Goal: Task Accomplishment & Management: Complete application form

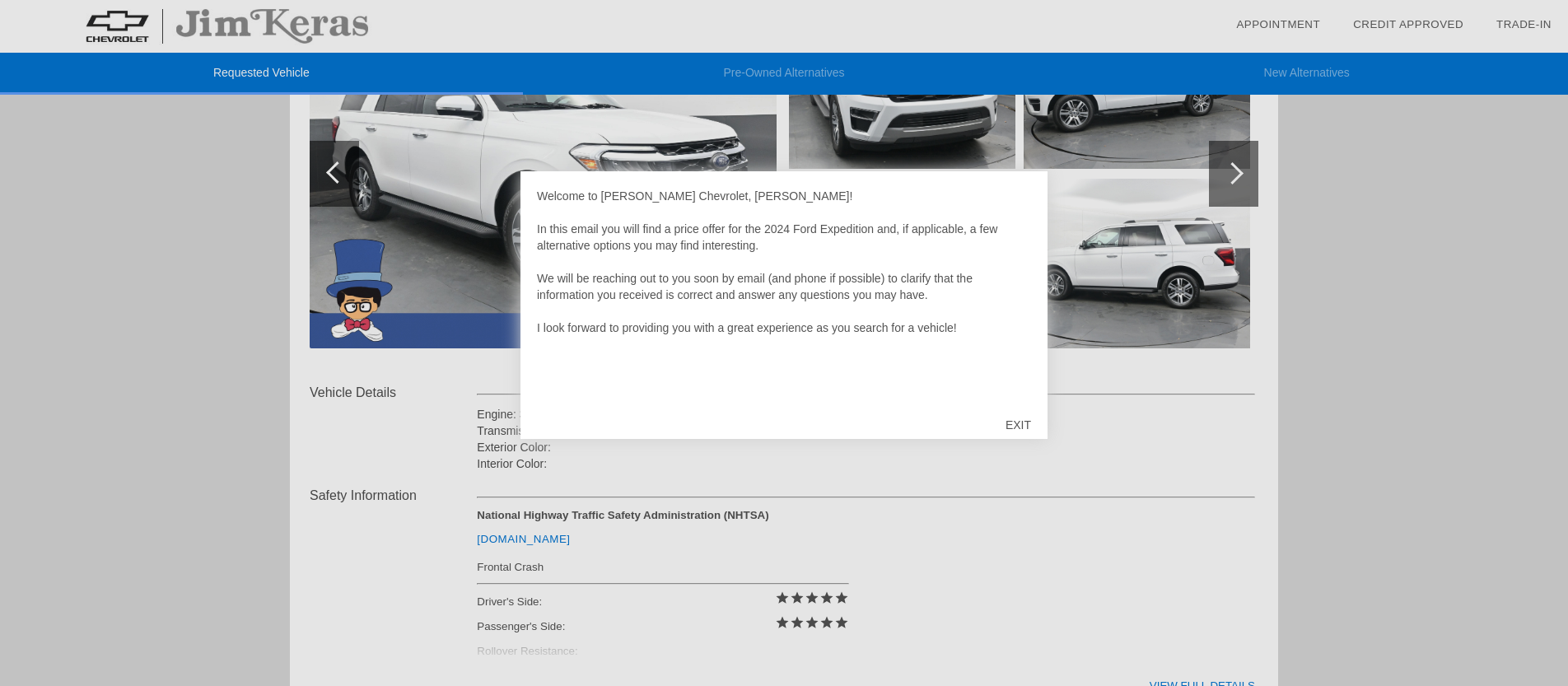
click at [1021, 423] on div "EXIT" at bounding box center [1018, 425] width 58 height 50
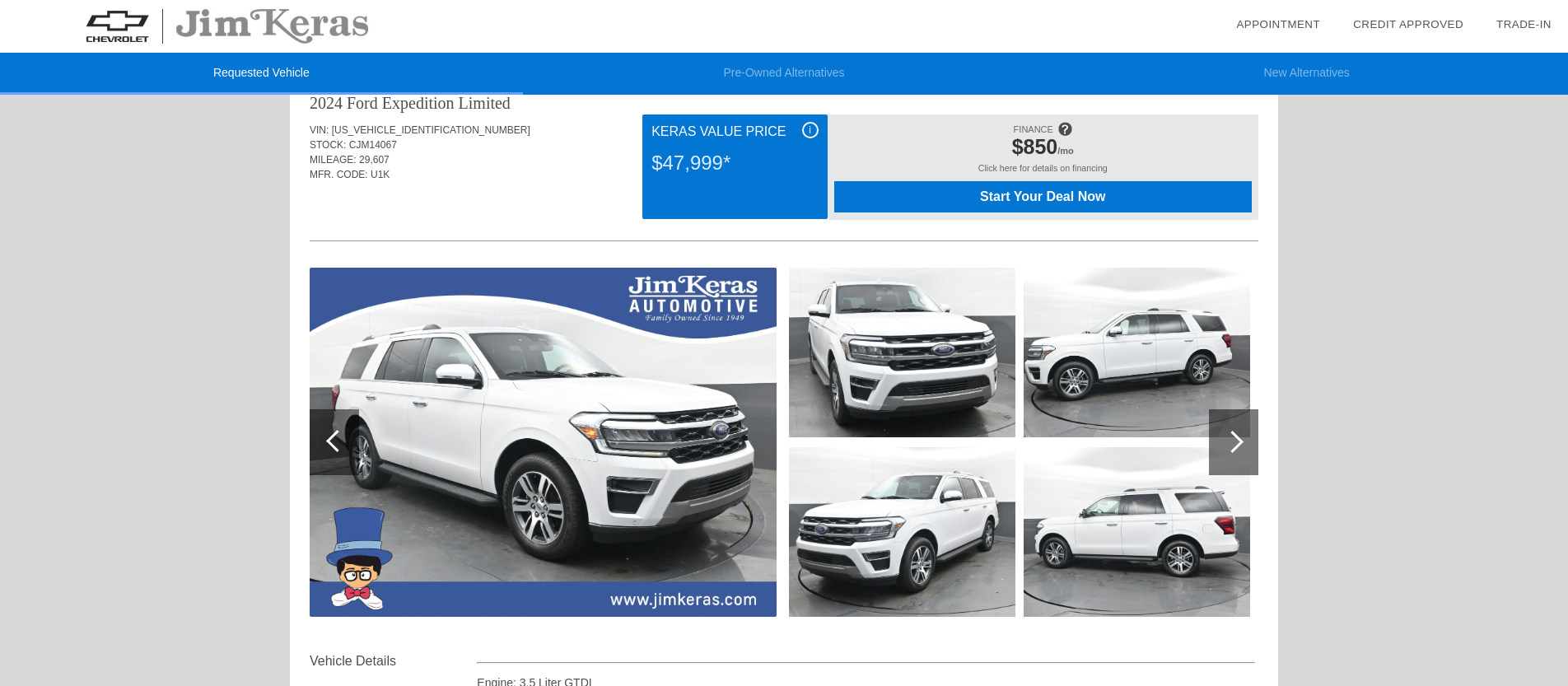
scroll to position [29, 0]
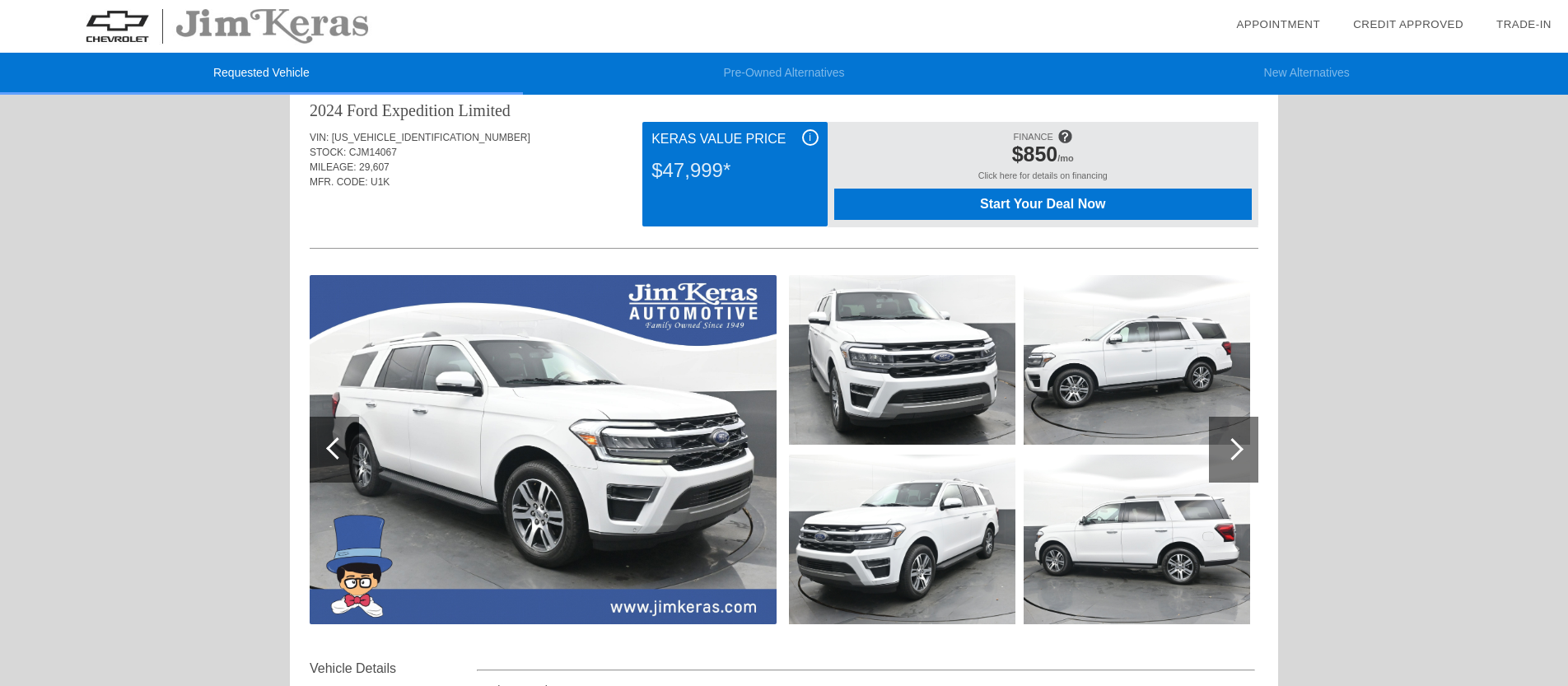
click at [1233, 445] on div at bounding box center [1233, 449] width 23 height 23
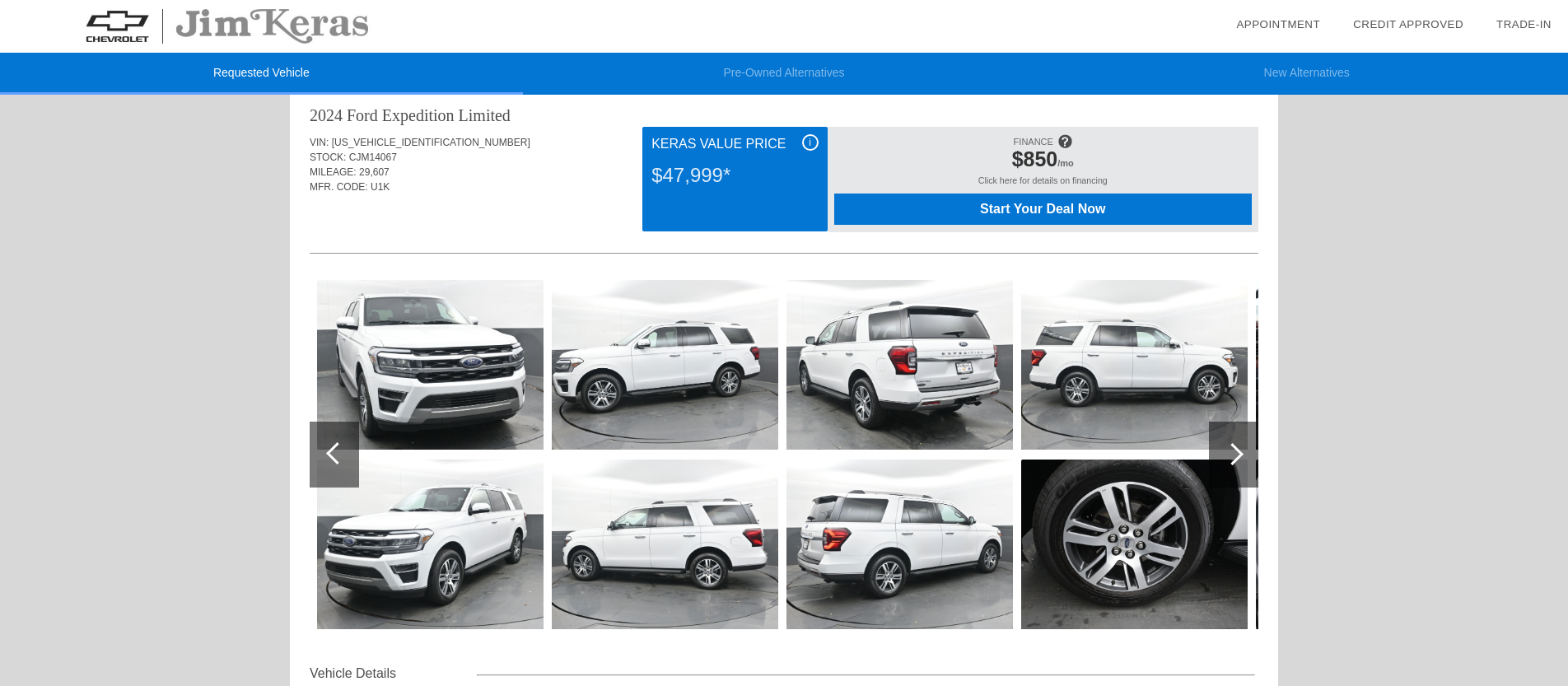
click at [1233, 445] on div at bounding box center [1233, 454] width 23 height 23
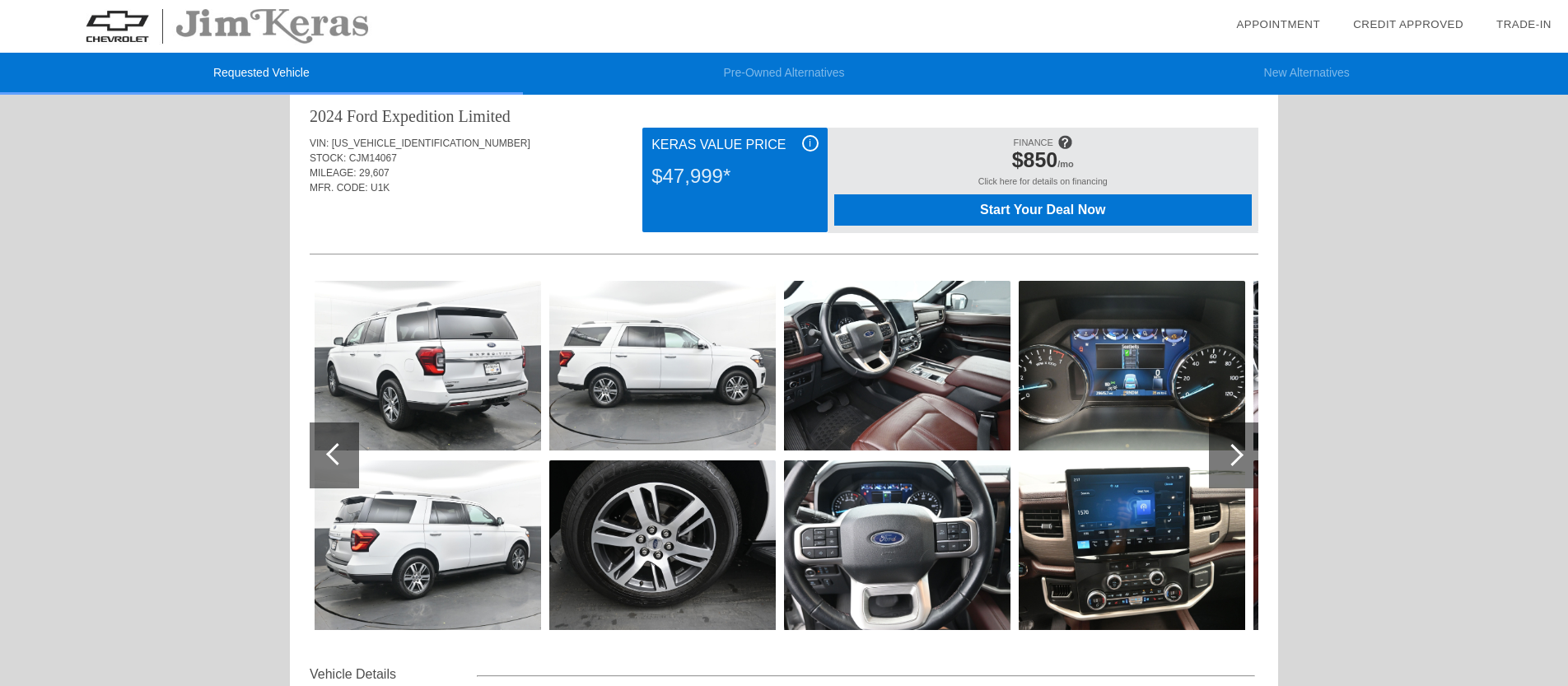
click at [1233, 445] on div at bounding box center [1233, 455] width 23 height 23
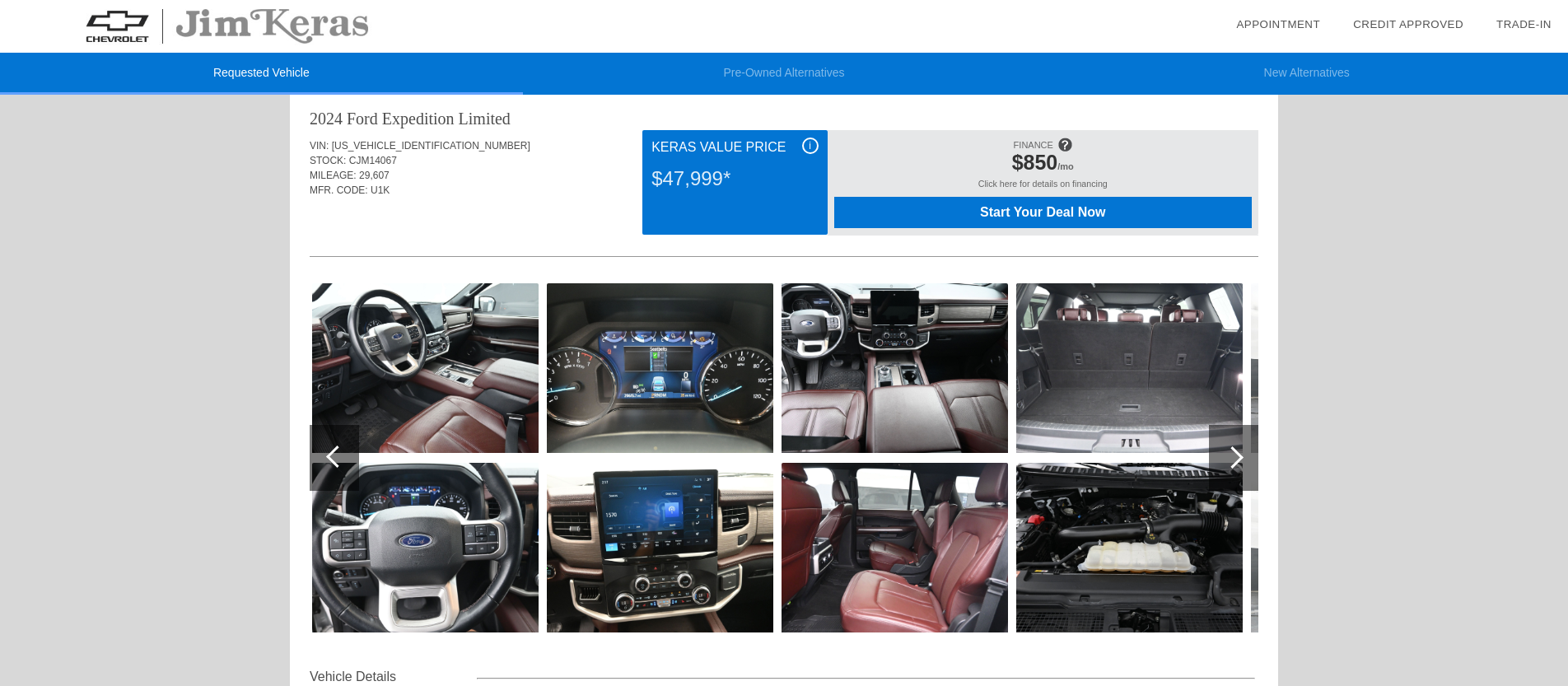
click at [1233, 445] on div at bounding box center [1233, 458] width 50 height 66
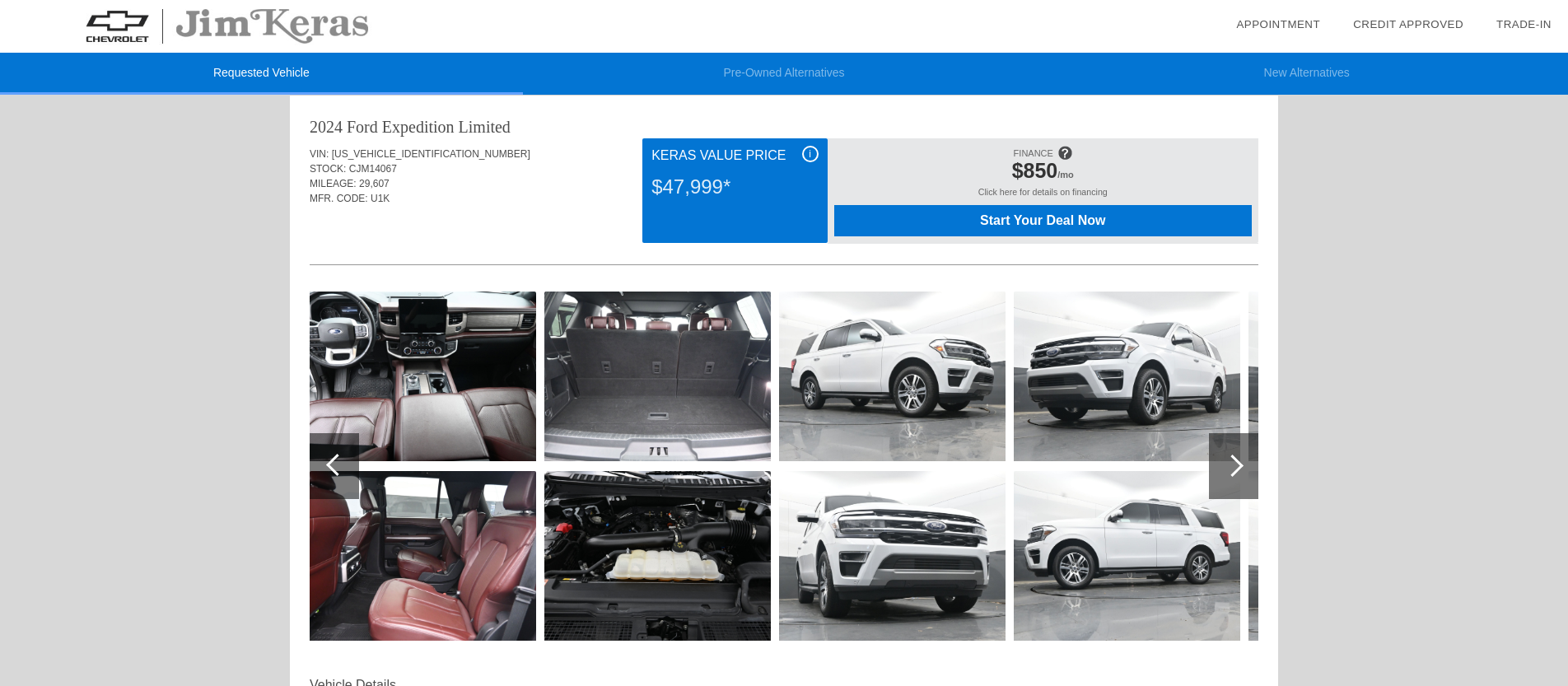
click at [1233, 445] on div at bounding box center [1233, 466] width 50 height 66
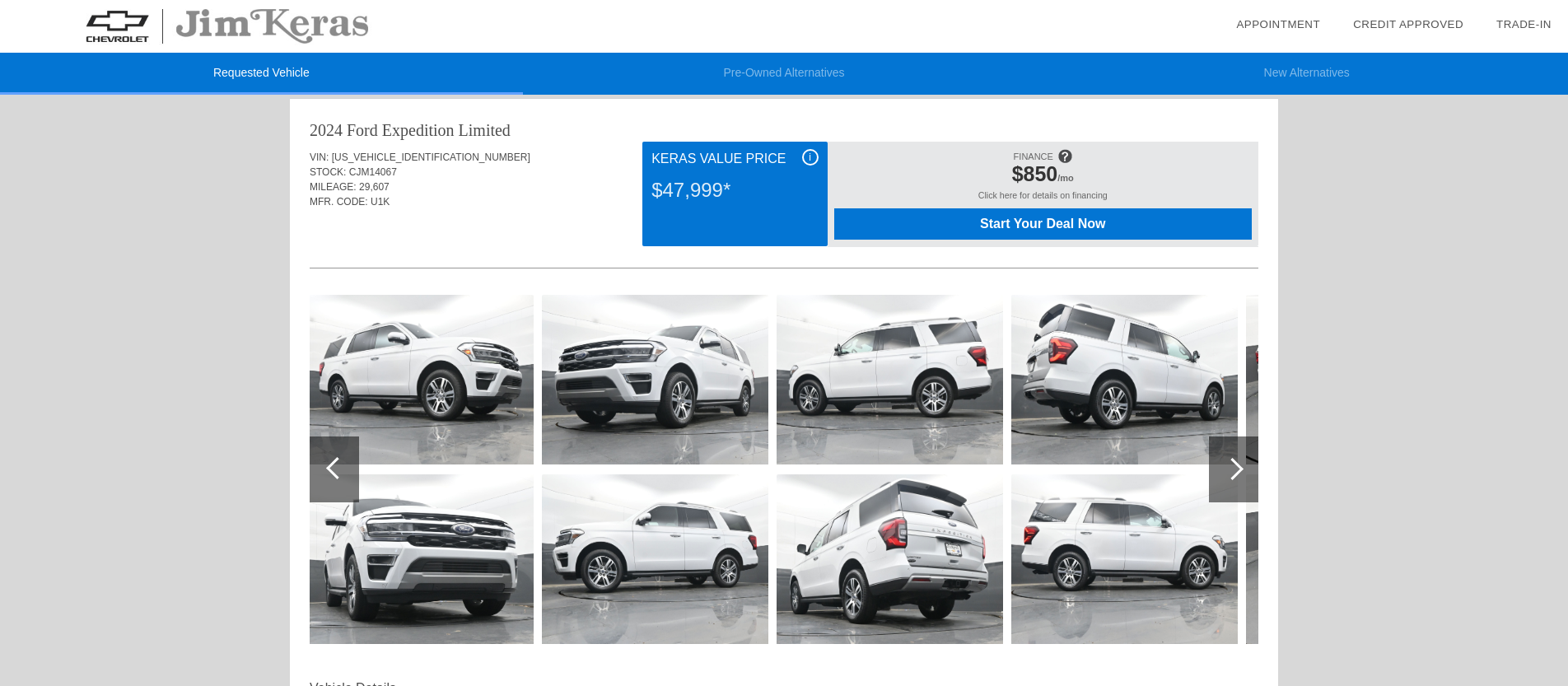
scroll to position [10, 0]
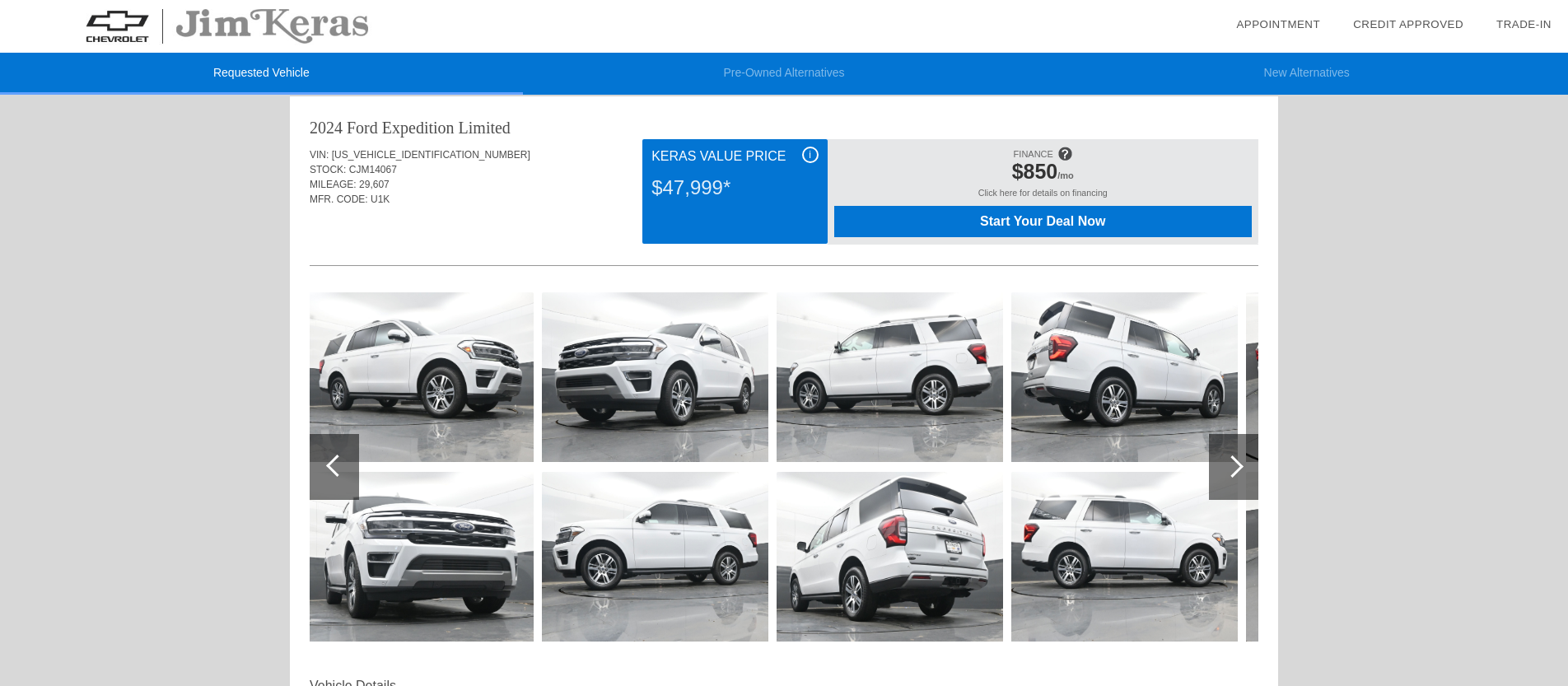
click at [1233, 445] on div at bounding box center [1233, 467] width 50 height 66
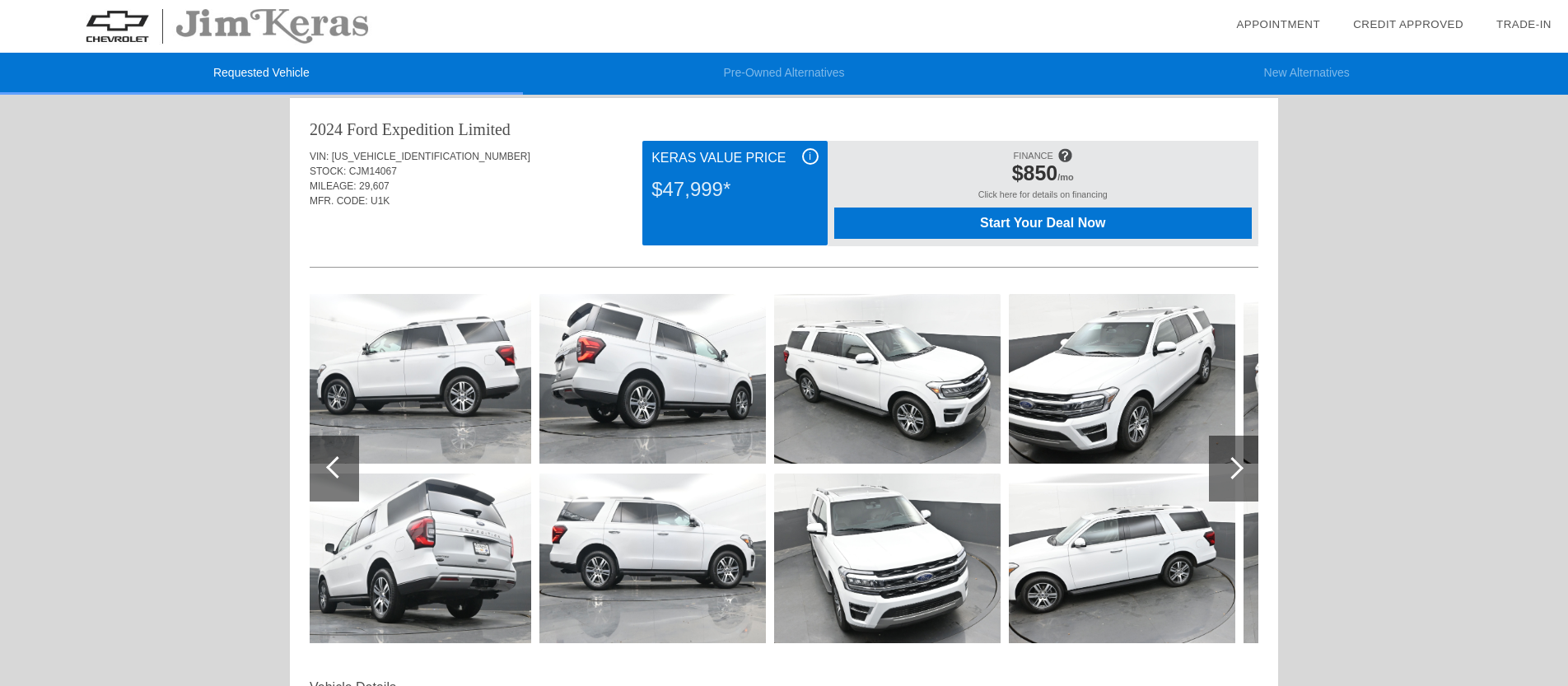
click at [1233, 445] on div at bounding box center [1233, 468] width 50 height 66
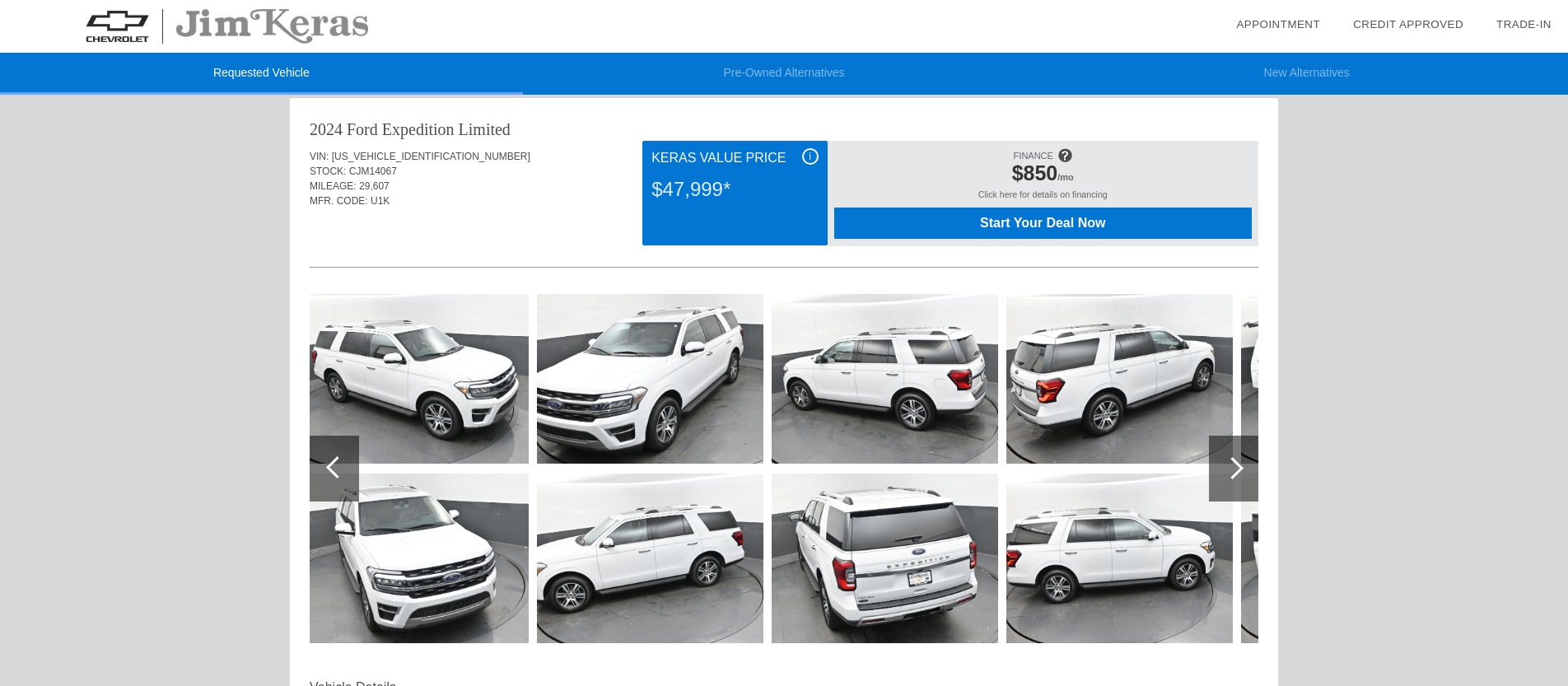
click at [1233, 445] on div at bounding box center [1233, 468] width 50 height 66
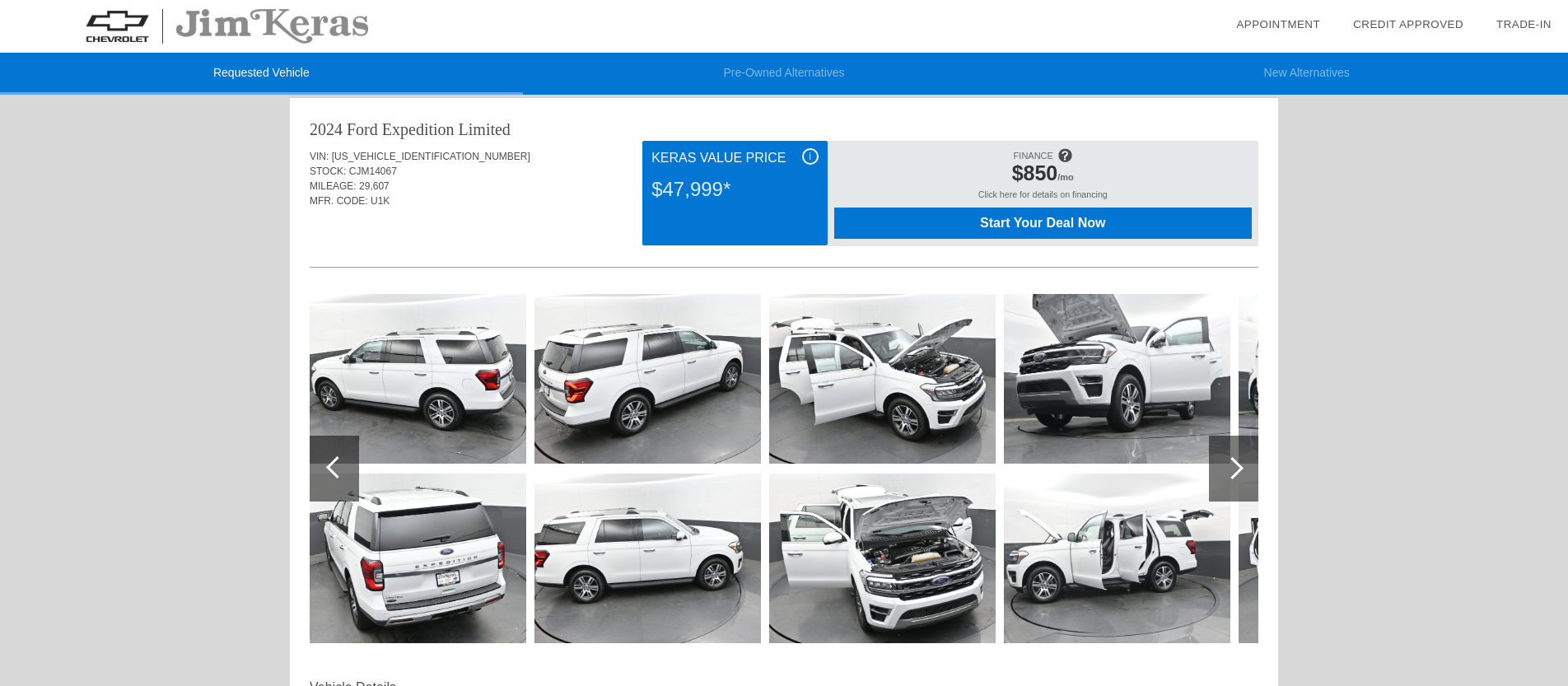
click at [1233, 445] on div at bounding box center [1233, 468] width 50 height 66
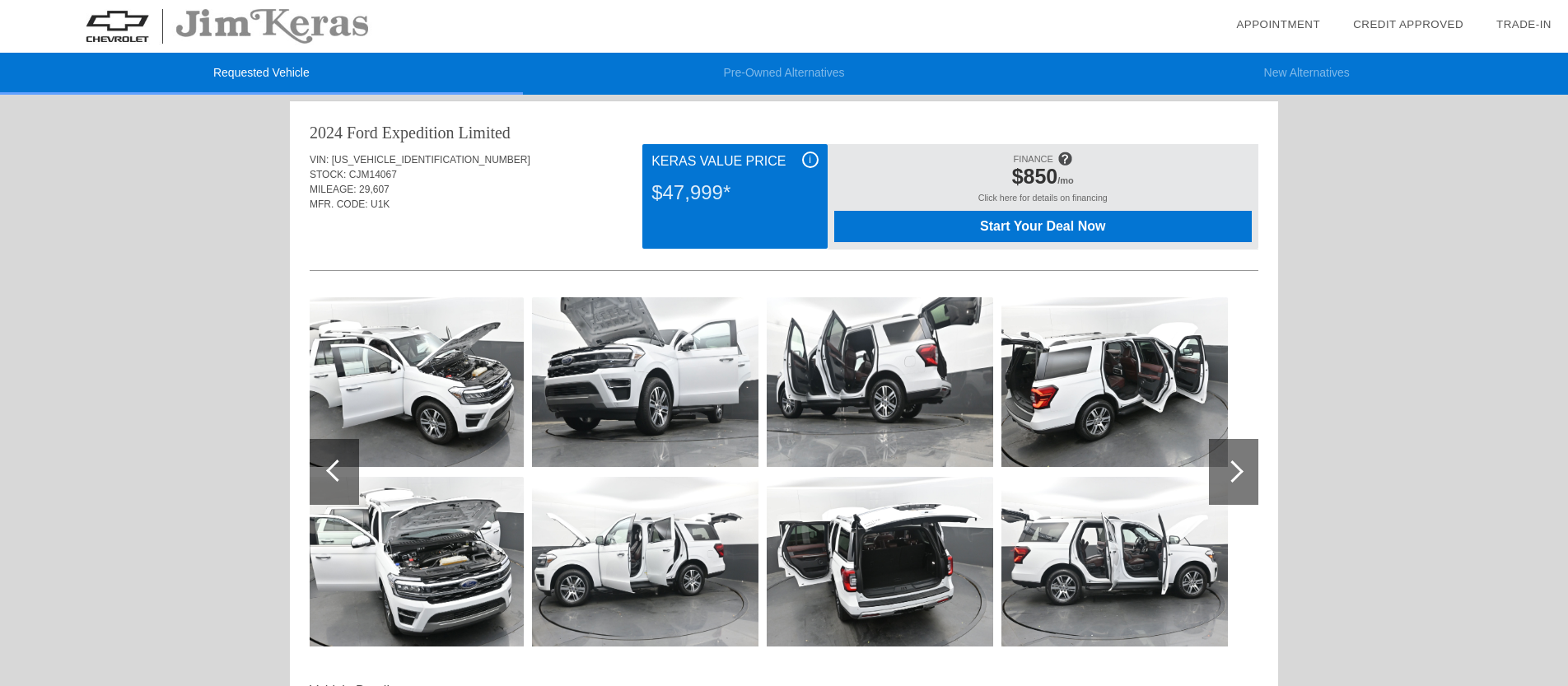
click at [1233, 445] on div at bounding box center [1233, 472] width 50 height 66
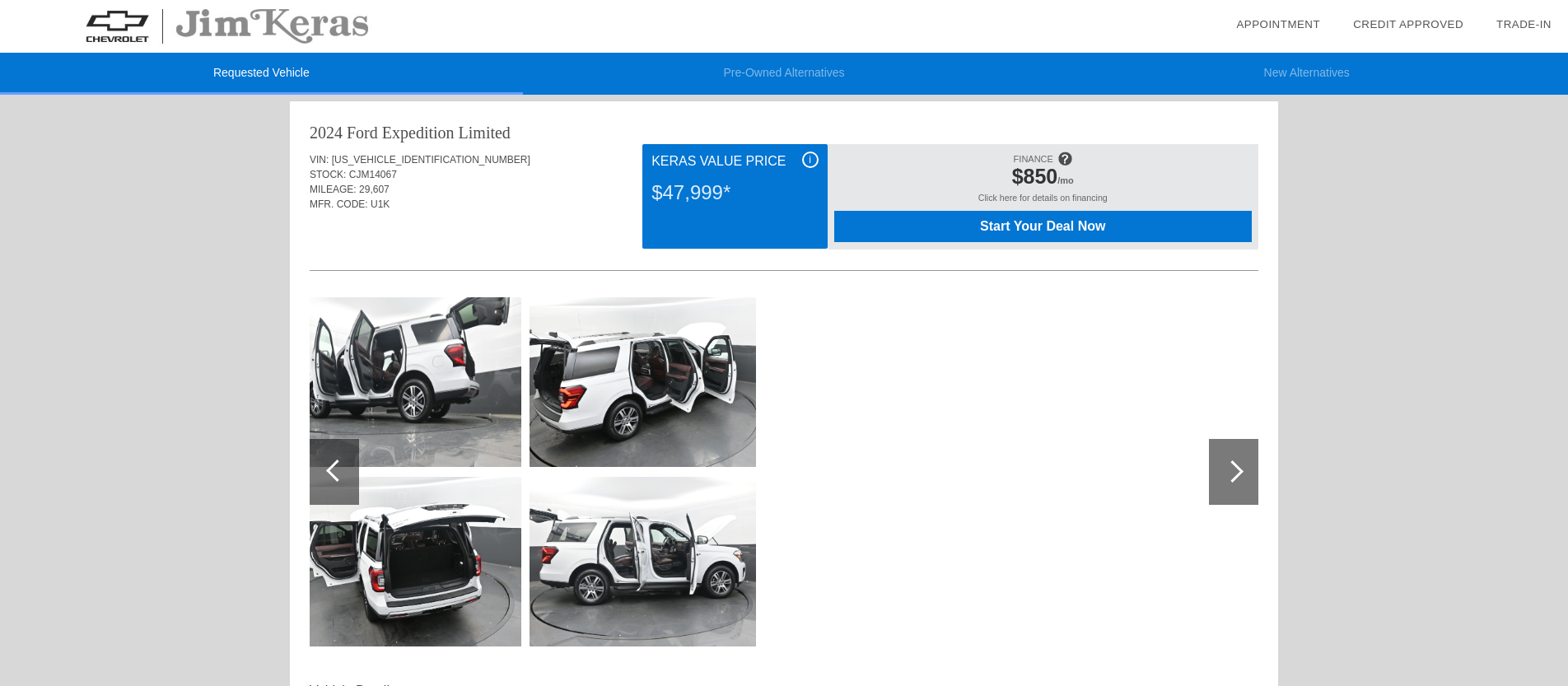
click at [335, 471] on div at bounding box center [337, 471] width 23 height 23
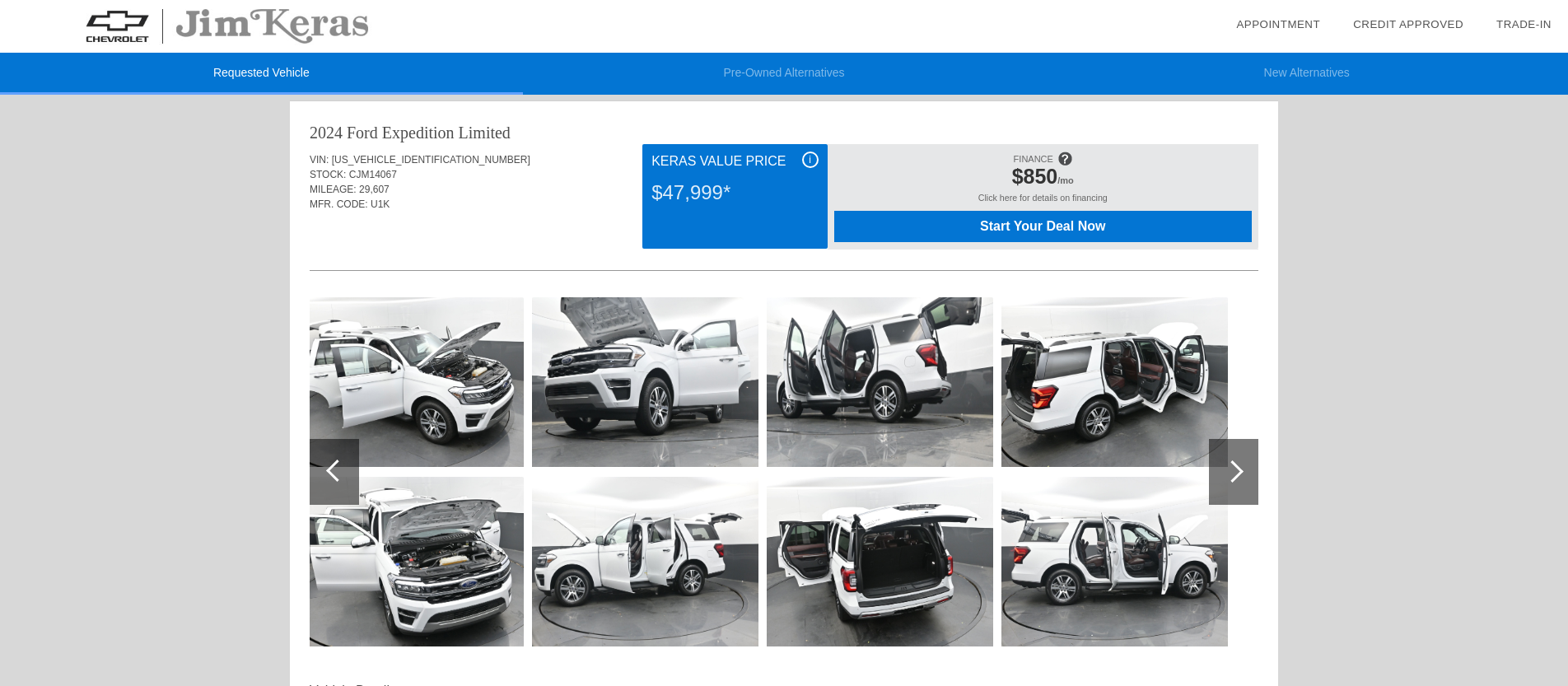
click at [335, 471] on div at bounding box center [337, 471] width 23 height 23
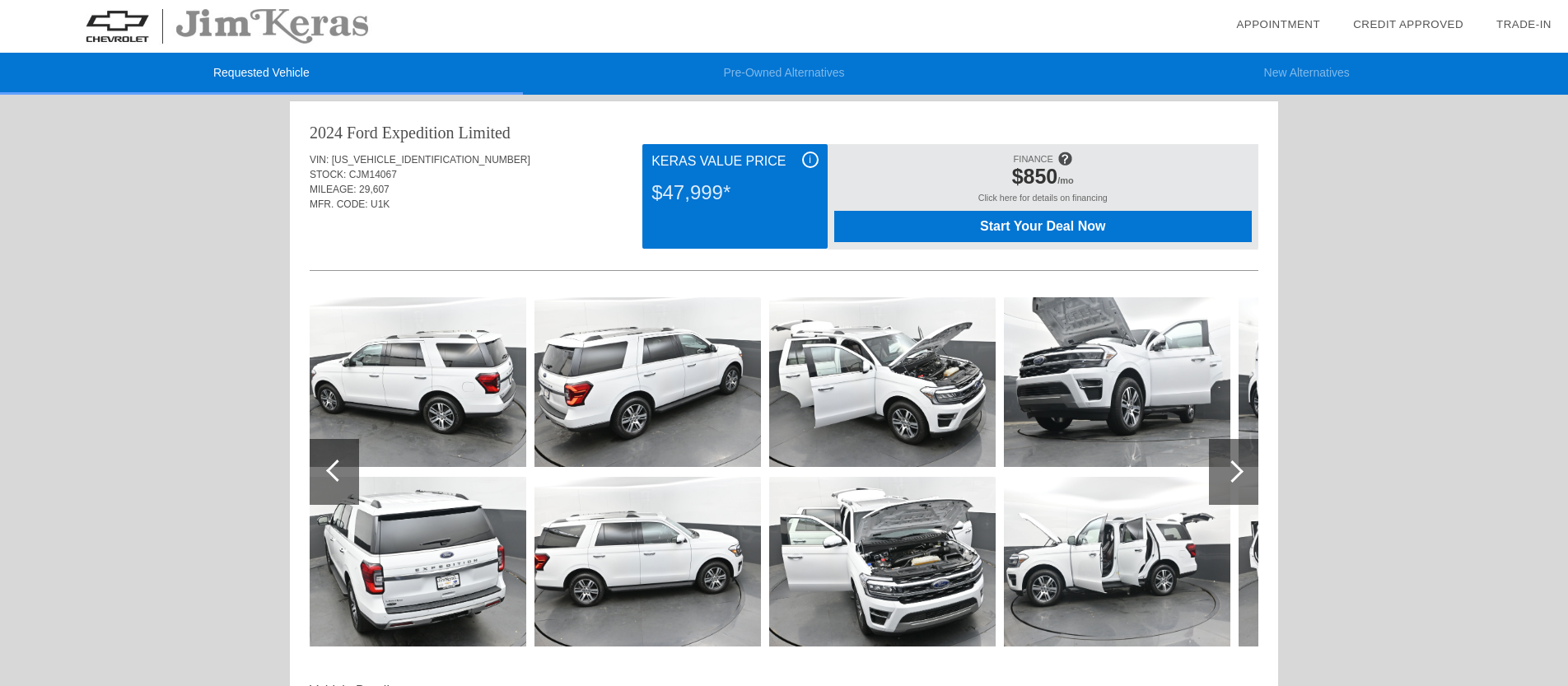
click at [335, 471] on div at bounding box center [337, 471] width 23 height 23
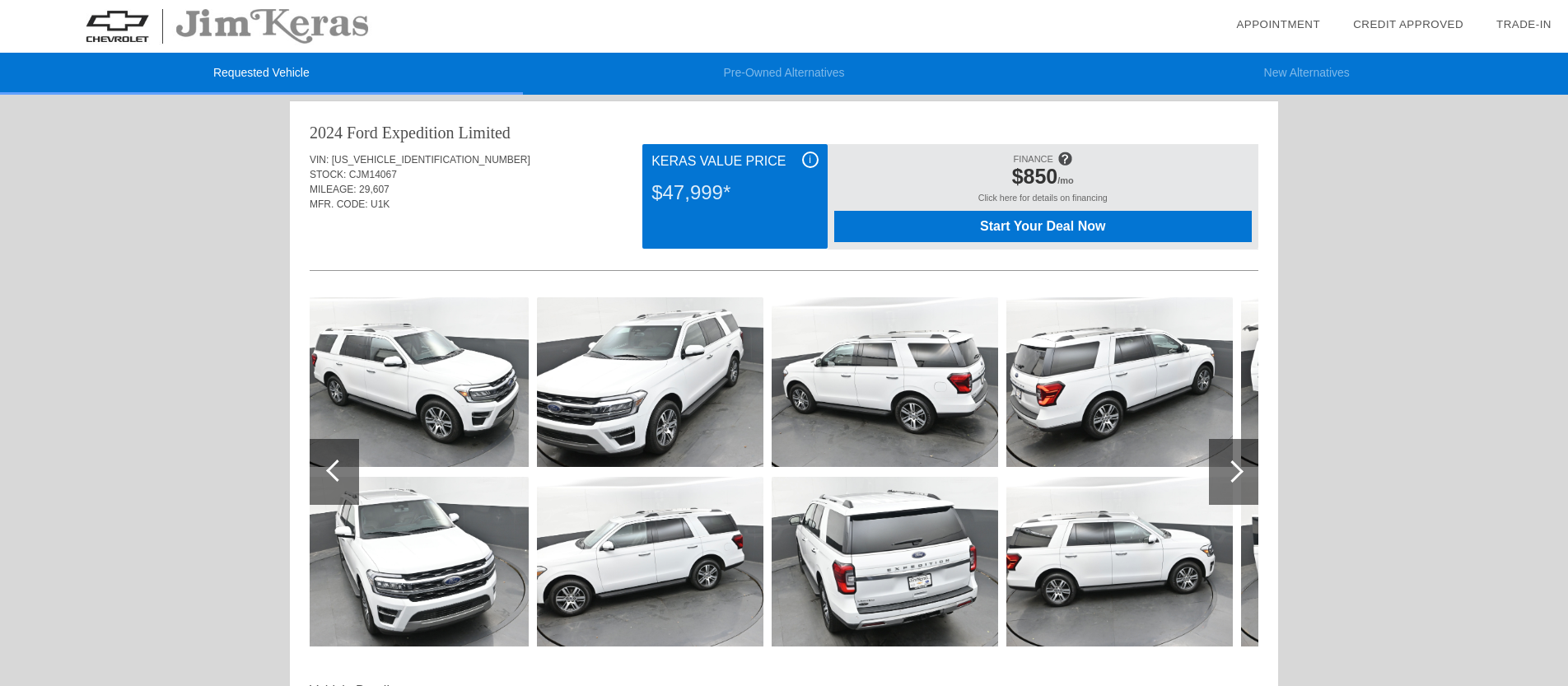
click at [335, 471] on div at bounding box center [337, 471] width 23 height 23
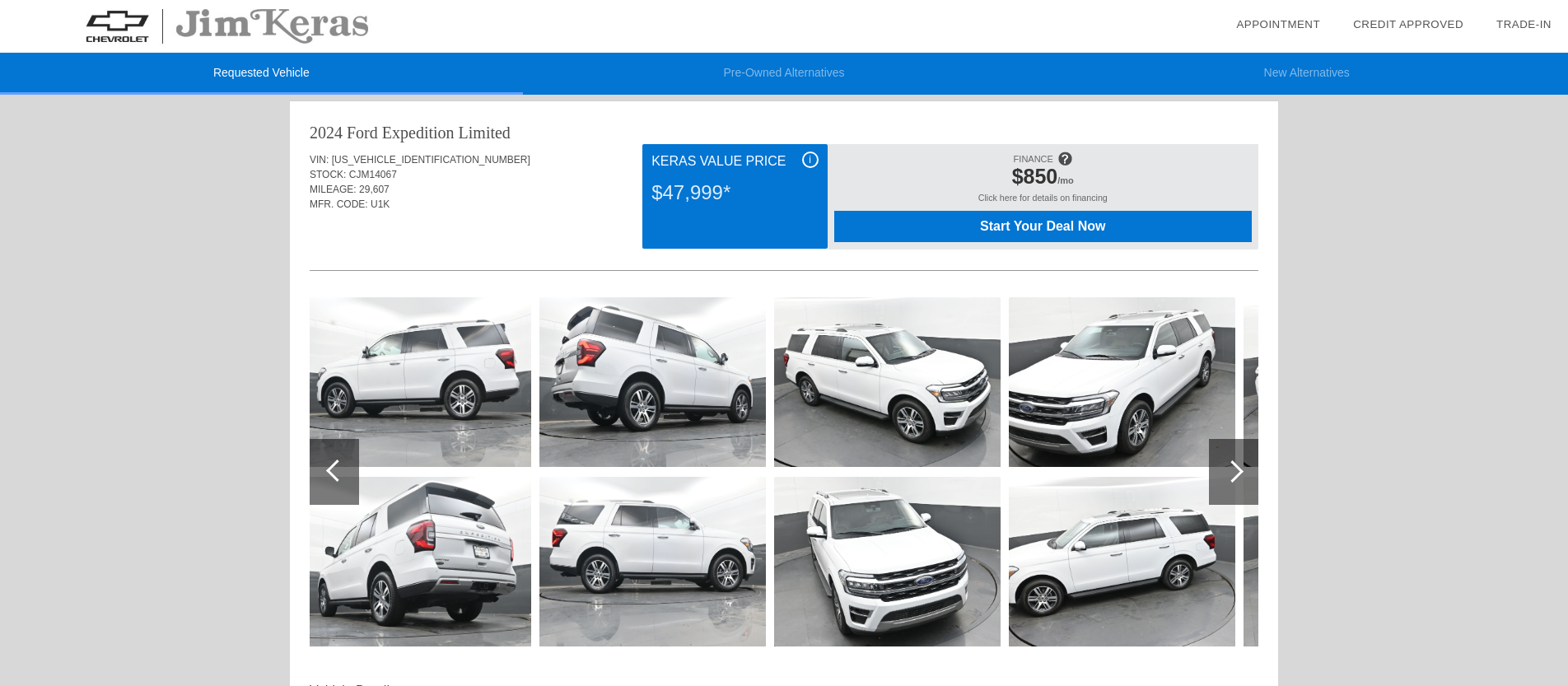
click at [335, 471] on div at bounding box center [337, 471] width 23 height 23
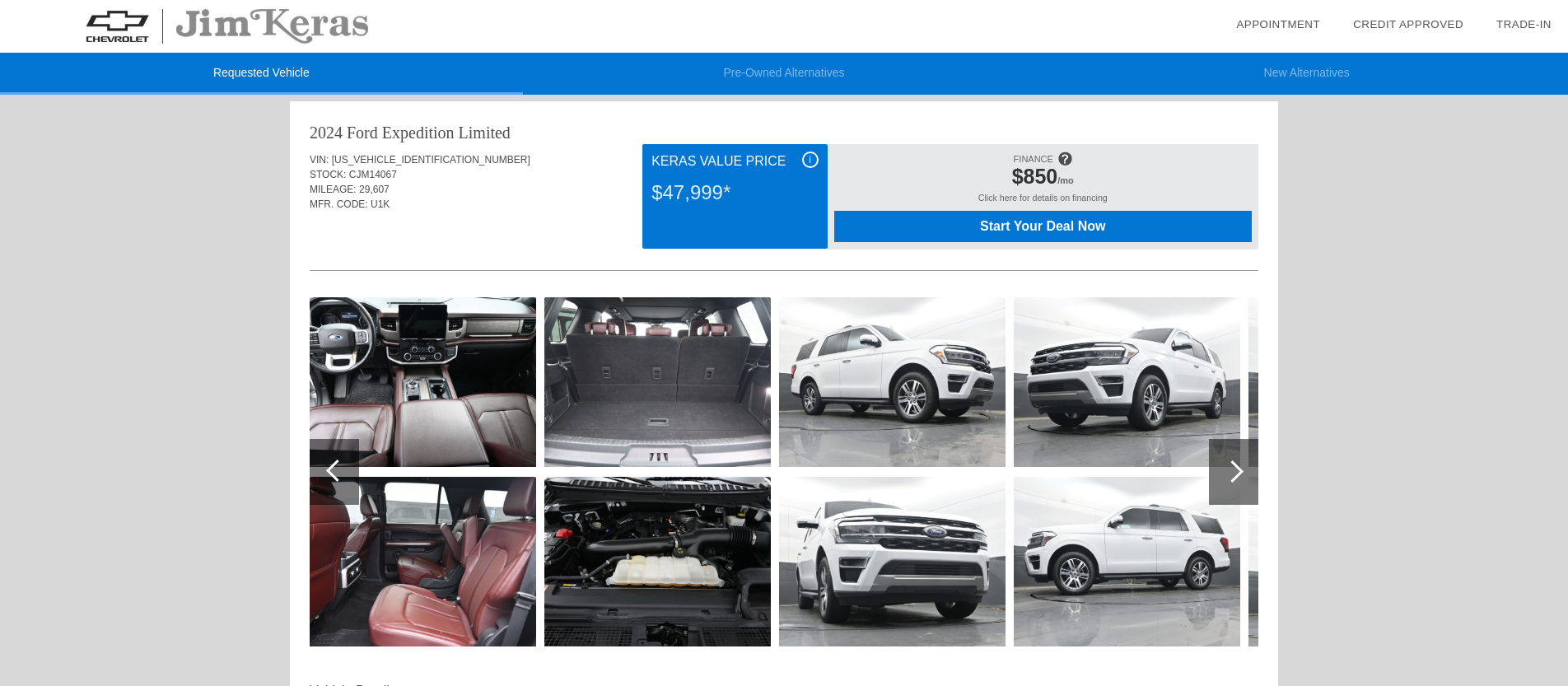
click at [335, 471] on div at bounding box center [337, 471] width 23 height 23
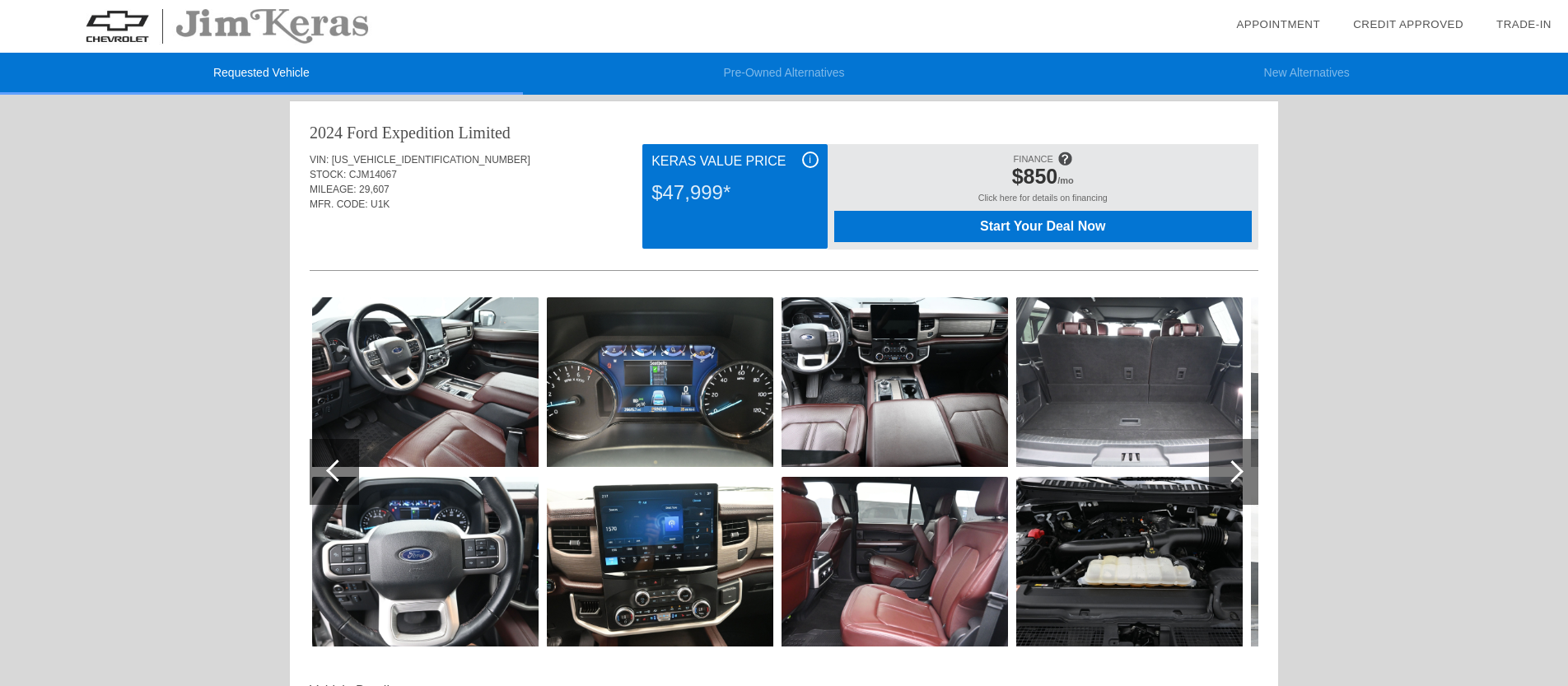
click at [335, 471] on div at bounding box center [337, 471] width 23 height 23
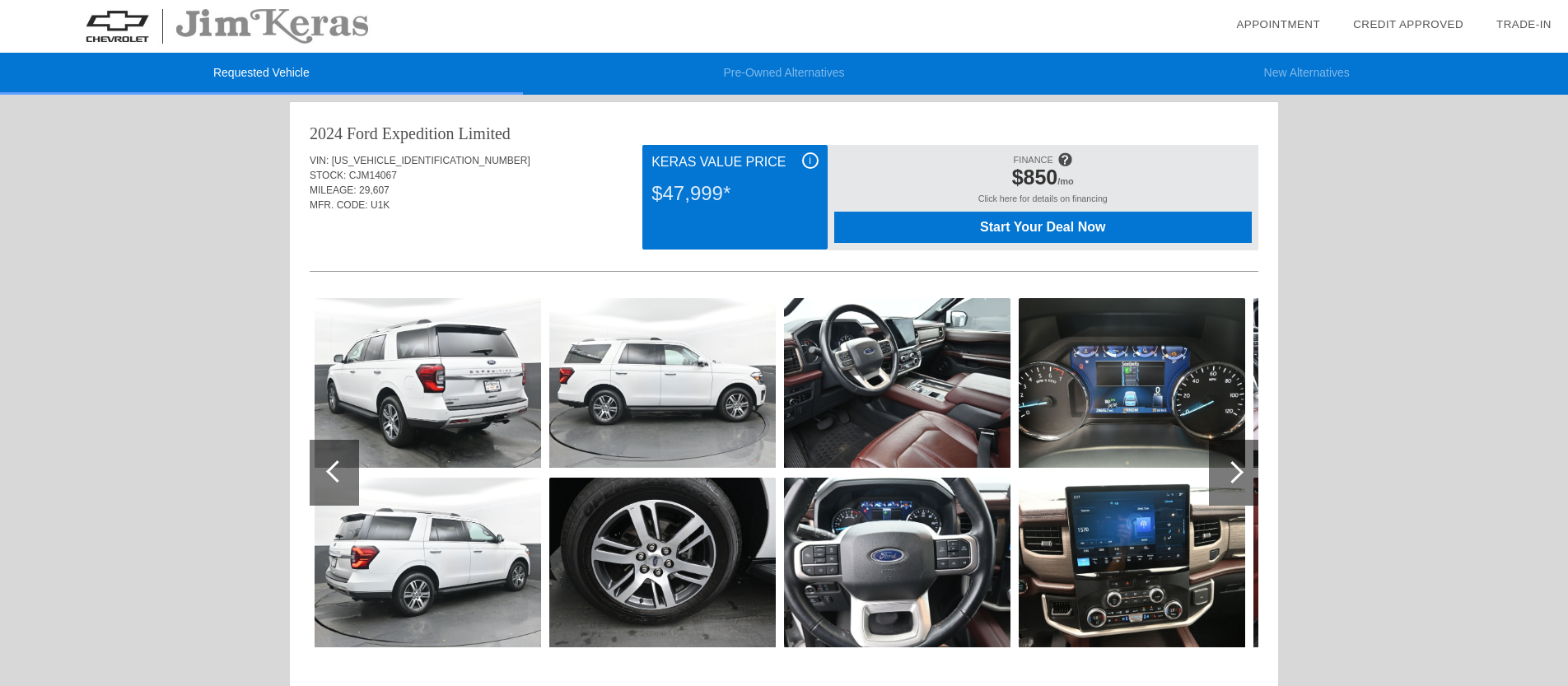
click at [335, 471] on div at bounding box center [337, 472] width 23 height 23
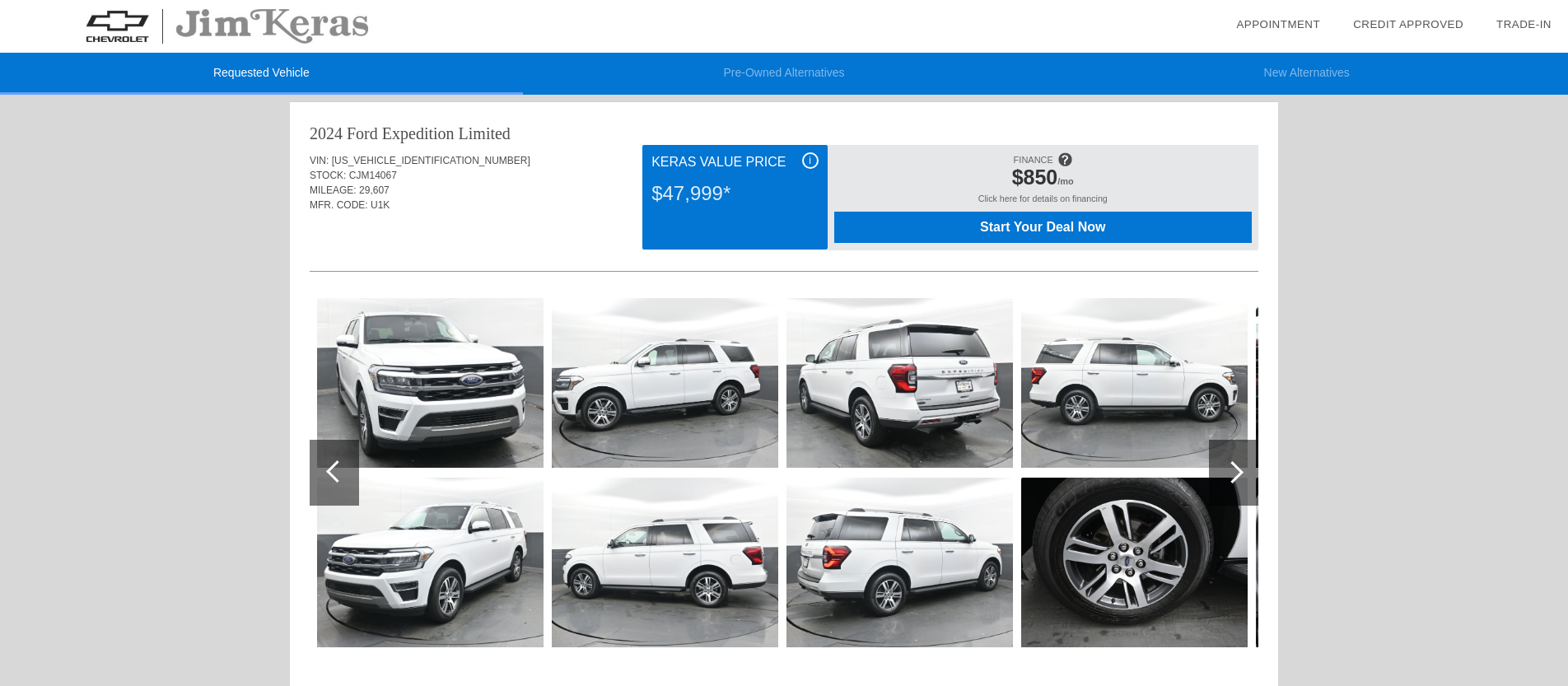
click at [335, 471] on div at bounding box center [337, 472] width 23 height 23
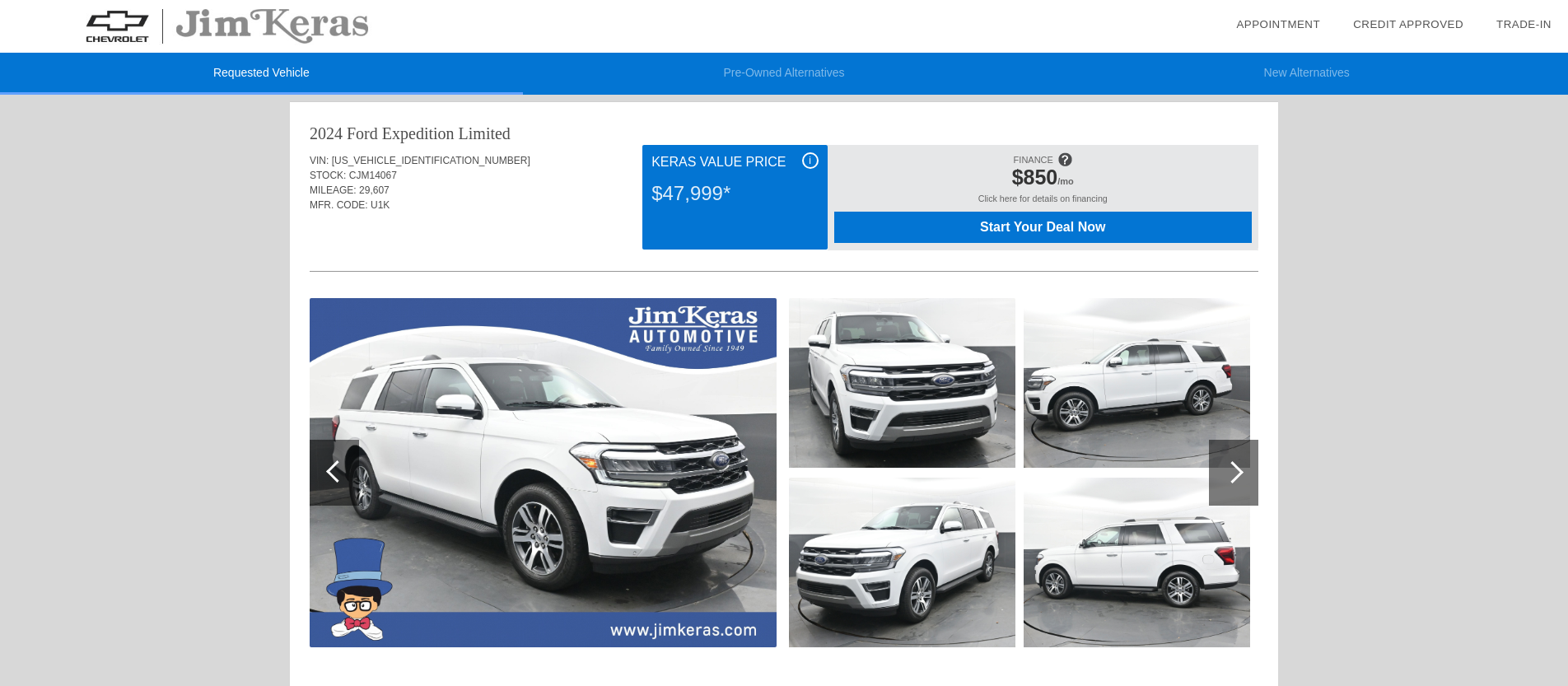
click at [1225, 469] on div at bounding box center [1233, 472] width 23 height 23
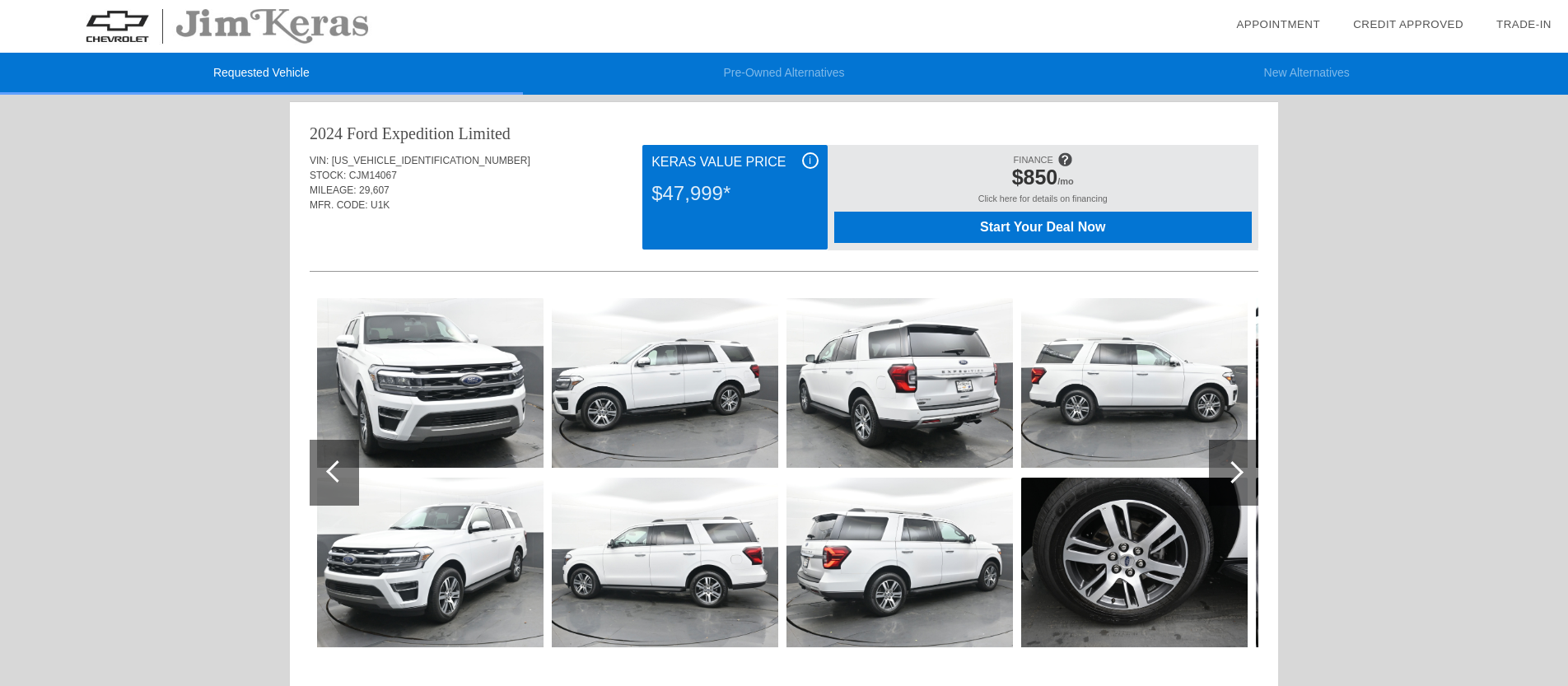
click at [1225, 469] on div at bounding box center [1233, 472] width 23 height 23
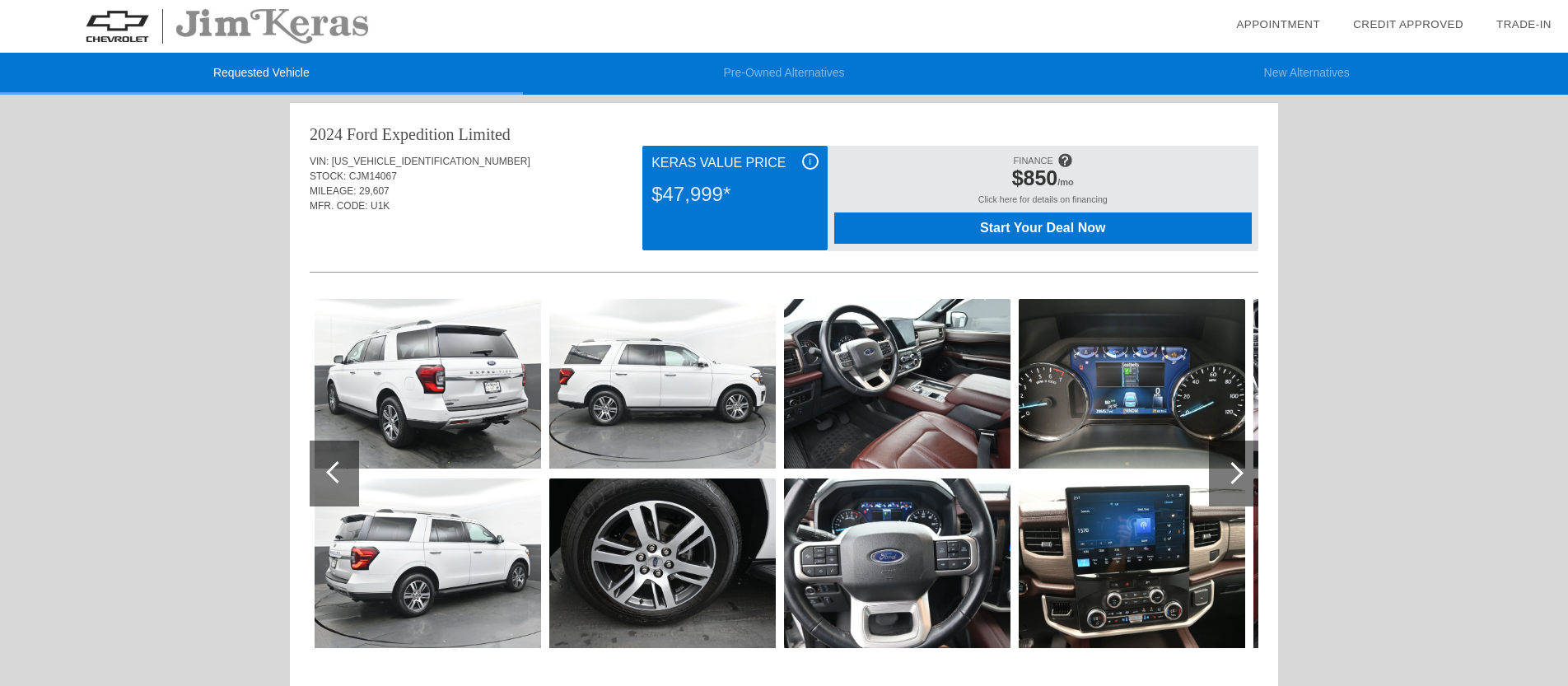
click at [1225, 469] on div at bounding box center [1233, 473] width 23 height 23
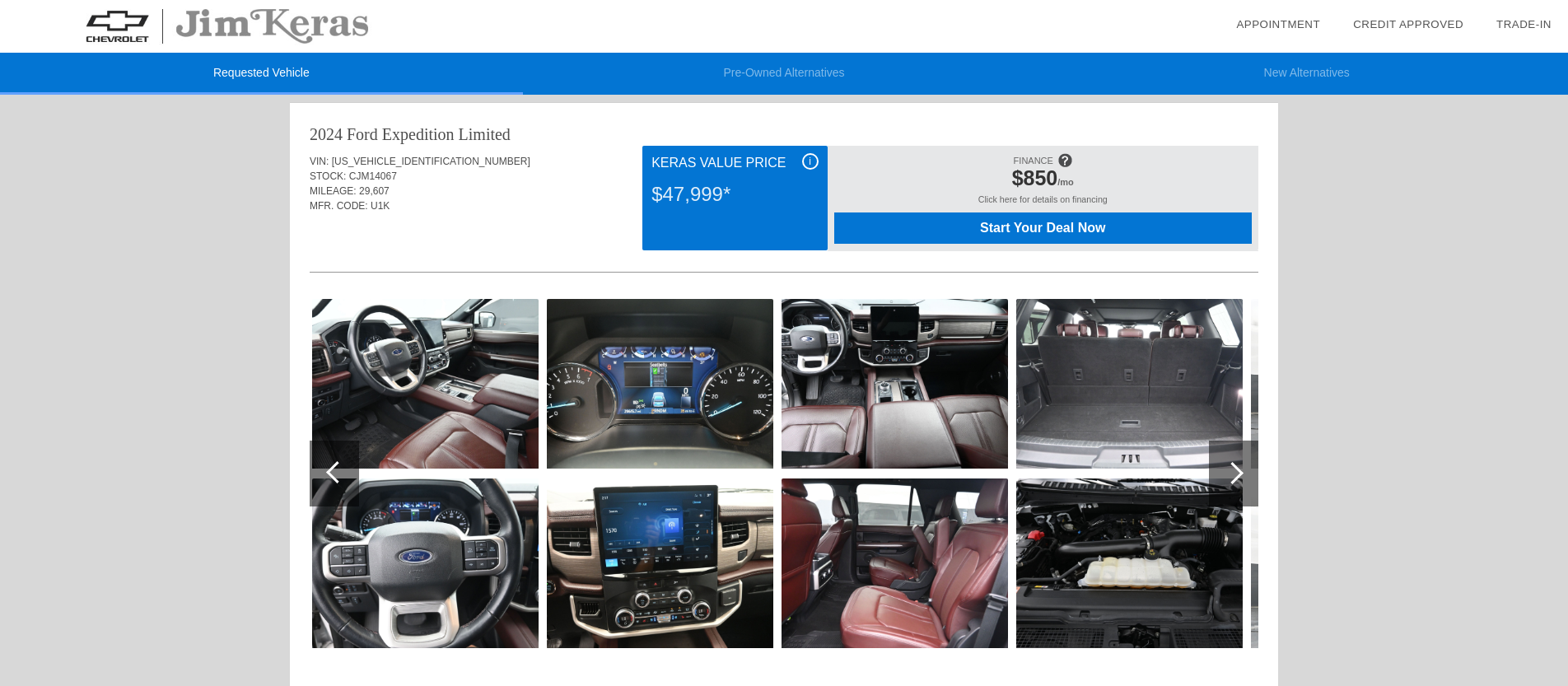
click at [1225, 469] on div at bounding box center [1233, 473] width 23 height 23
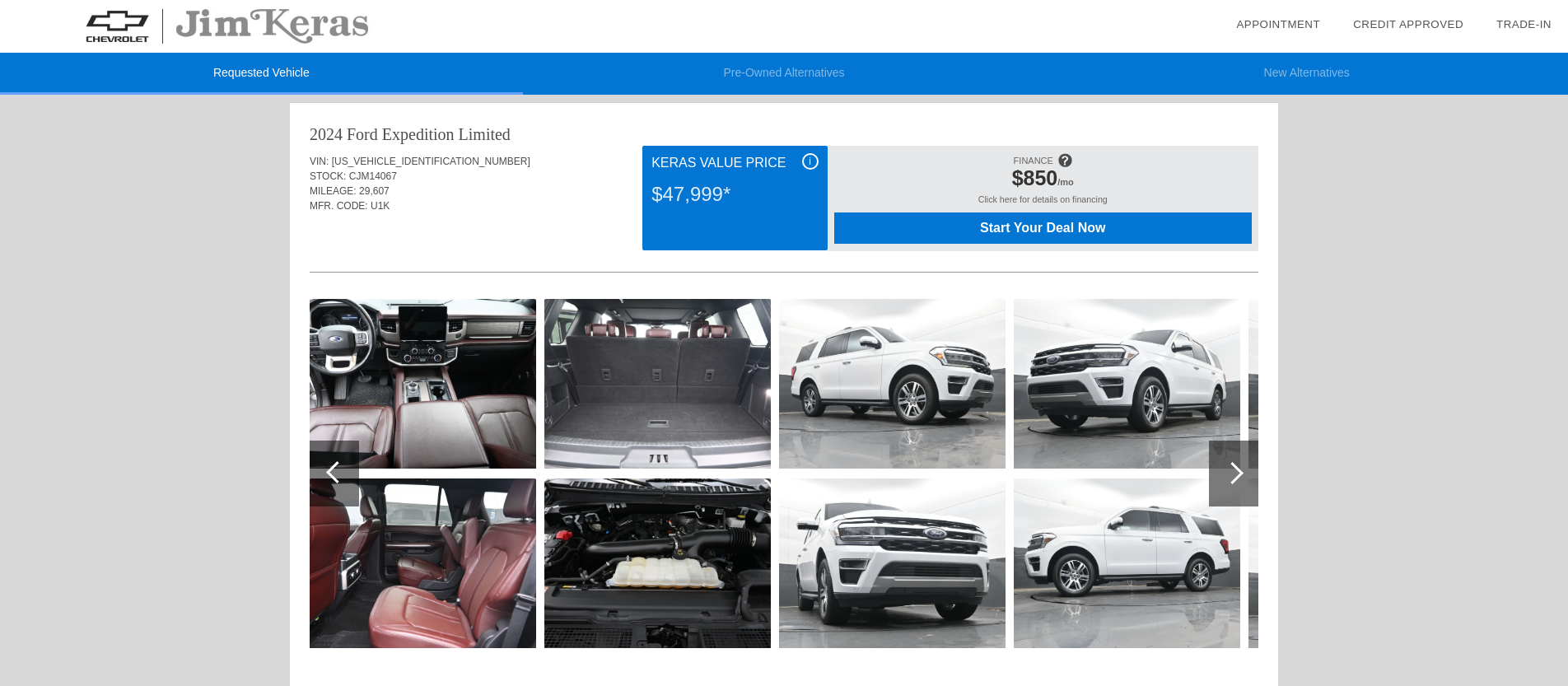
click at [700, 413] on img at bounding box center [658, 383] width 226 height 170
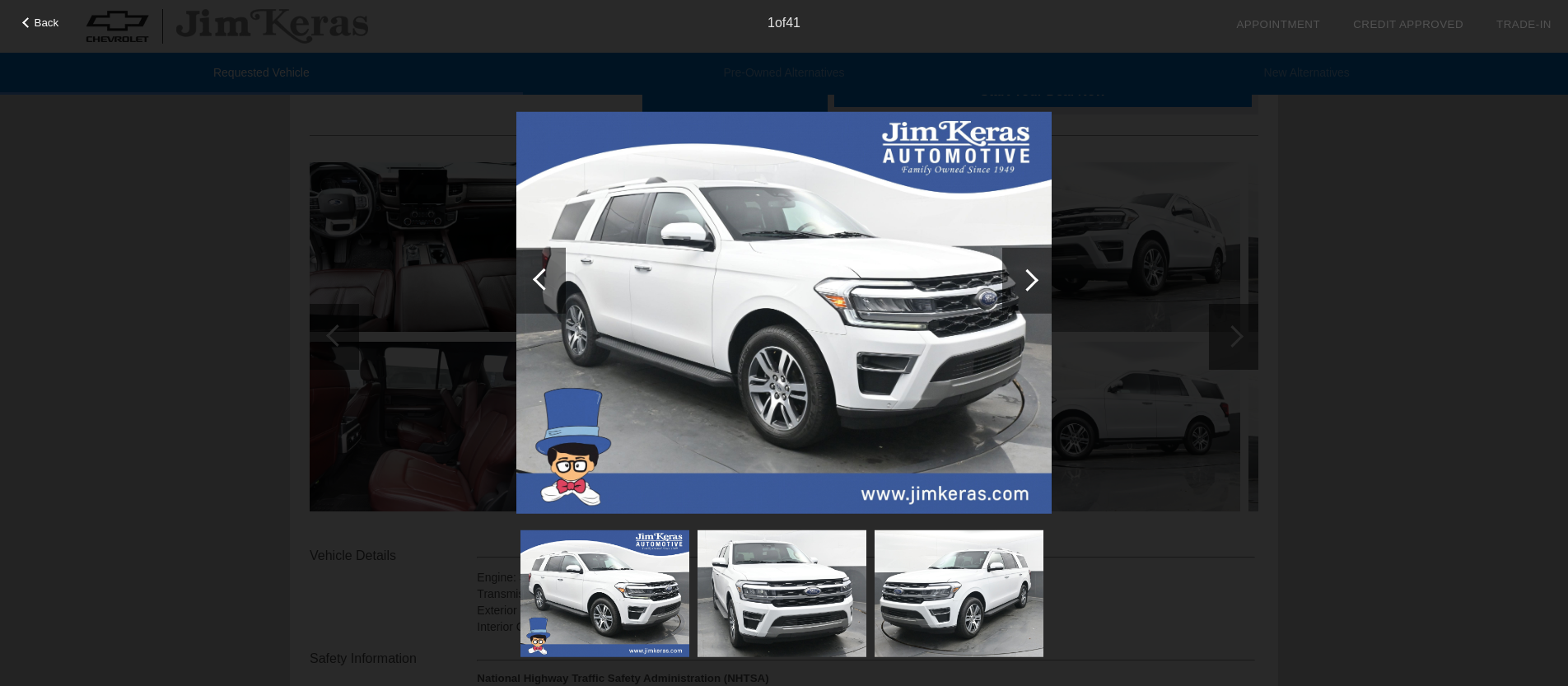
scroll to position [140, 0]
click at [1029, 280] on div at bounding box center [1028, 279] width 23 height 23
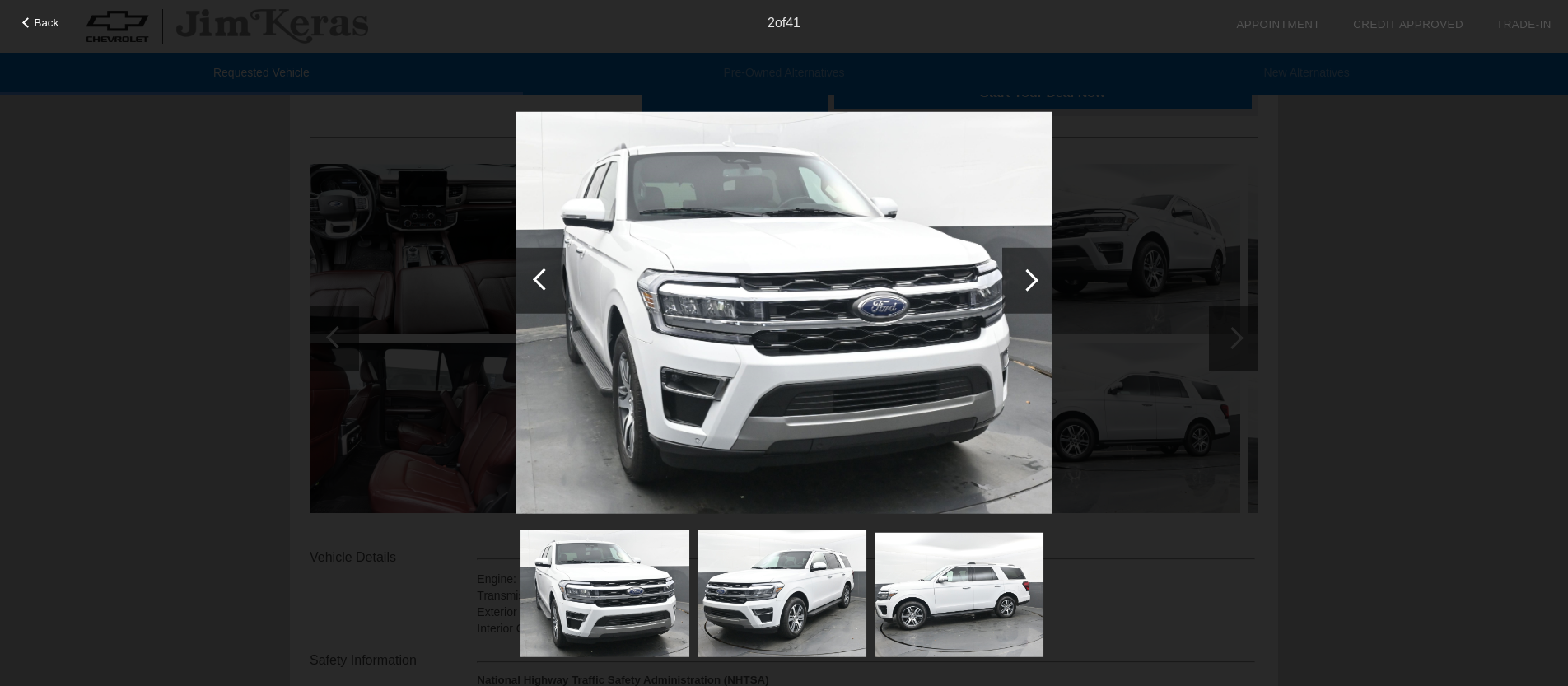
click at [1029, 280] on div at bounding box center [1028, 279] width 23 height 23
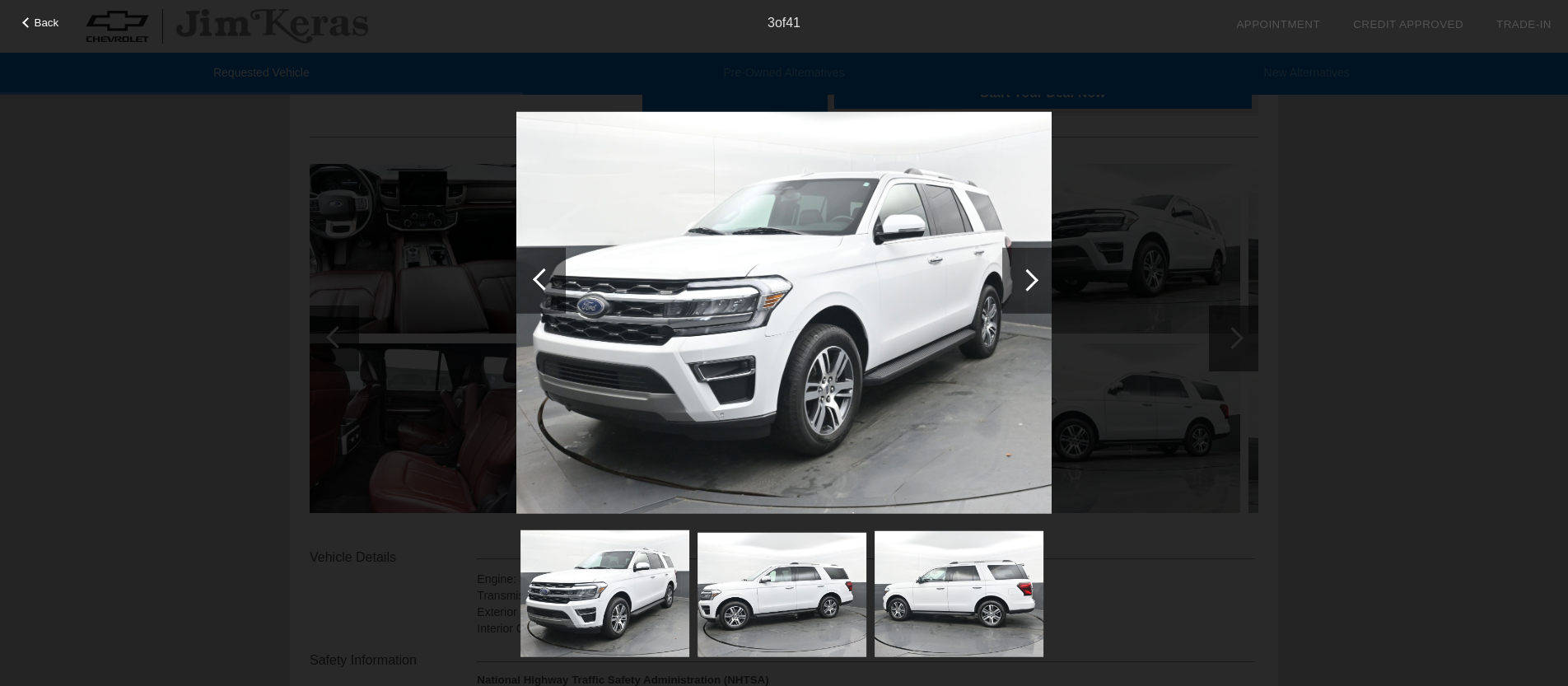
click at [1029, 280] on div at bounding box center [1028, 279] width 23 height 23
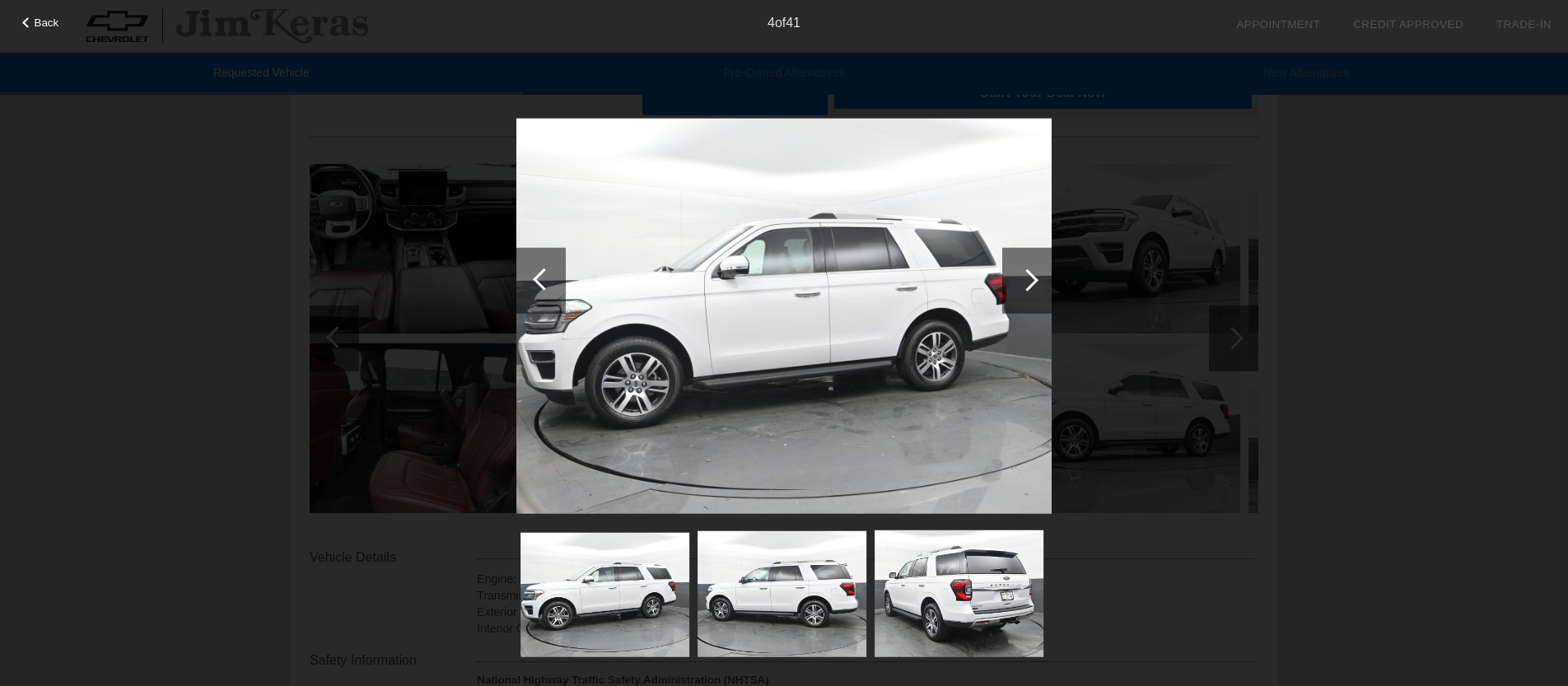
click at [1029, 280] on div at bounding box center [1028, 279] width 23 height 23
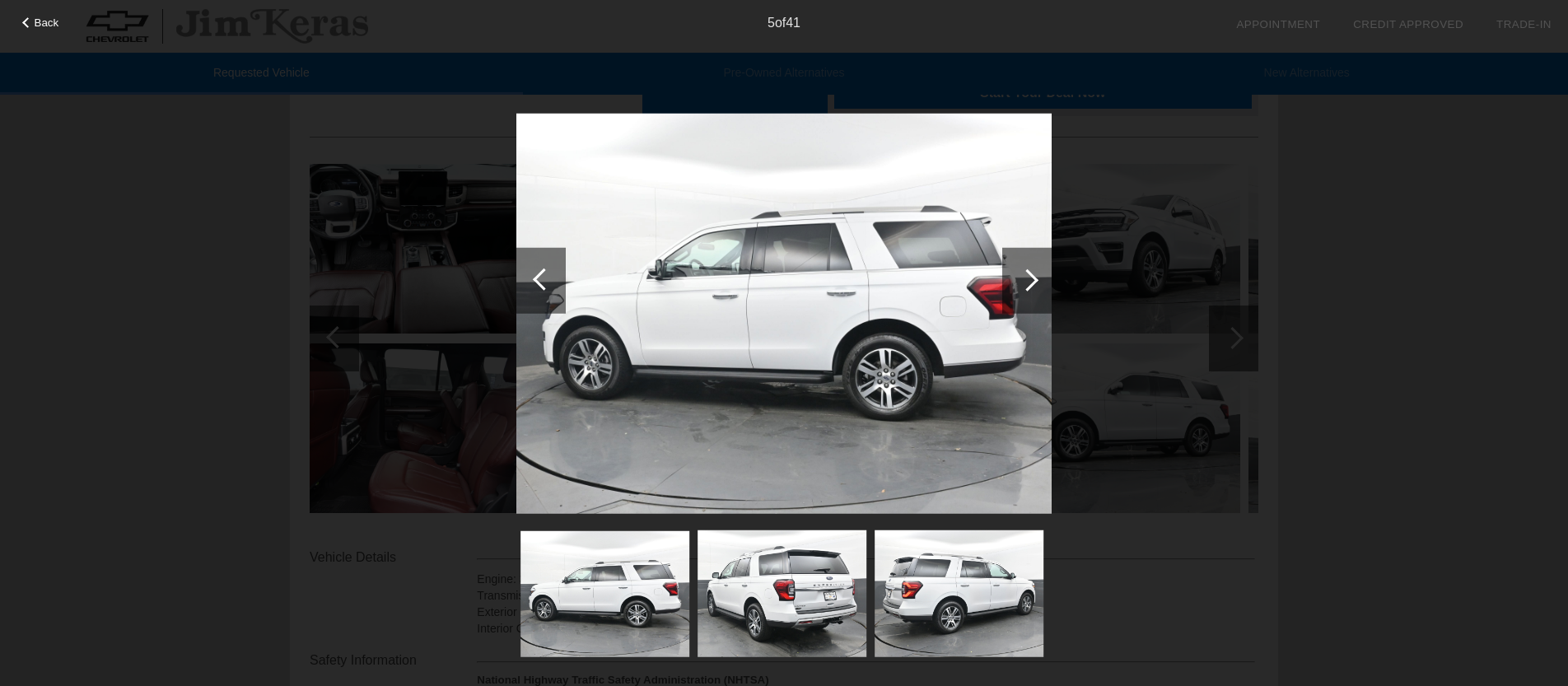
click at [1029, 280] on div at bounding box center [1028, 279] width 23 height 23
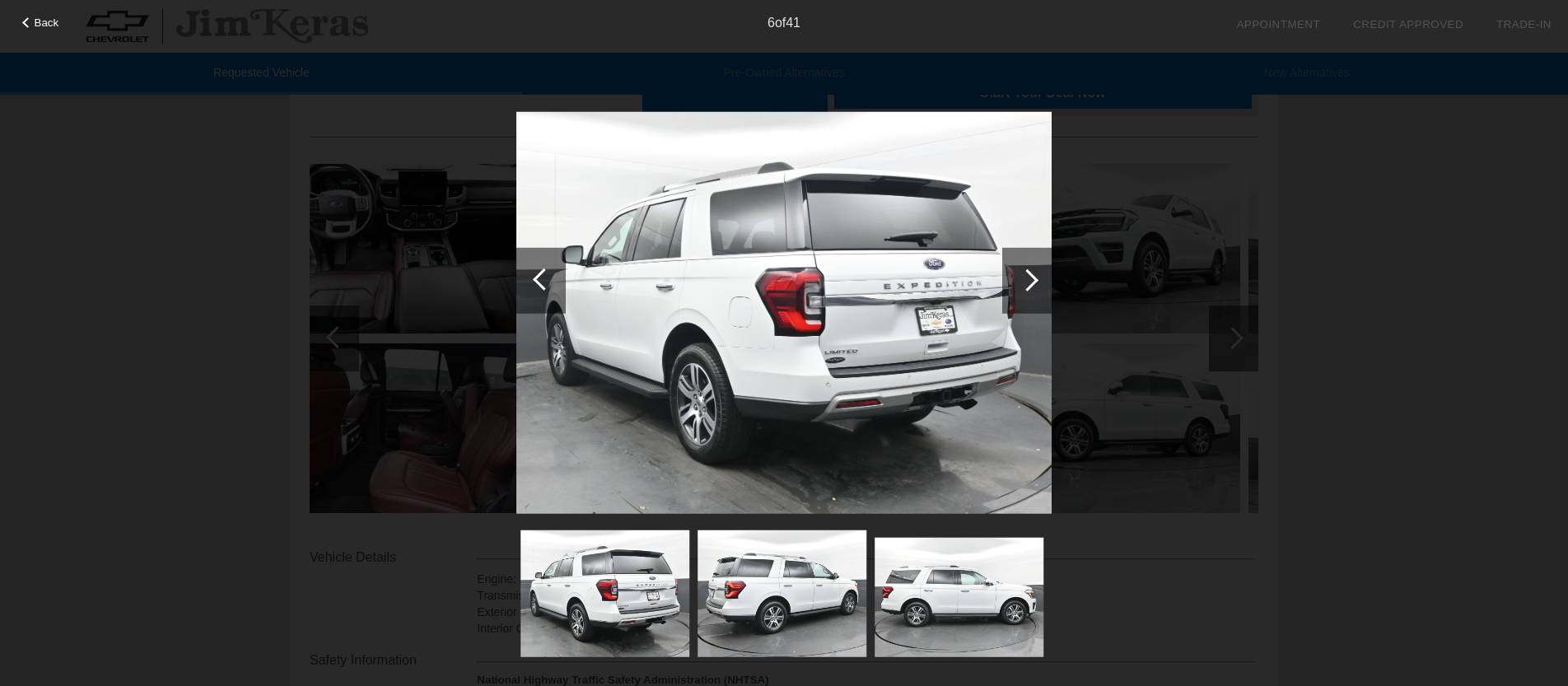
scroll to position [139, 0]
click at [1029, 280] on div at bounding box center [1028, 279] width 23 height 23
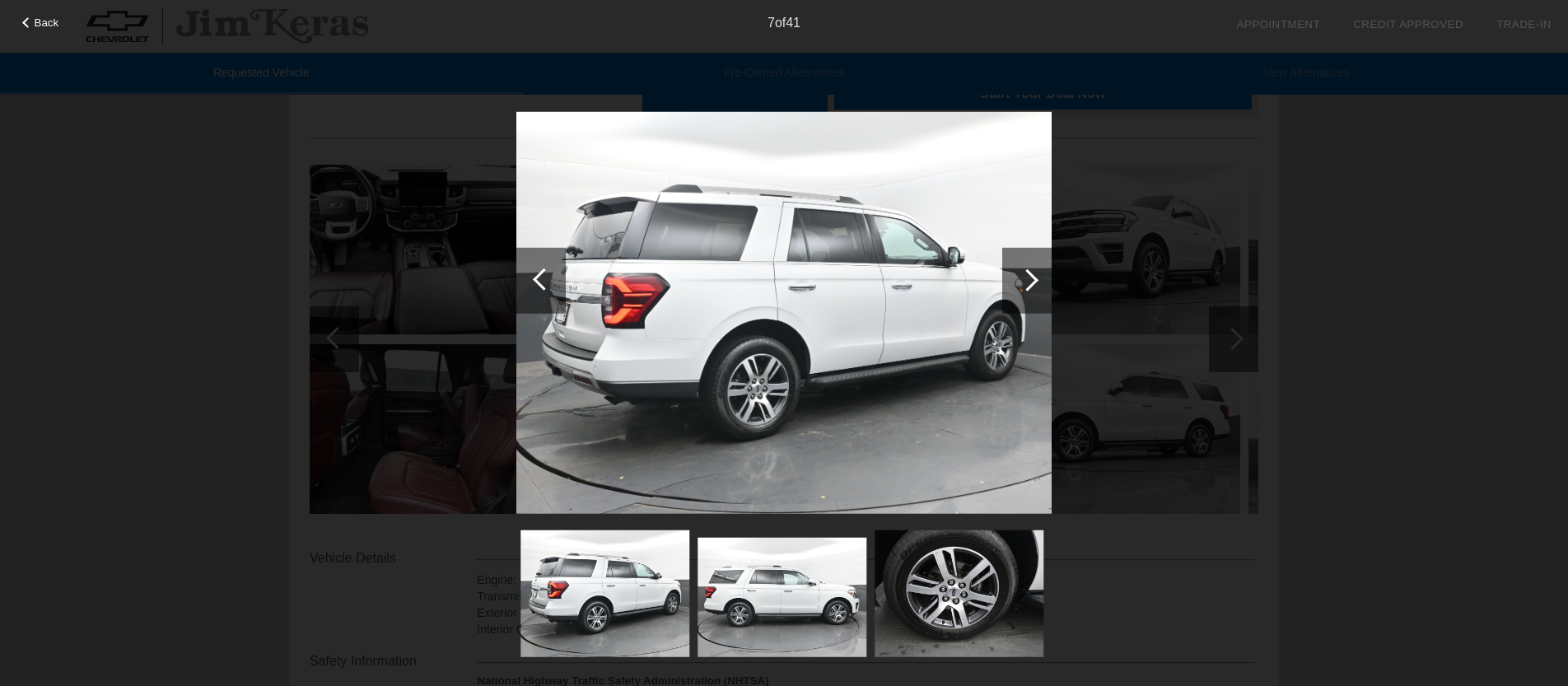
click at [1029, 280] on div at bounding box center [1028, 279] width 23 height 23
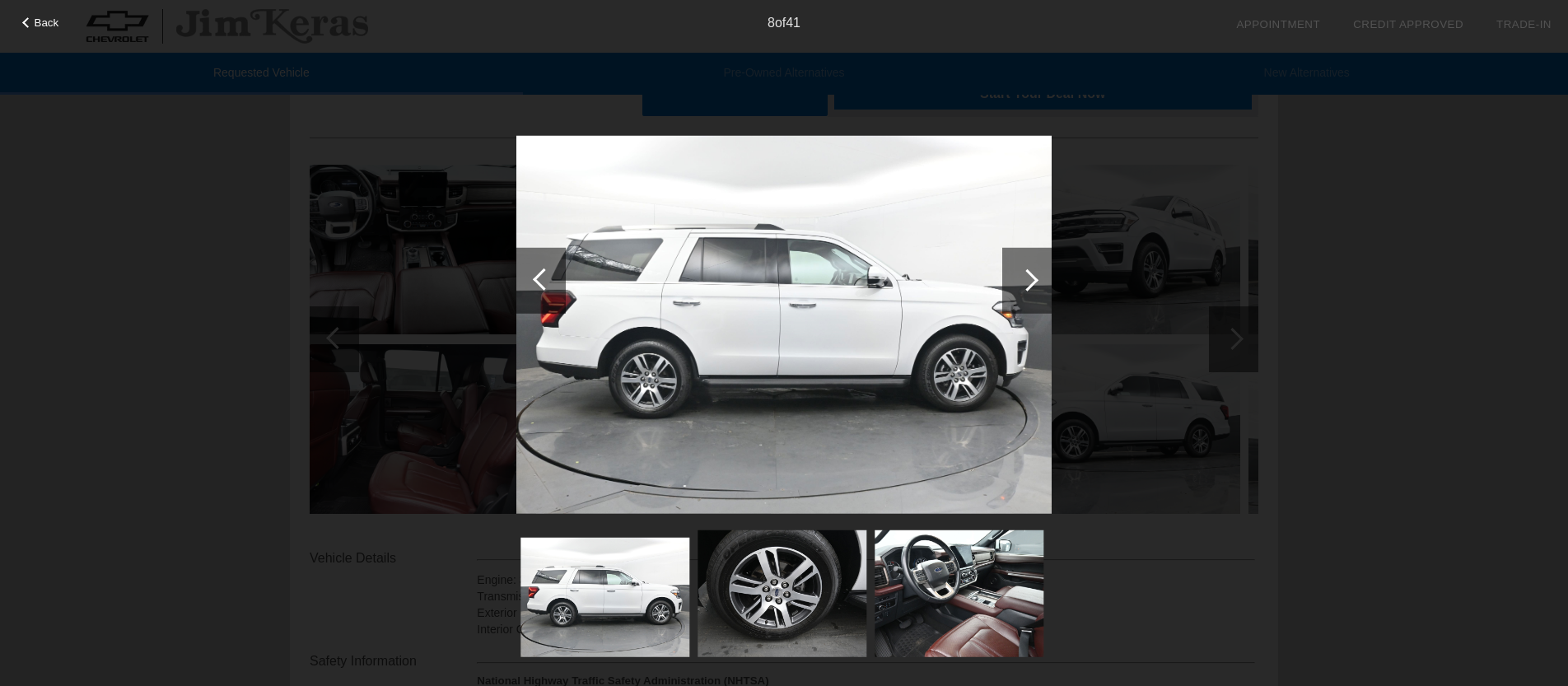
click at [1029, 280] on div at bounding box center [1028, 279] width 23 height 23
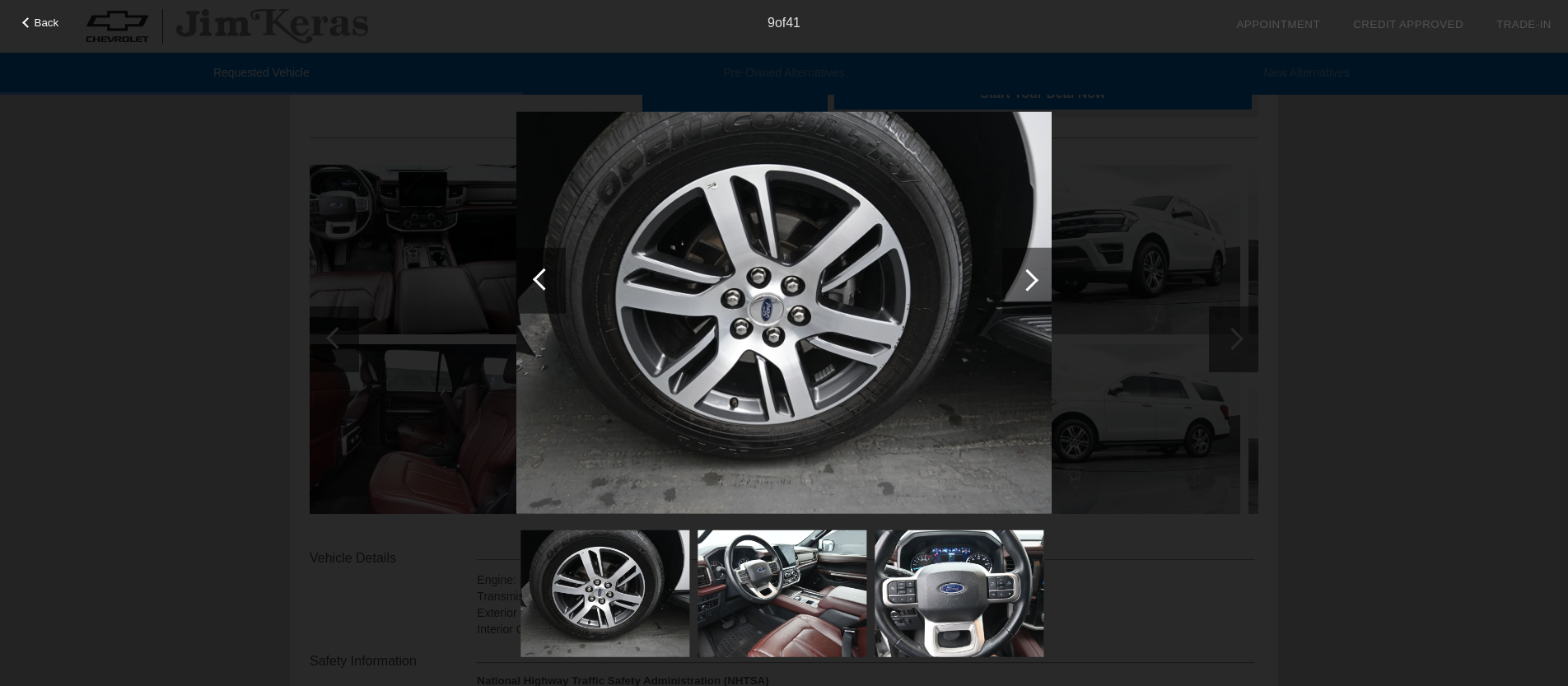
click at [1029, 280] on div at bounding box center [1028, 279] width 23 height 23
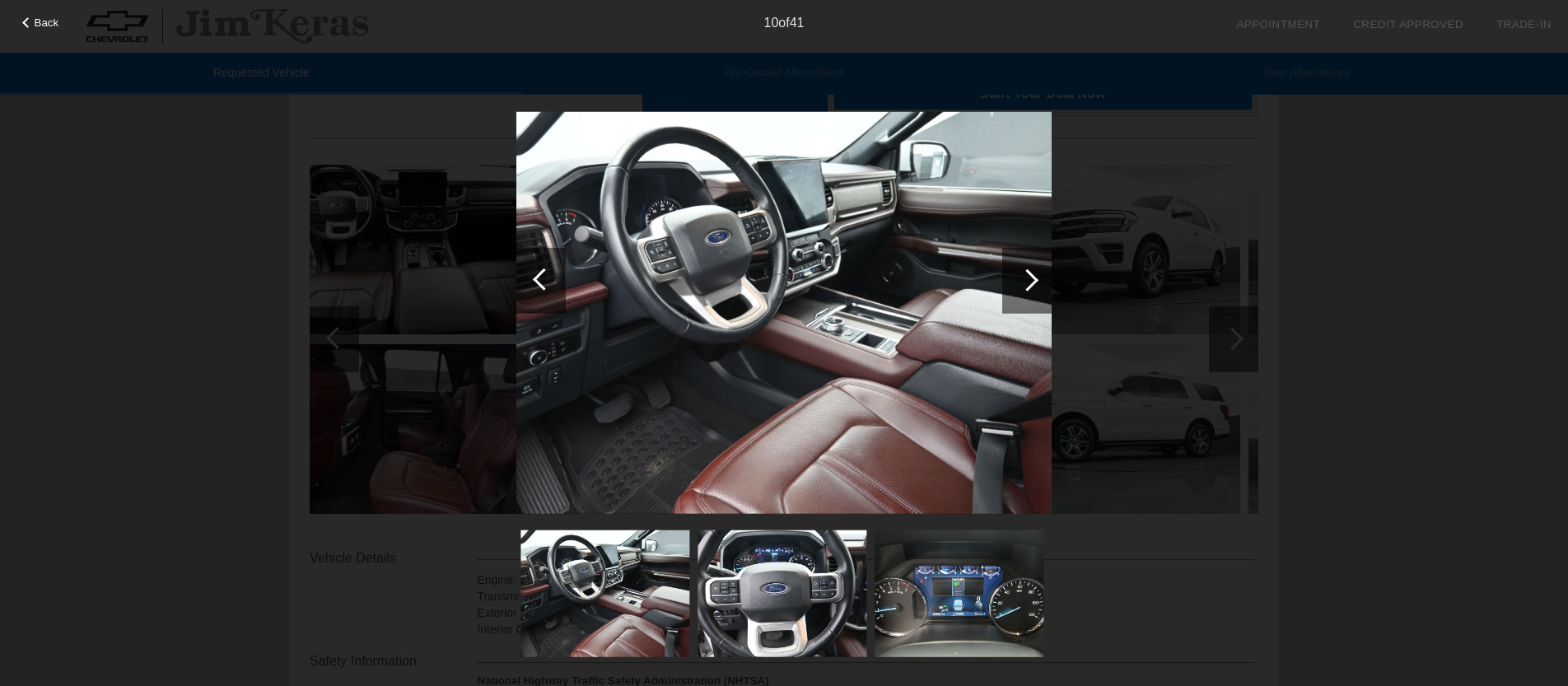
click at [551, 287] on div at bounding box center [541, 280] width 50 height 66
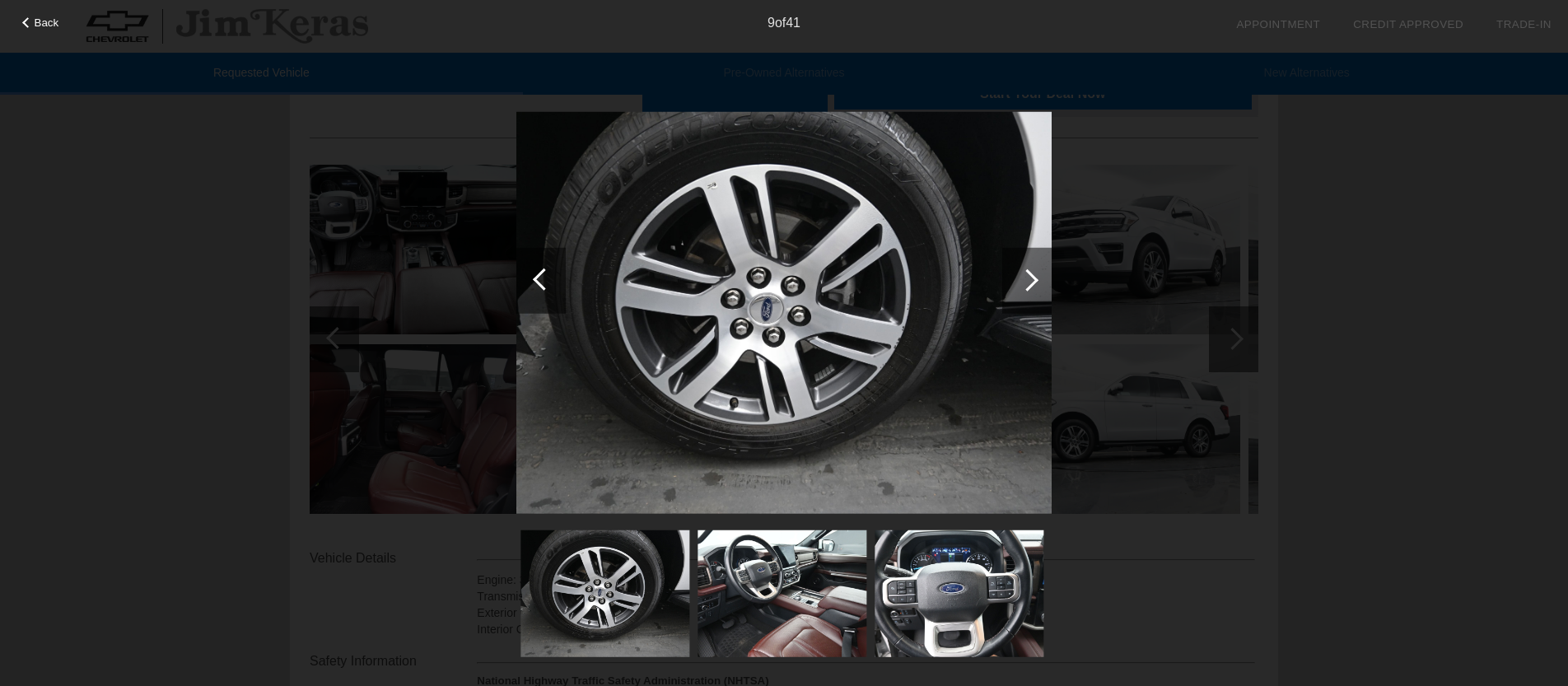
click at [1031, 286] on div at bounding box center [1028, 279] width 23 height 23
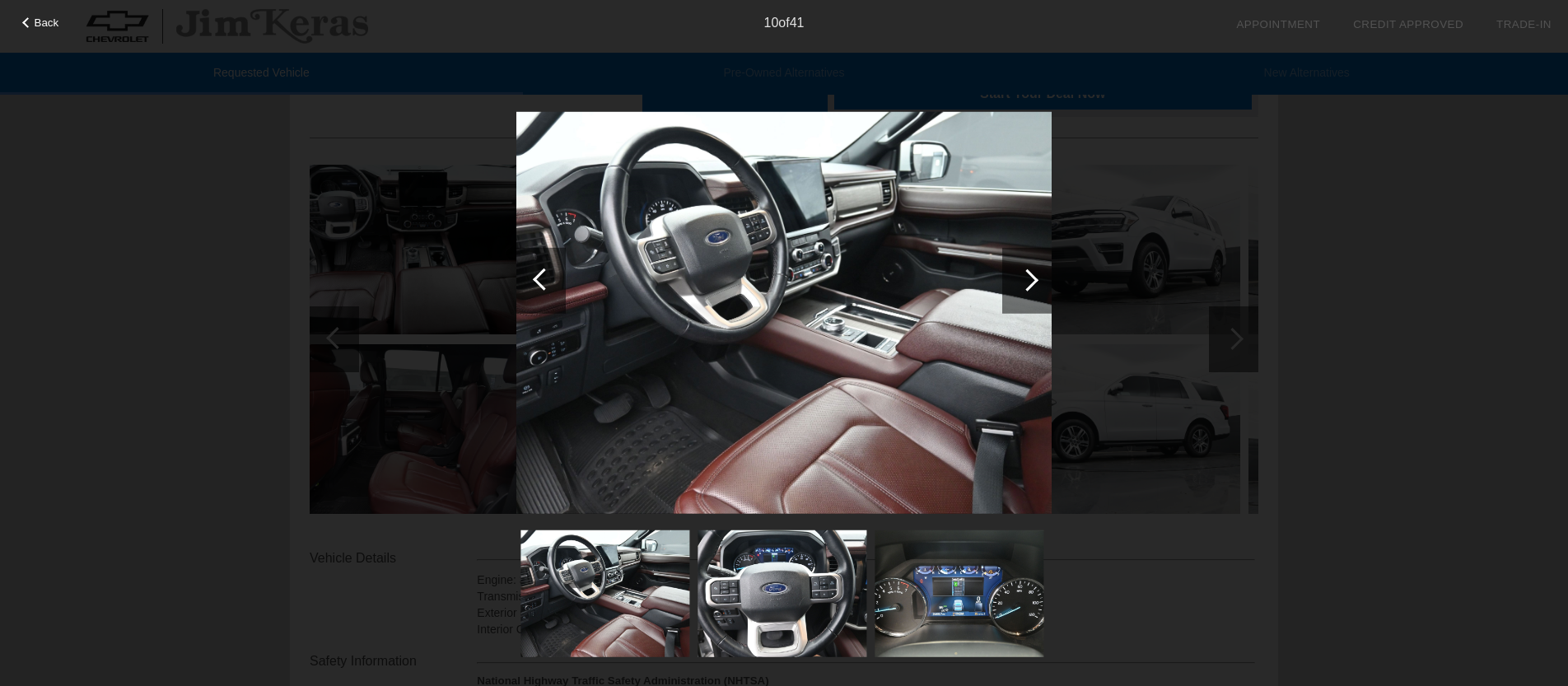
click at [1031, 286] on div at bounding box center [1028, 279] width 23 height 23
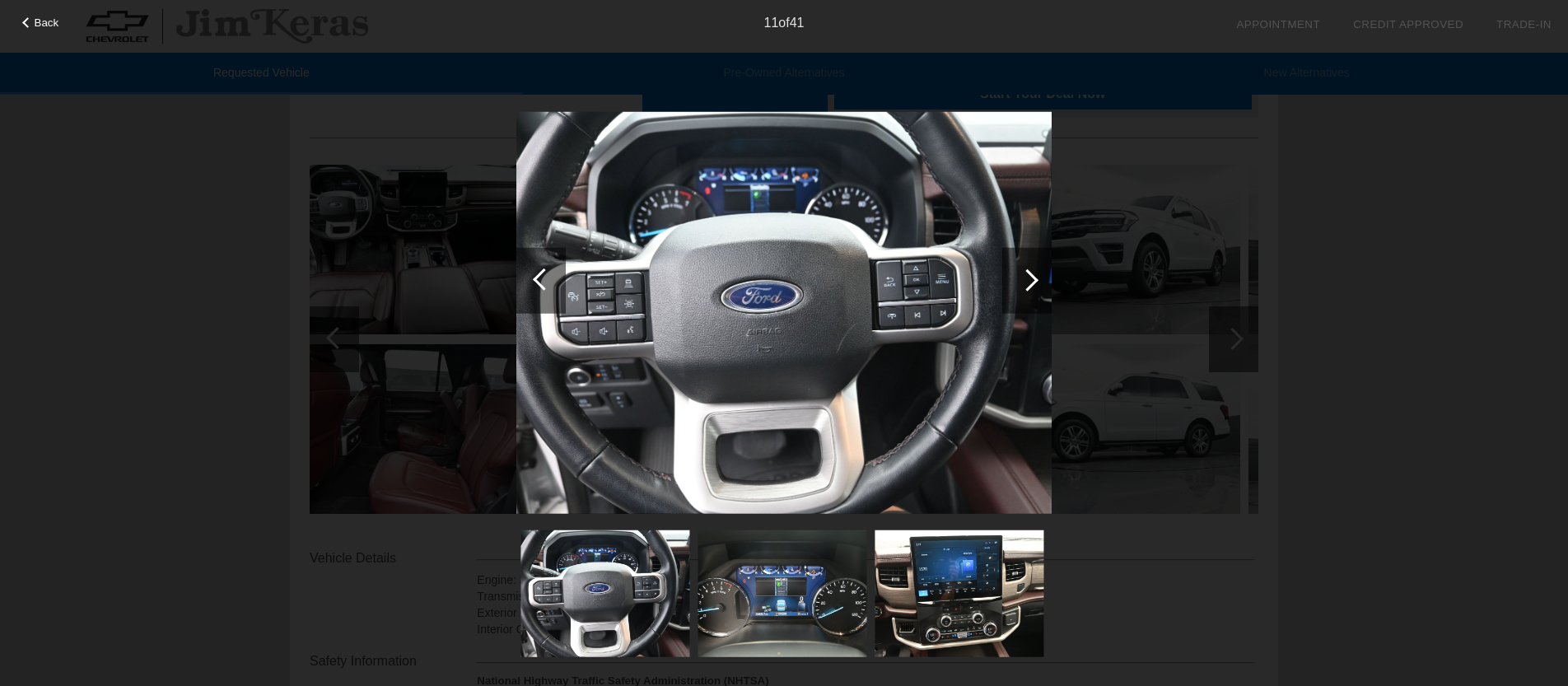
click at [1031, 286] on div at bounding box center [1028, 279] width 23 height 23
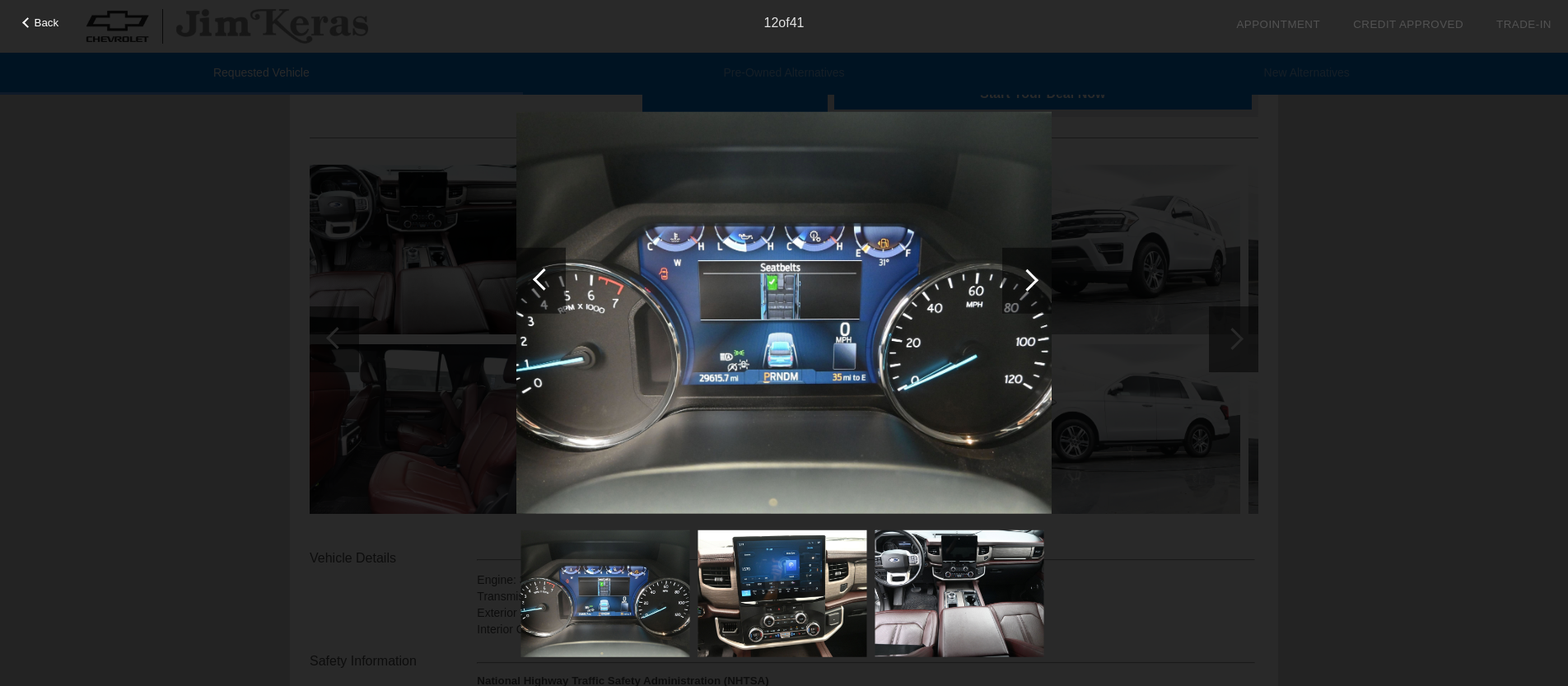
click at [1031, 286] on div at bounding box center [1028, 279] width 23 height 23
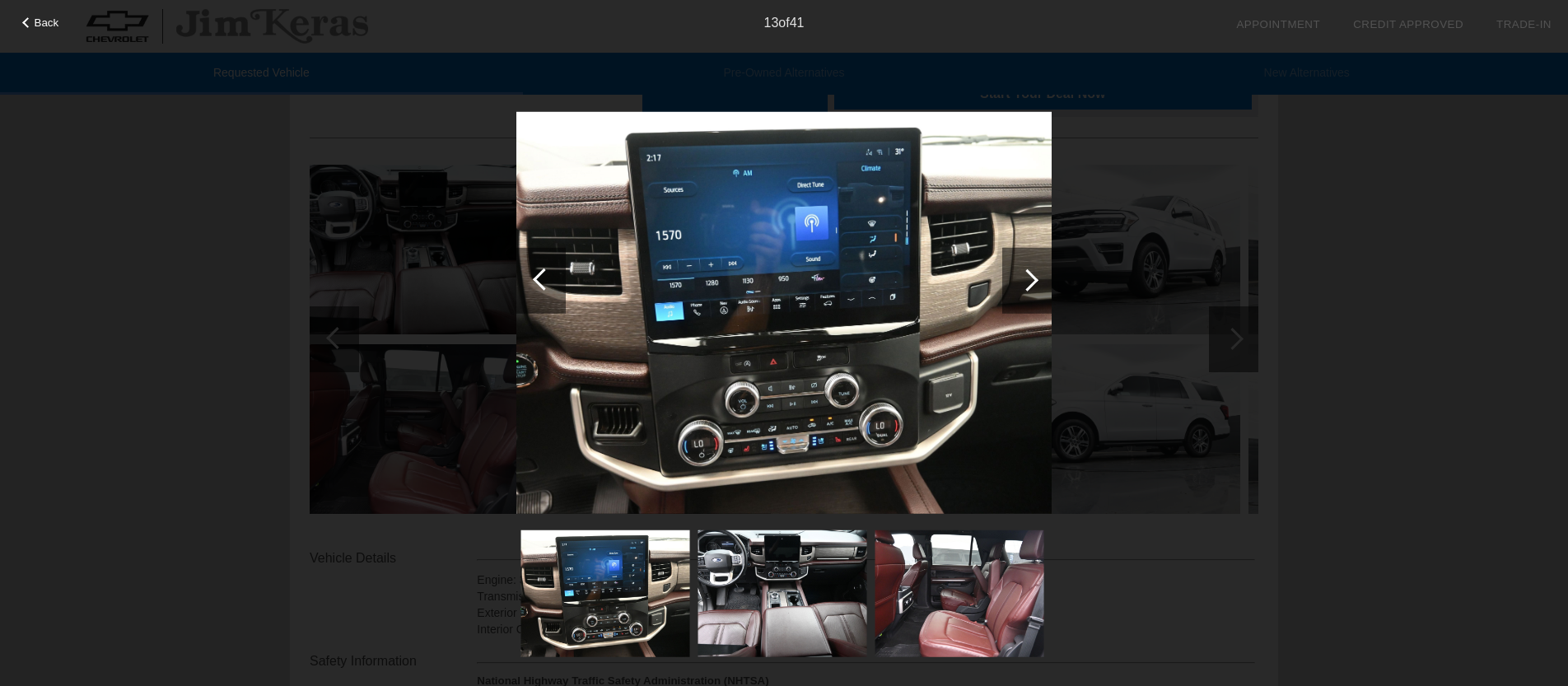
click at [1031, 286] on div at bounding box center [1028, 279] width 23 height 23
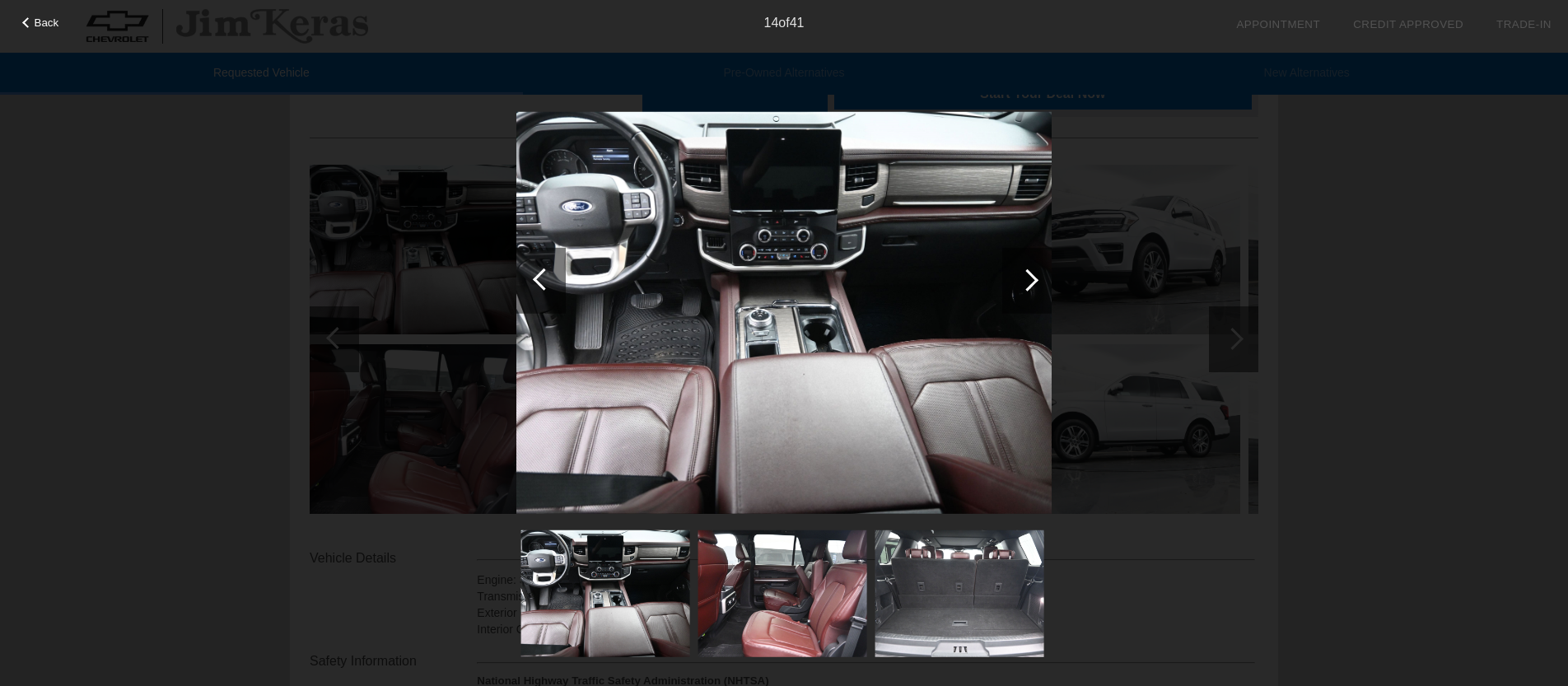
click at [1031, 286] on div at bounding box center [1028, 279] width 23 height 23
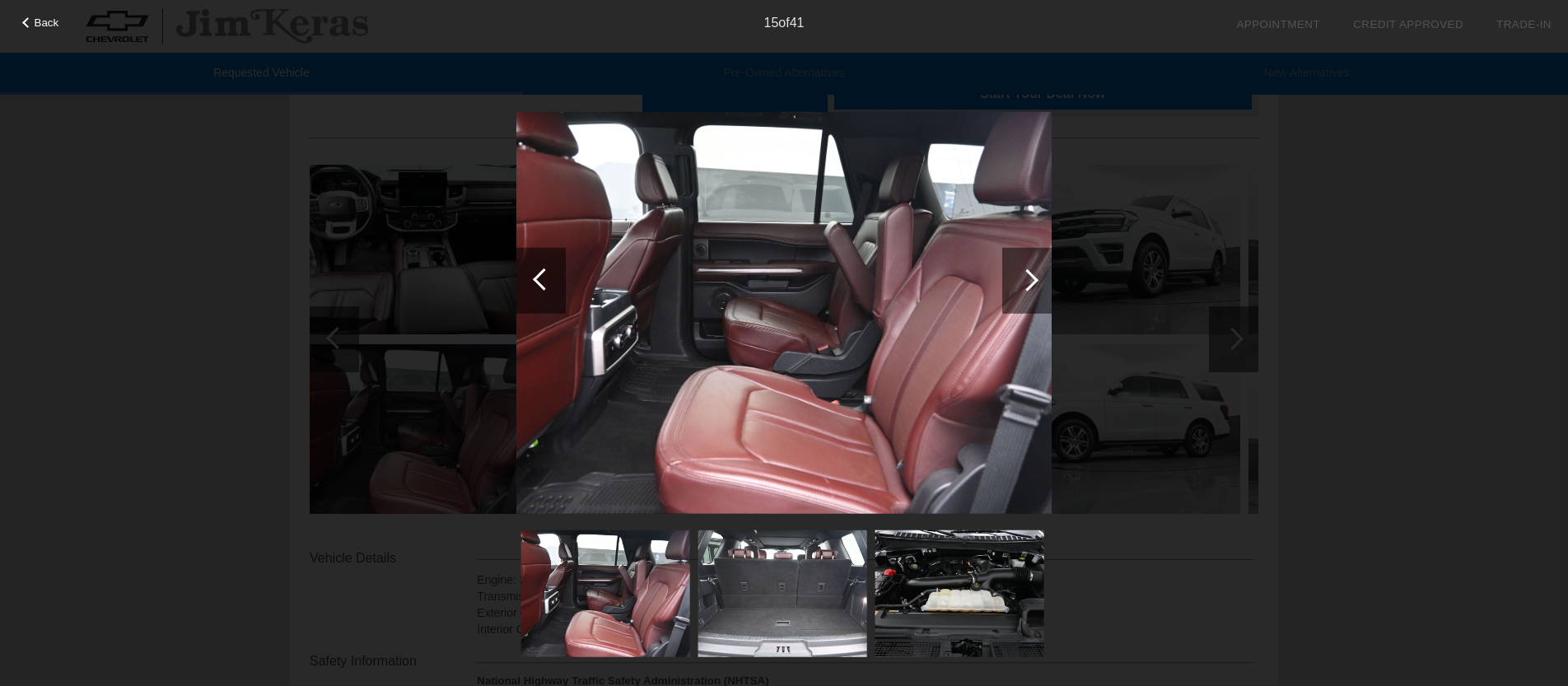
click at [1031, 286] on div at bounding box center [1028, 279] width 23 height 23
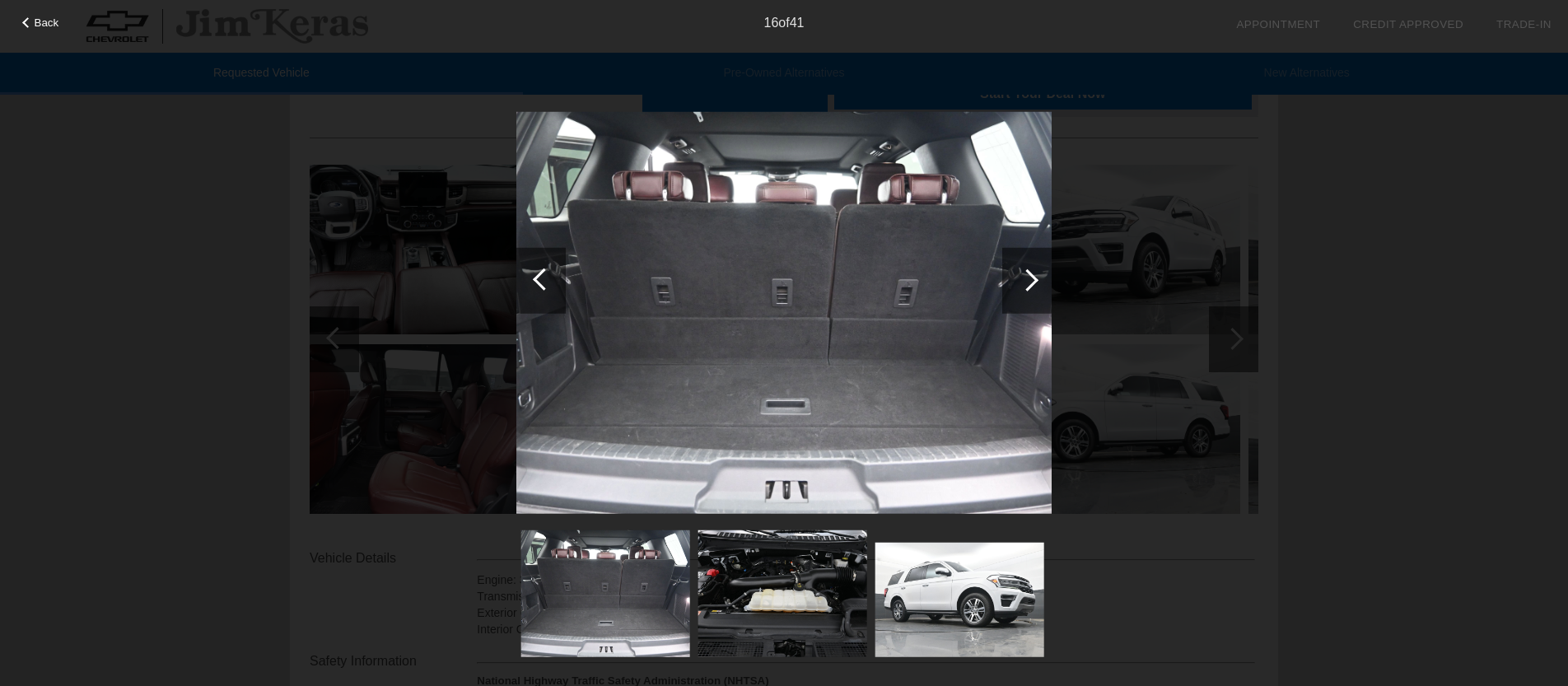
click at [1031, 286] on div at bounding box center [1028, 279] width 23 height 23
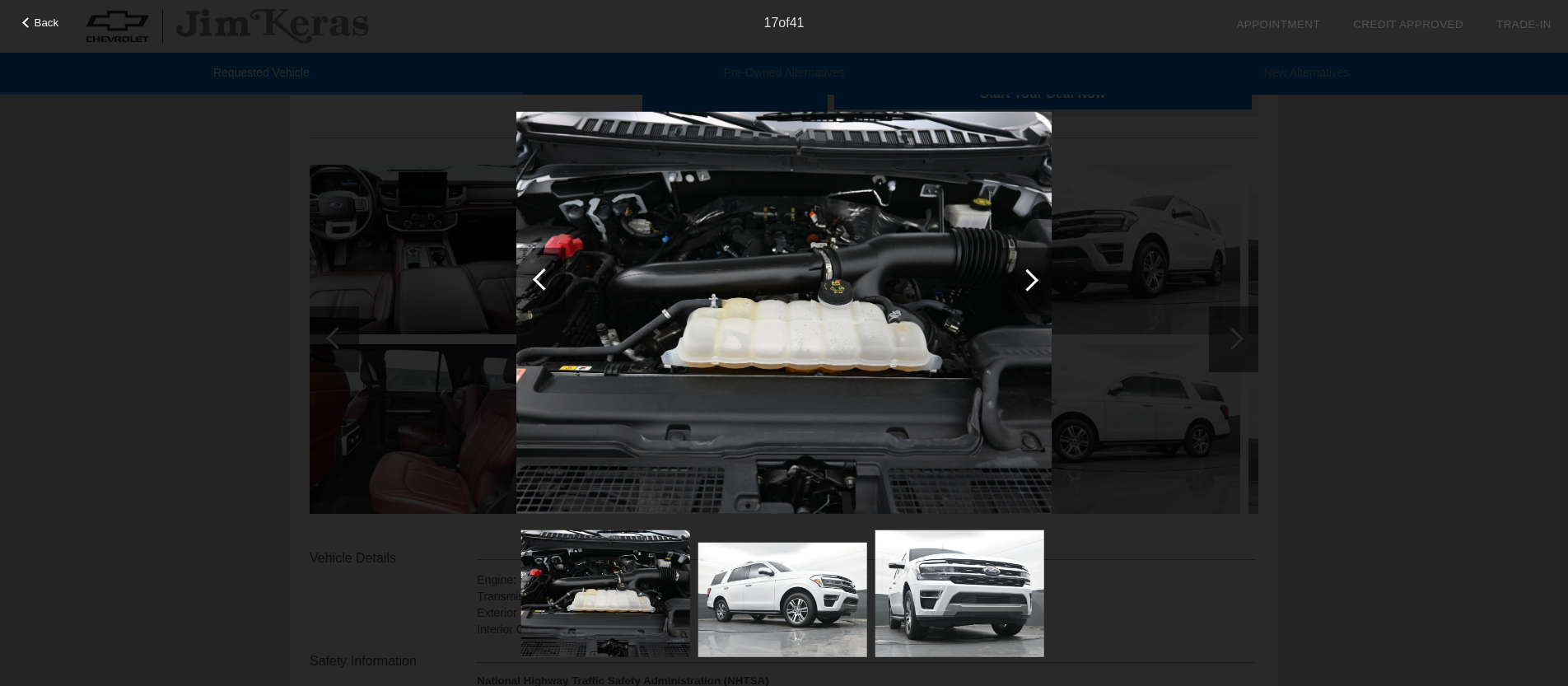
click at [1031, 286] on div at bounding box center [1028, 279] width 23 height 23
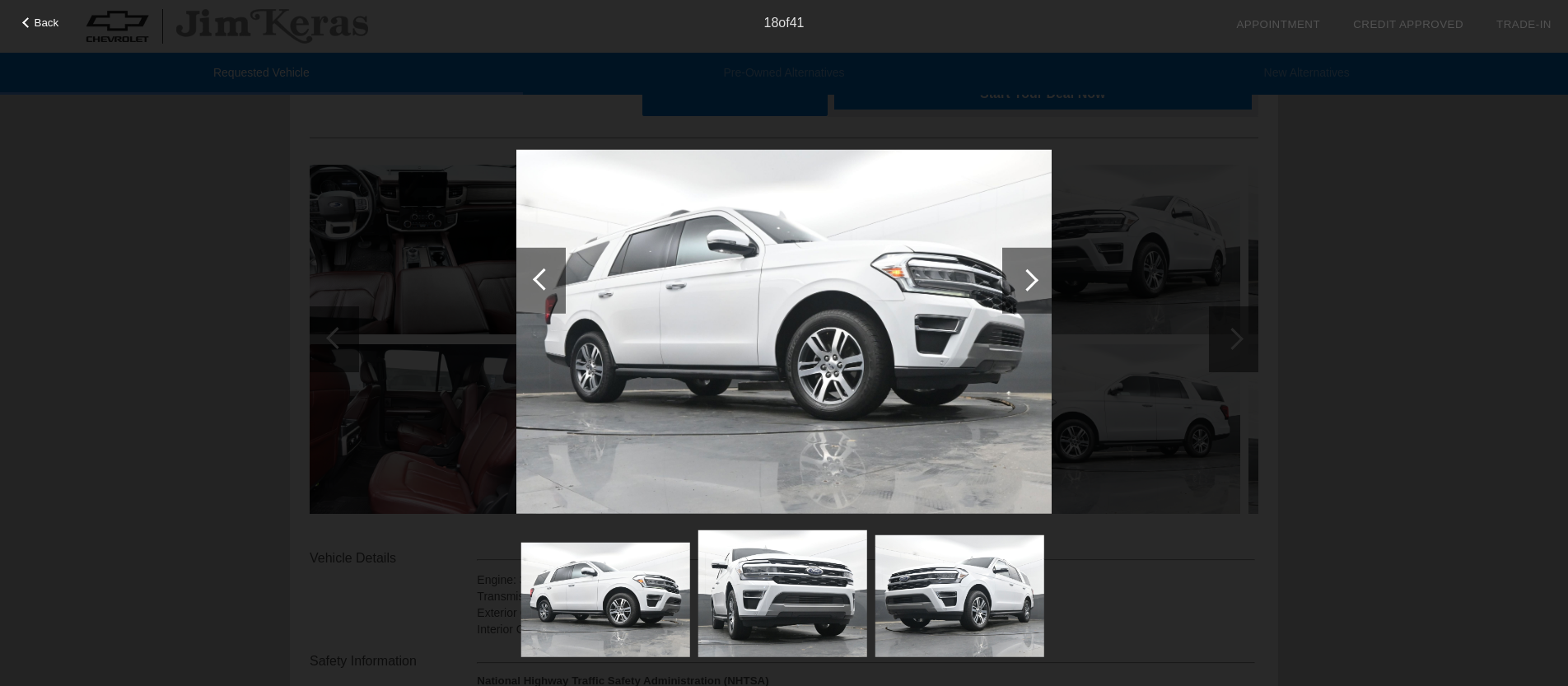
click at [1031, 286] on div at bounding box center [1028, 279] width 23 height 23
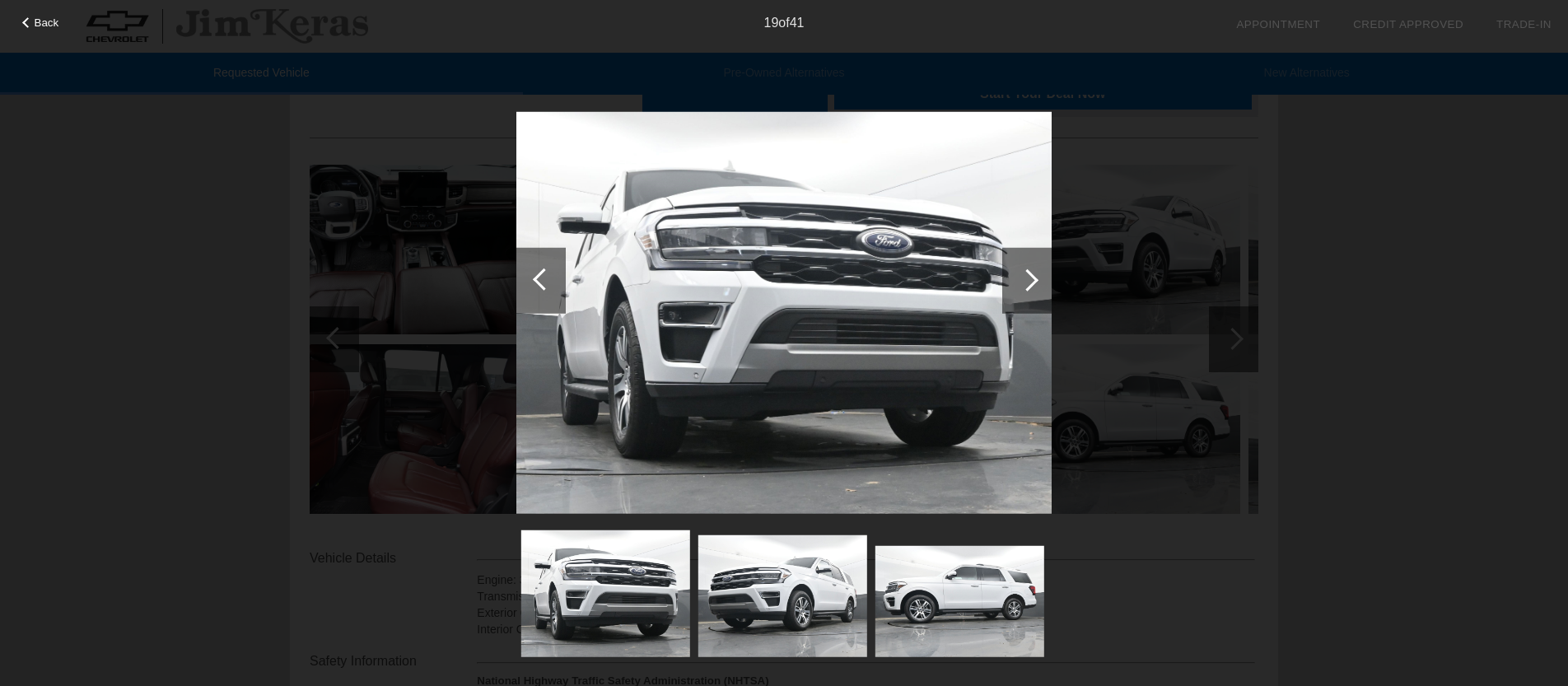
click at [1031, 286] on div at bounding box center [1028, 279] width 23 height 23
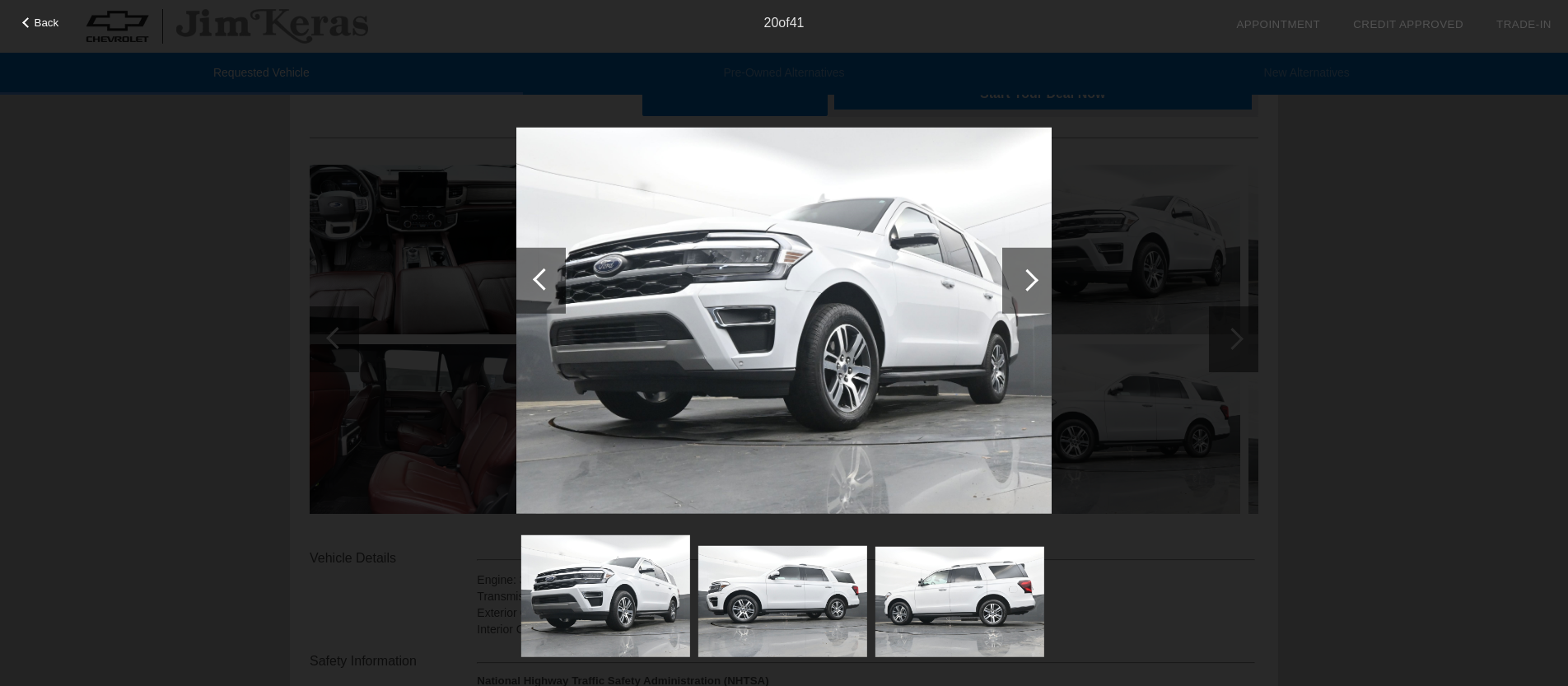
click at [1031, 286] on div at bounding box center [1028, 279] width 23 height 23
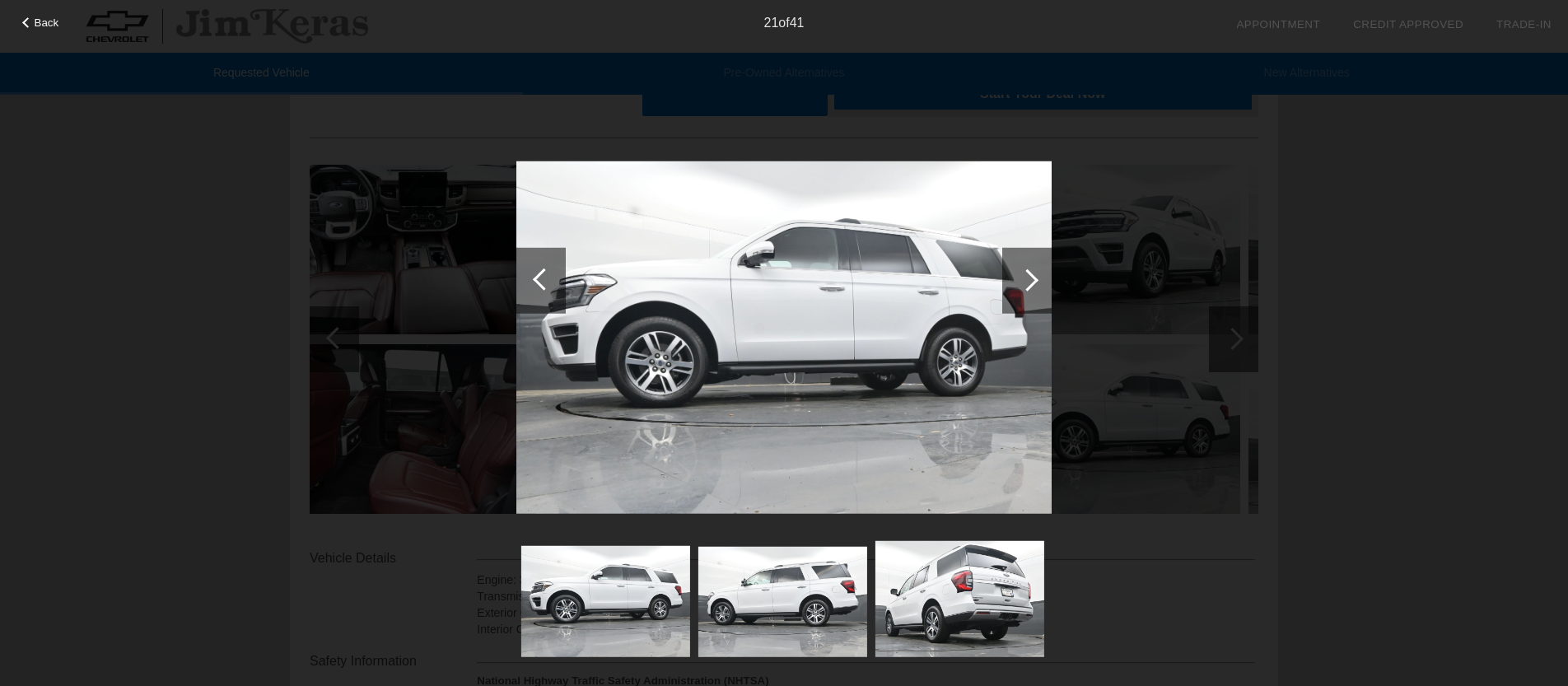
click at [1031, 286] on div at bounding box center [1028, 279] width 23 height 23
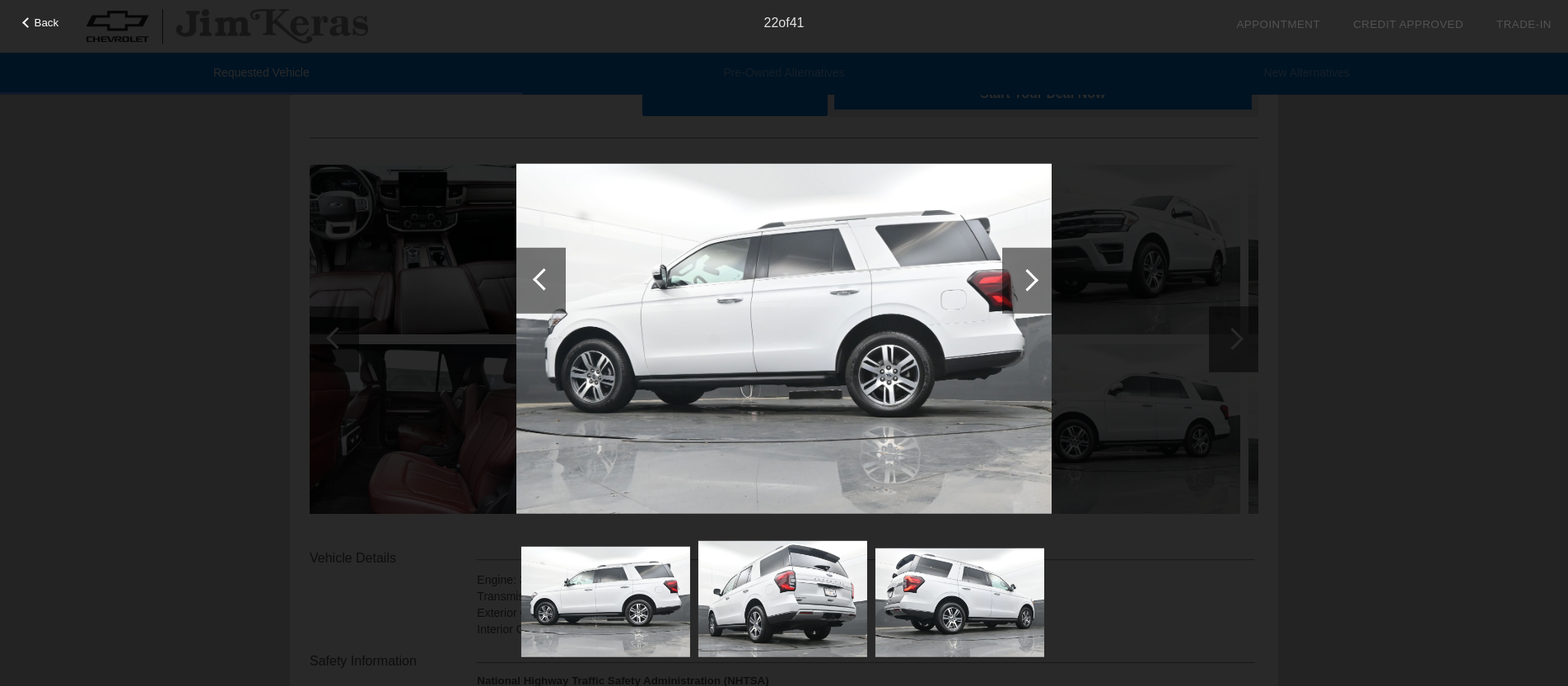
click at [1031, 286] on div at bounding box center [1028, 279] width 23 height 23
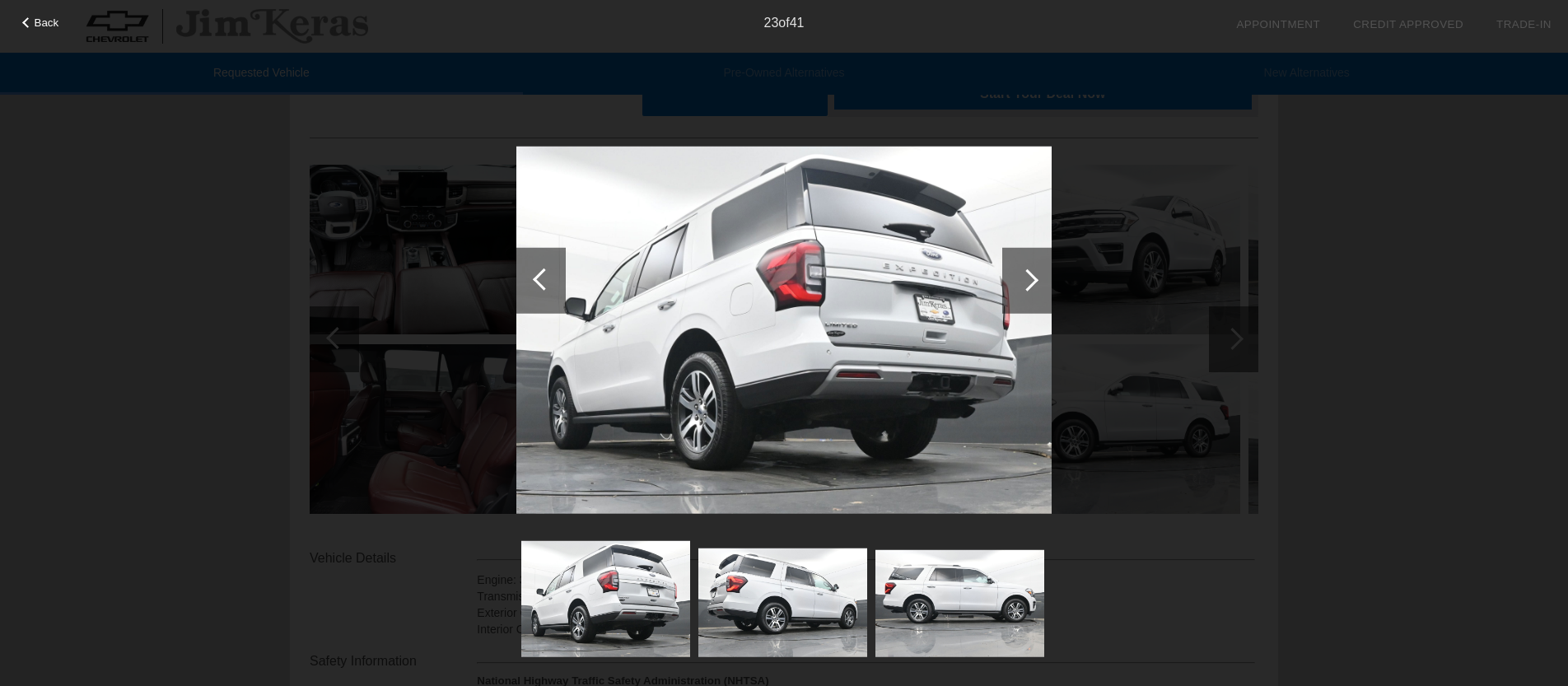
click at [1030, 286] on div at bounding box center [1028, 279] width 23 height 23
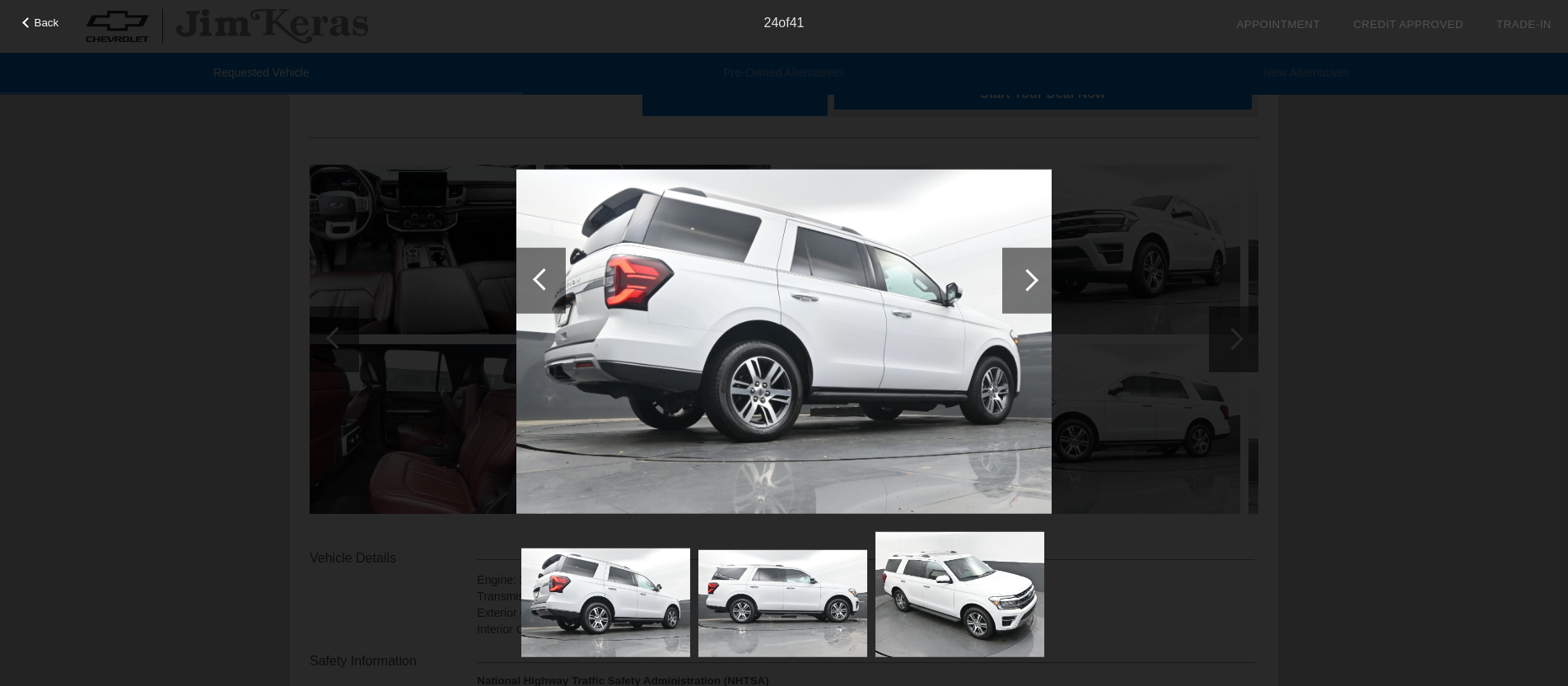
click at [1030, 286] on div at bounding box center [1028, 279] width 23 height 23
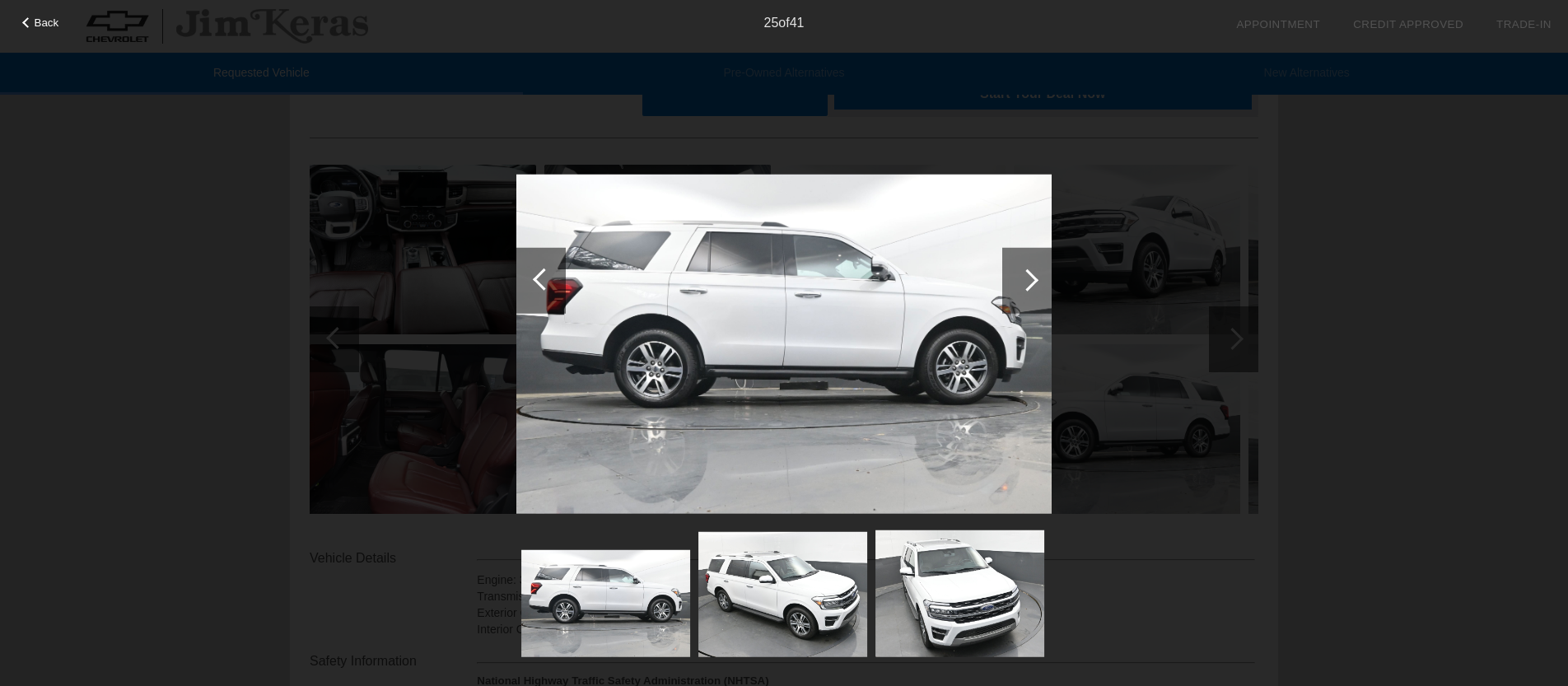
click at [1030, 286] on div at bounding box center [1028, 279] width 23 height 23
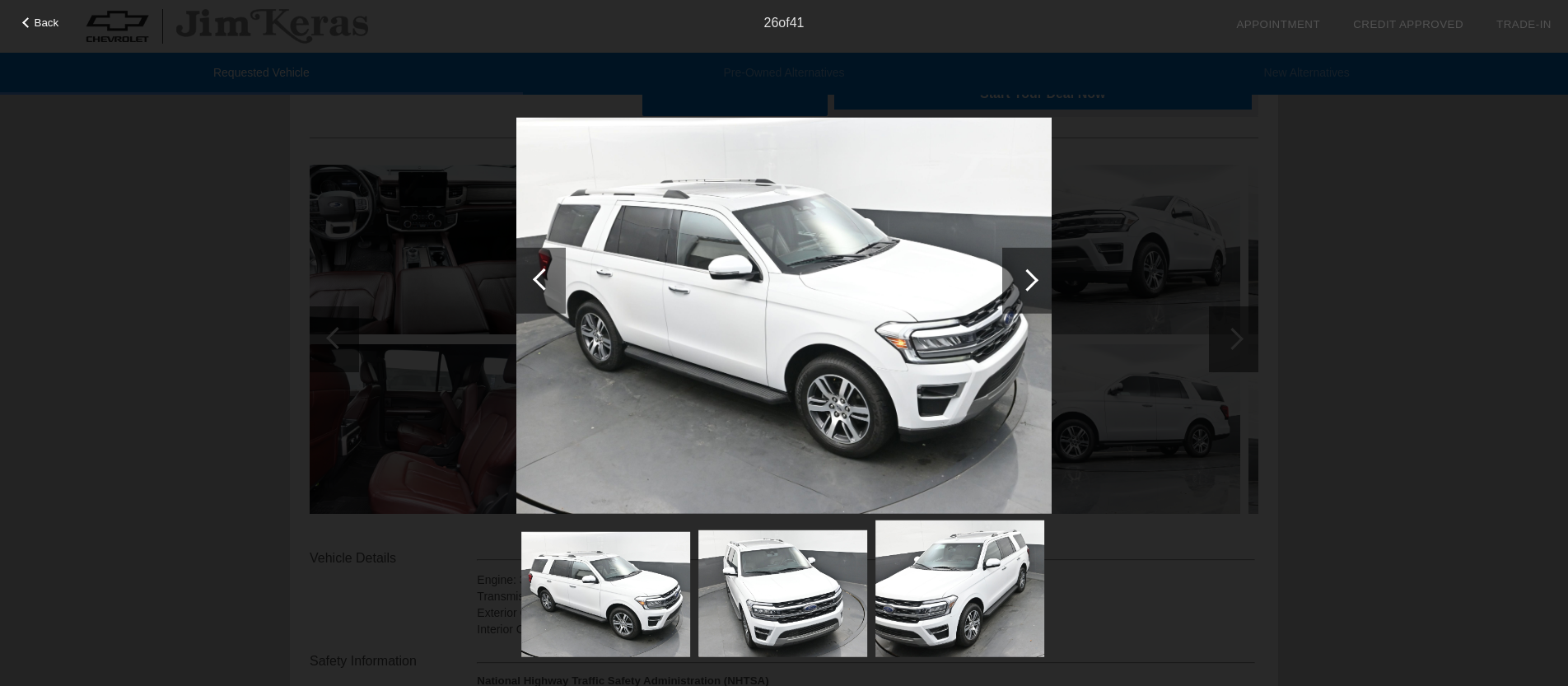
click at [1030, 286] on div at bounding box center [1028, 279] width 23 height 23
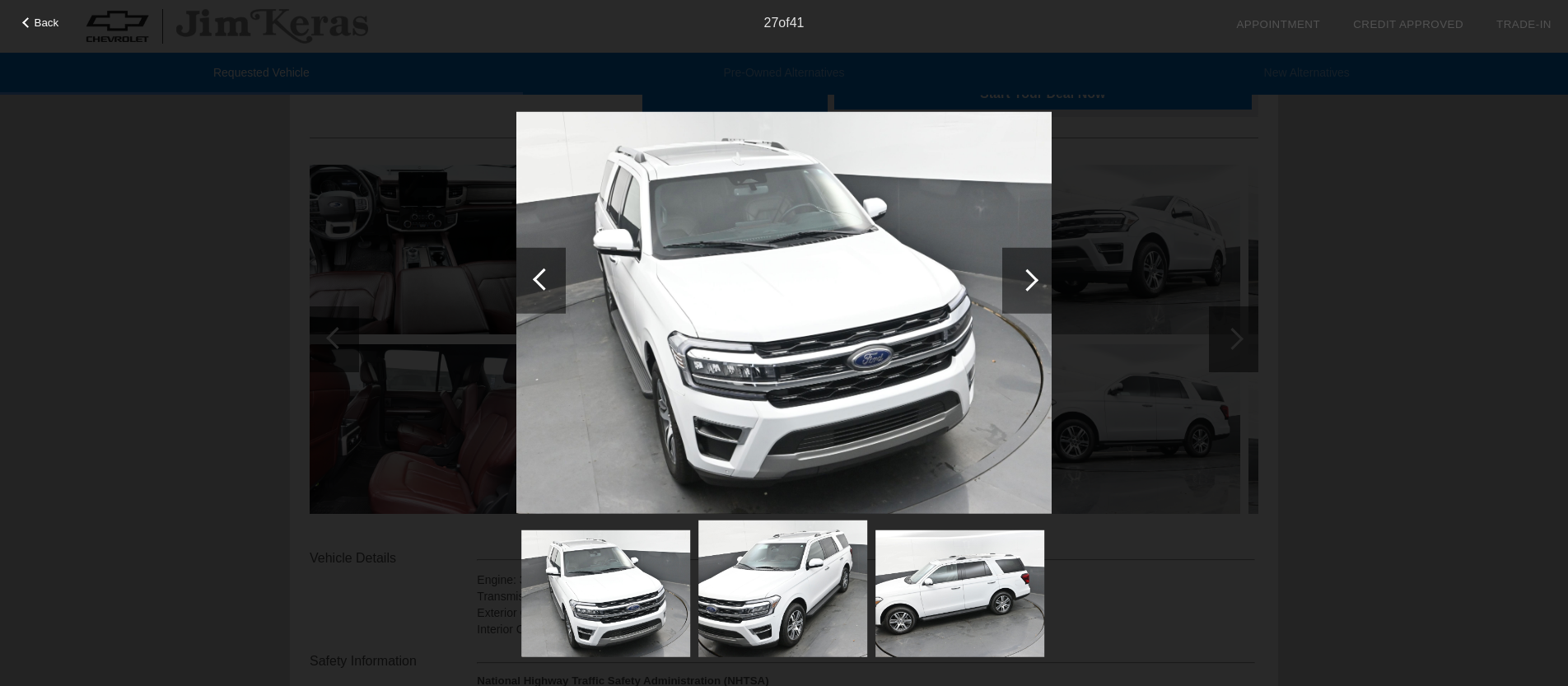
click at [1030, 286] on div at bounding box center [1028, 279] width 23 height 23
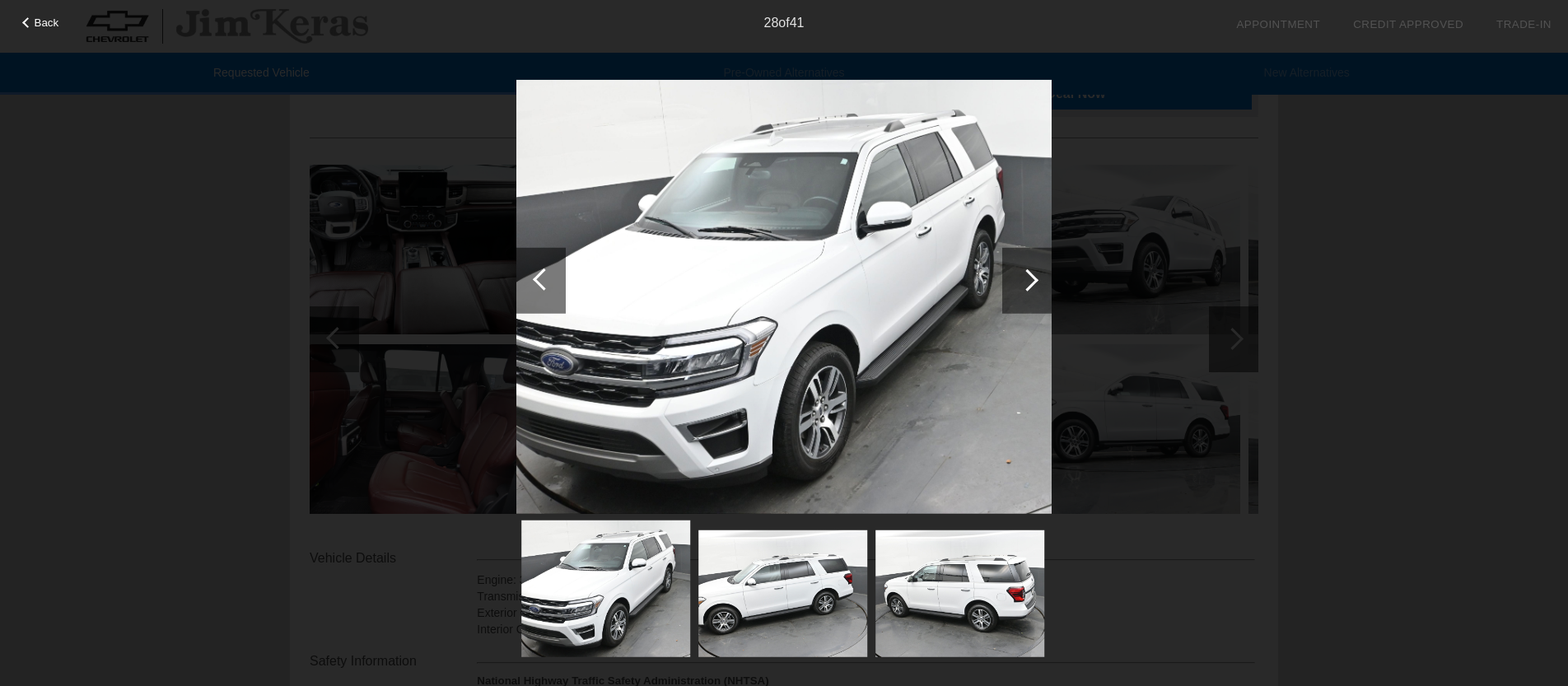
click at [1030, 286] on div at bounding box center [1028, 279] width 23 height 23
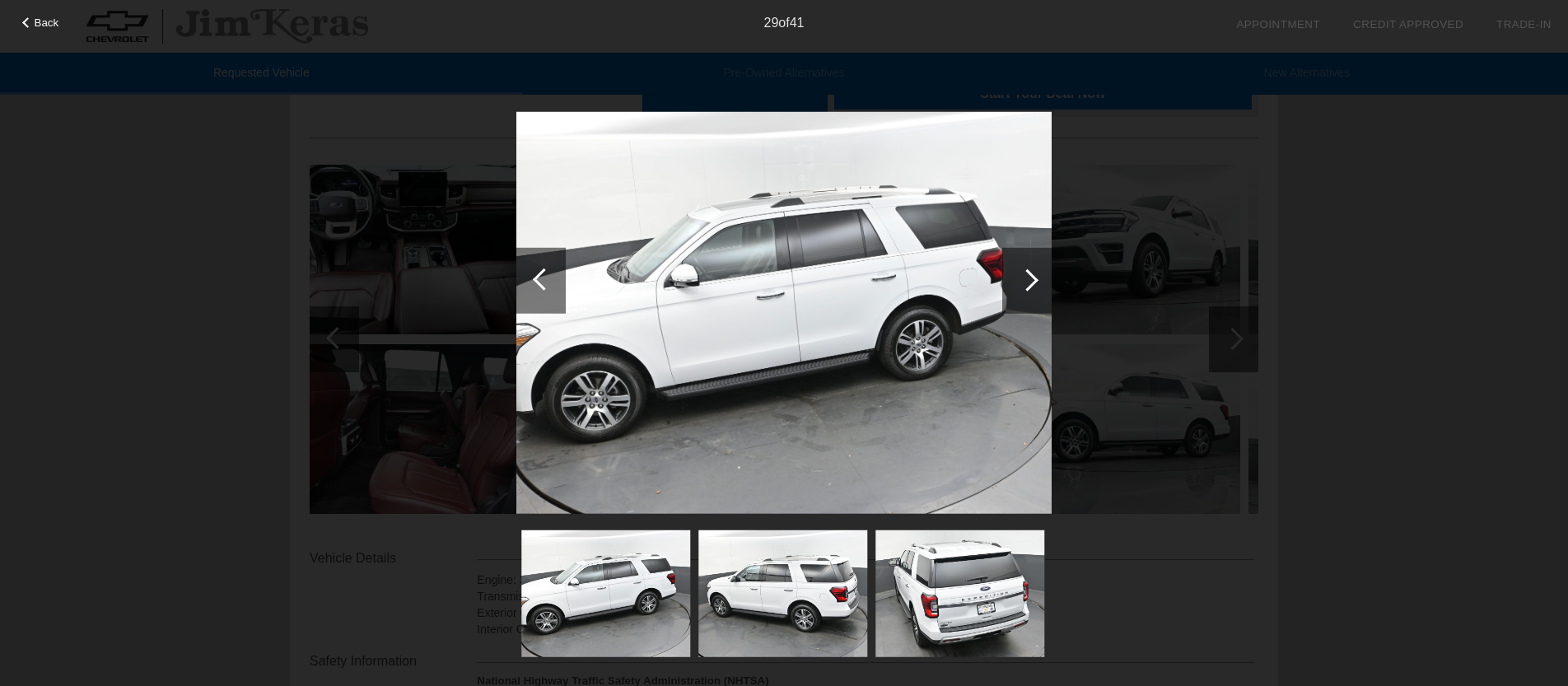
click at [1030, 286] on div at bounding box center [1028, 279] width 23 height 23
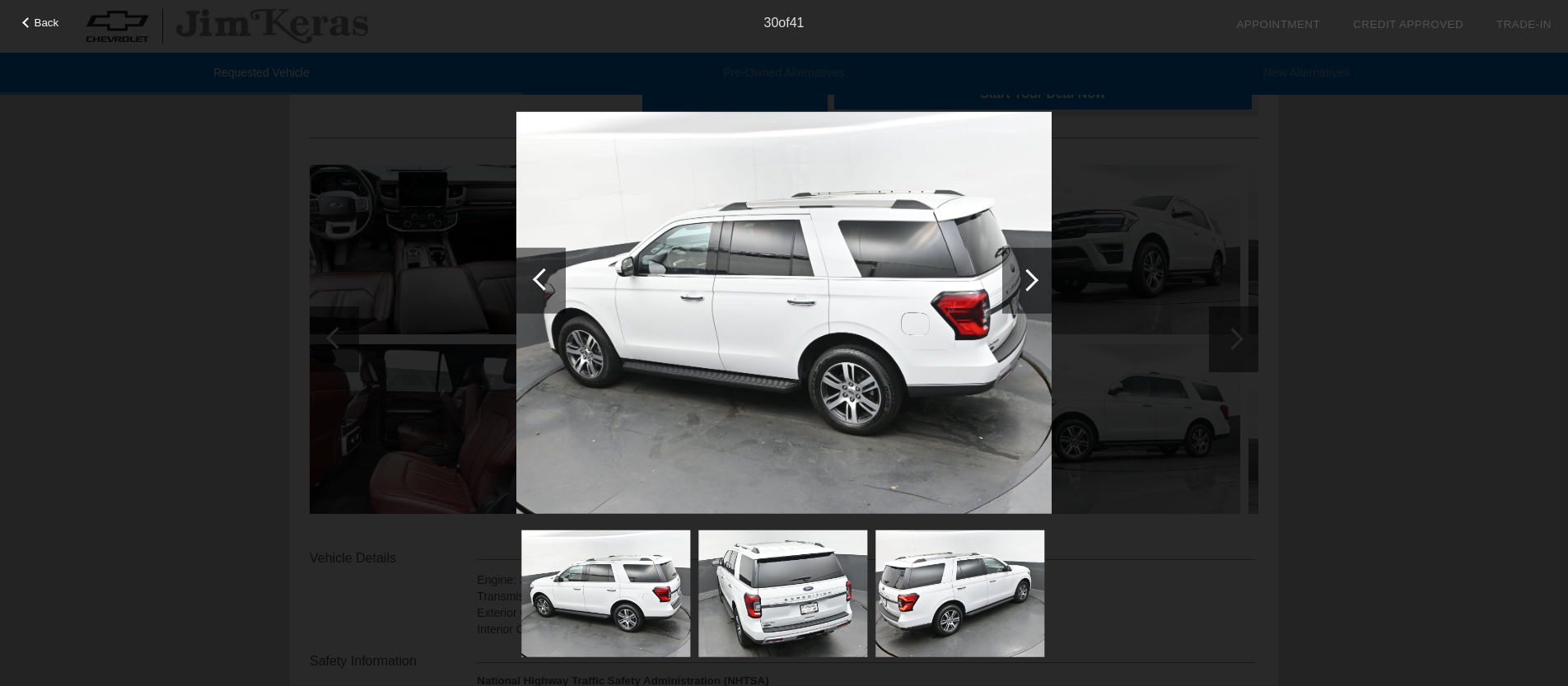
click at [1030, 286] on div at bounding box center [1028, 279] width 23 height 23
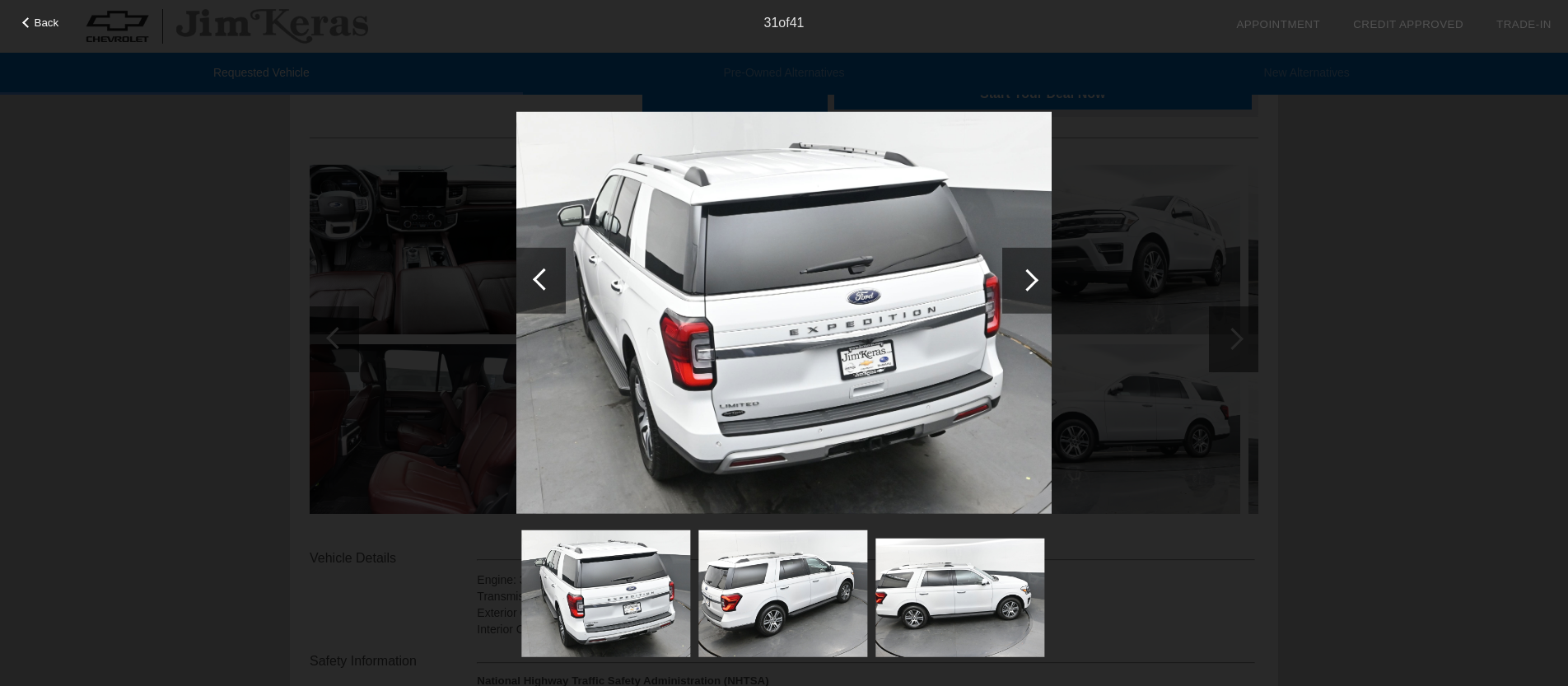
click at [1030, 286] on div at bounding box center [1028, 279] width 23 height 23
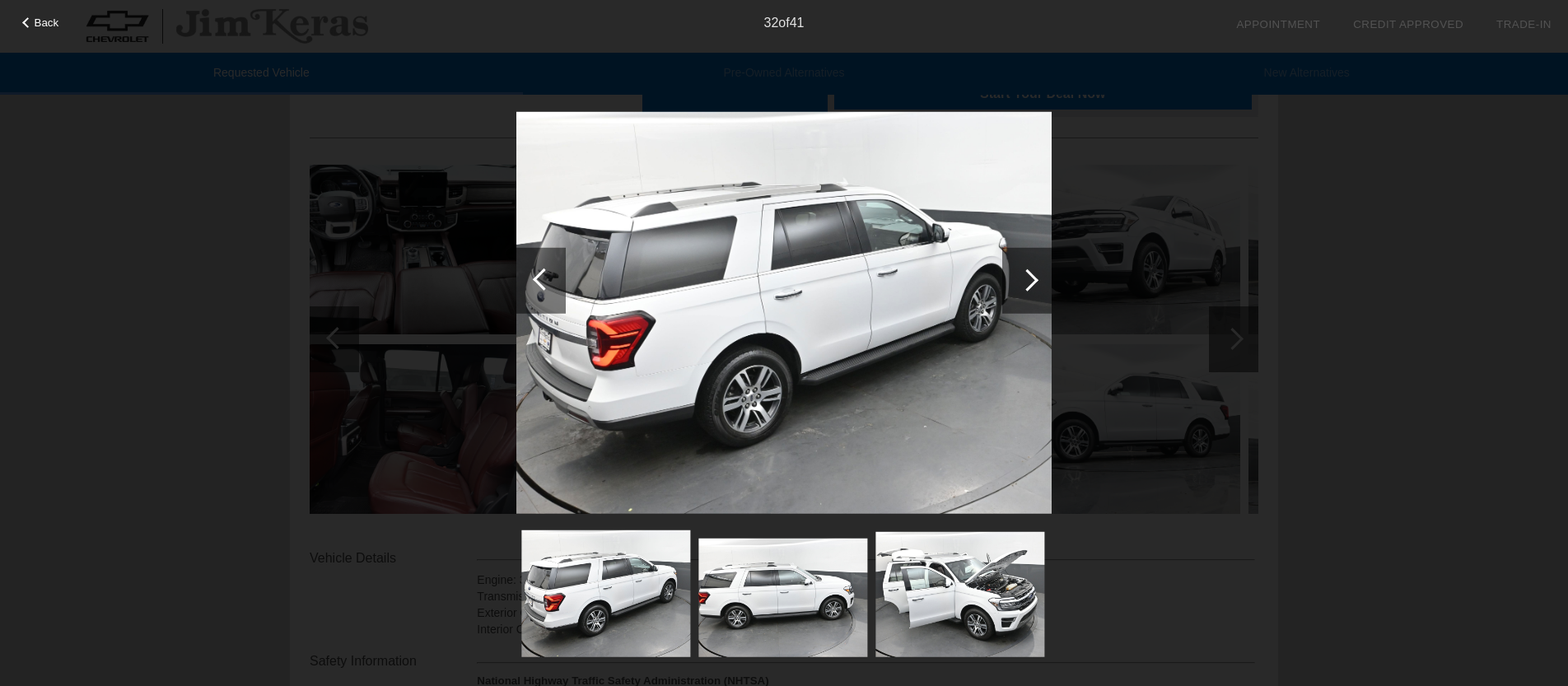
click at [1030, 286] on div at bounding box center [1028, 279] width 23 height 23
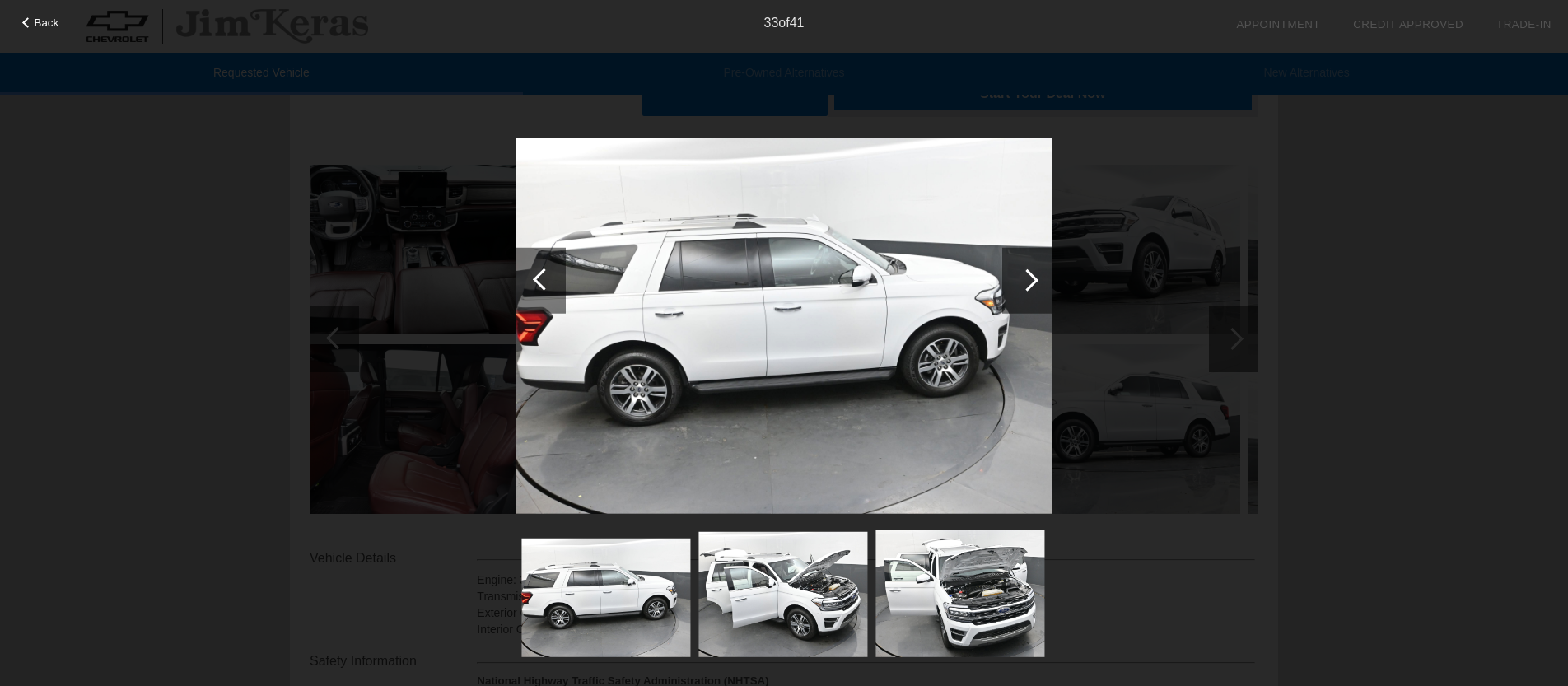
click at [1030, 286] on div at bounding box center [1028, 279] width 23 height 23
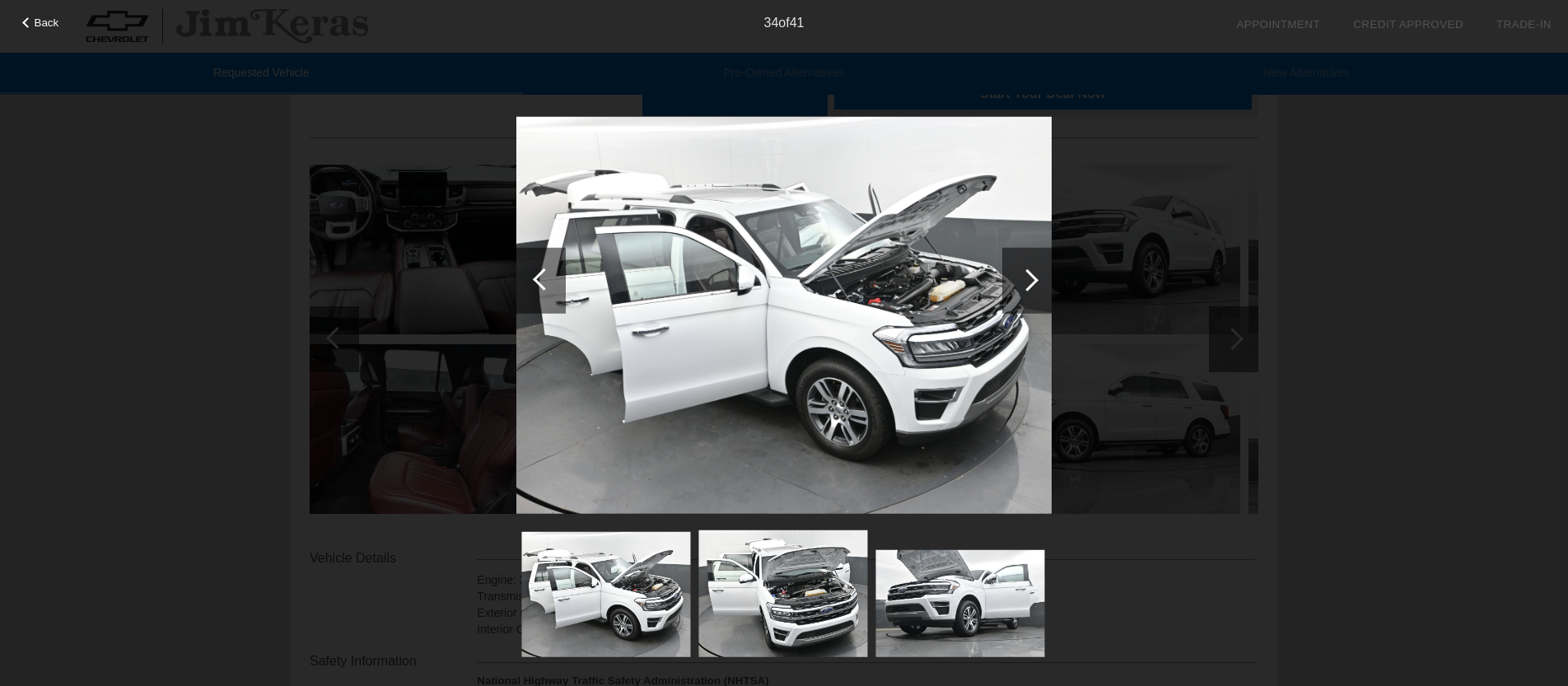
click at [1030, 286] on div at bounding box center [1028, 279] width 23 height 23
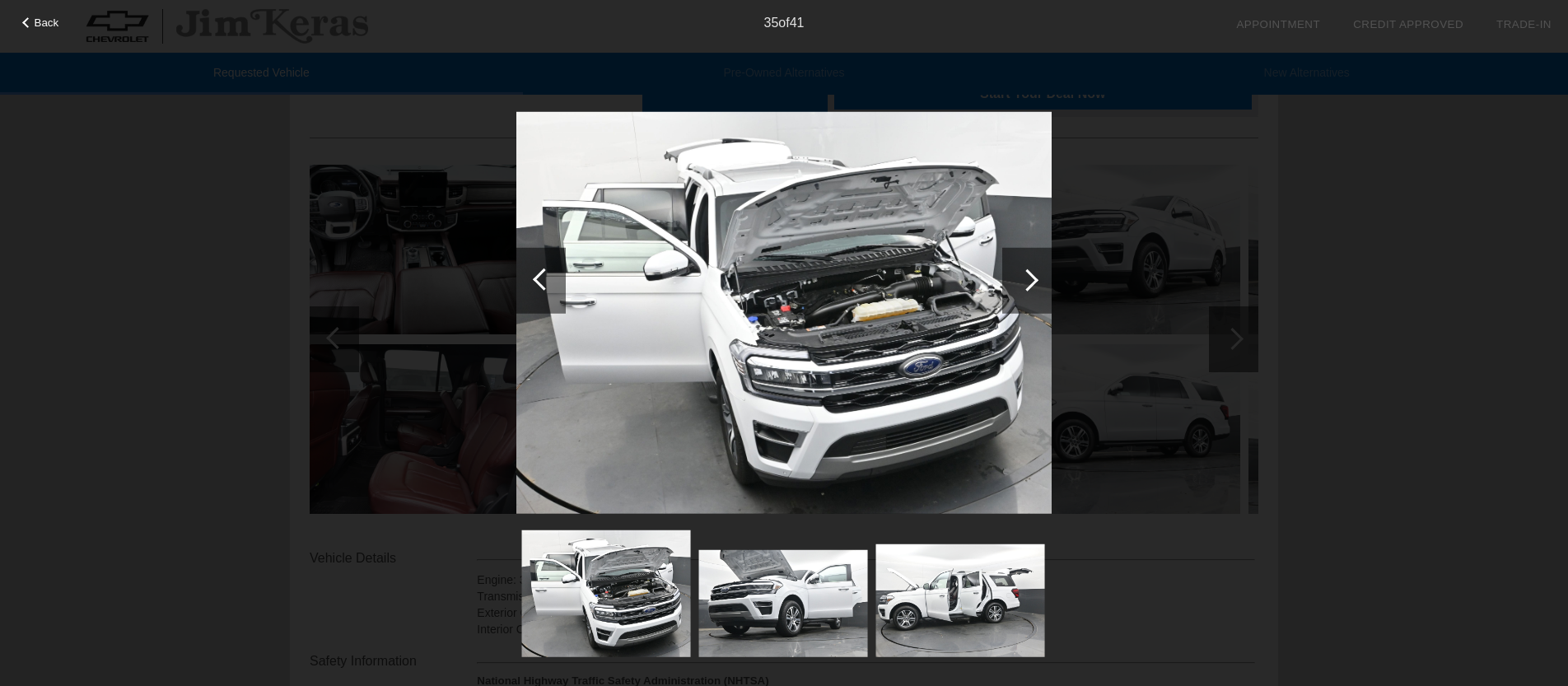
click at [1030, 286] on div at bounding box center [1028, 279] width 23 height 23
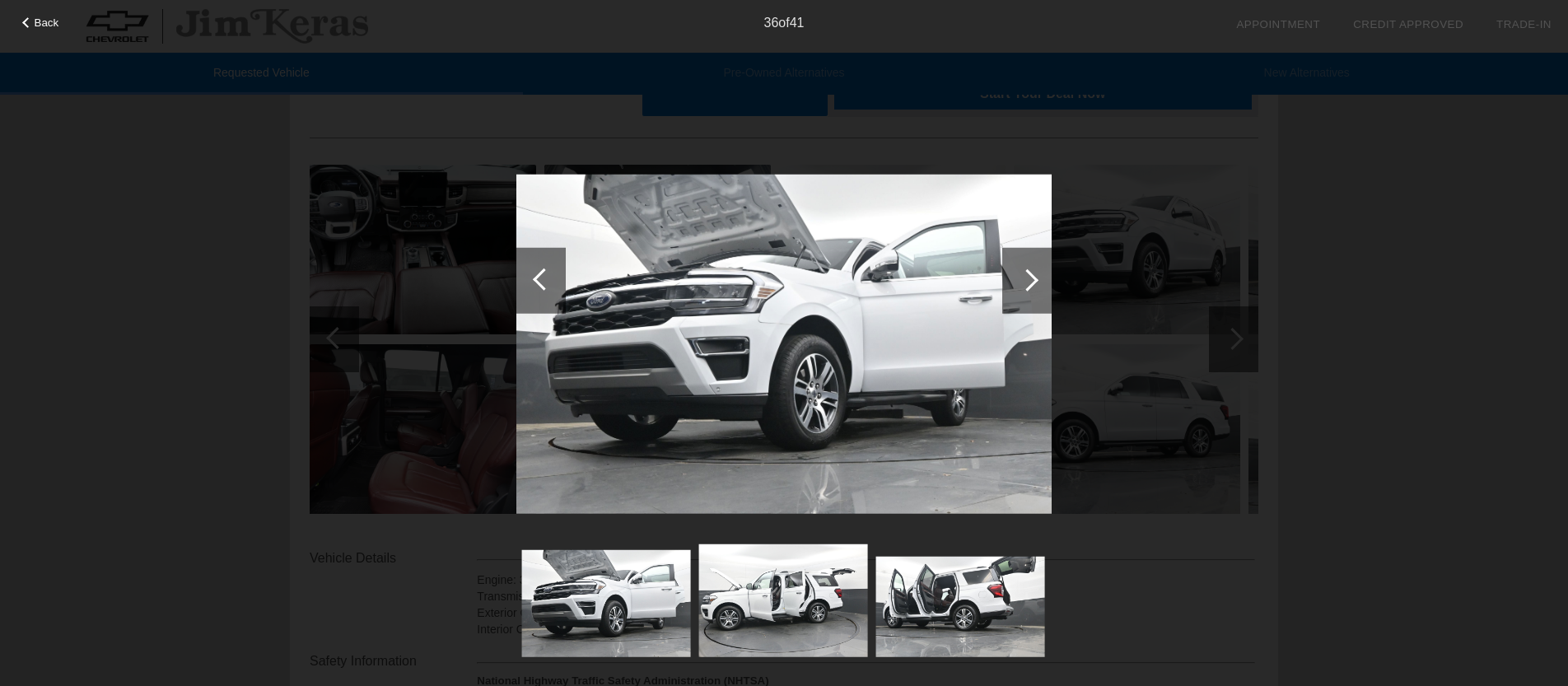
click at [1030, 286] on div at bounding box center [1028, 279] width 23 height 23
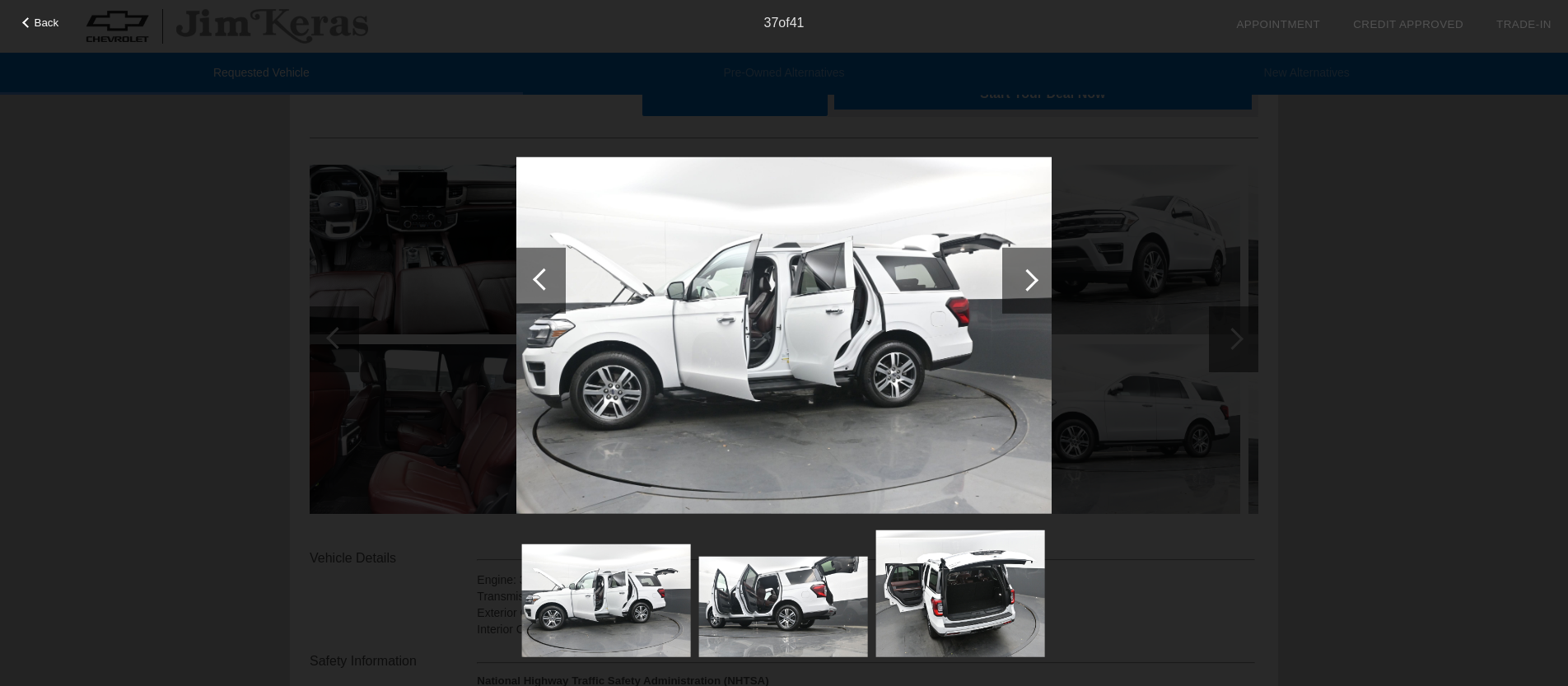
click at [1024, 289] on div at bounding box center [1028, 279] width 23 height 23
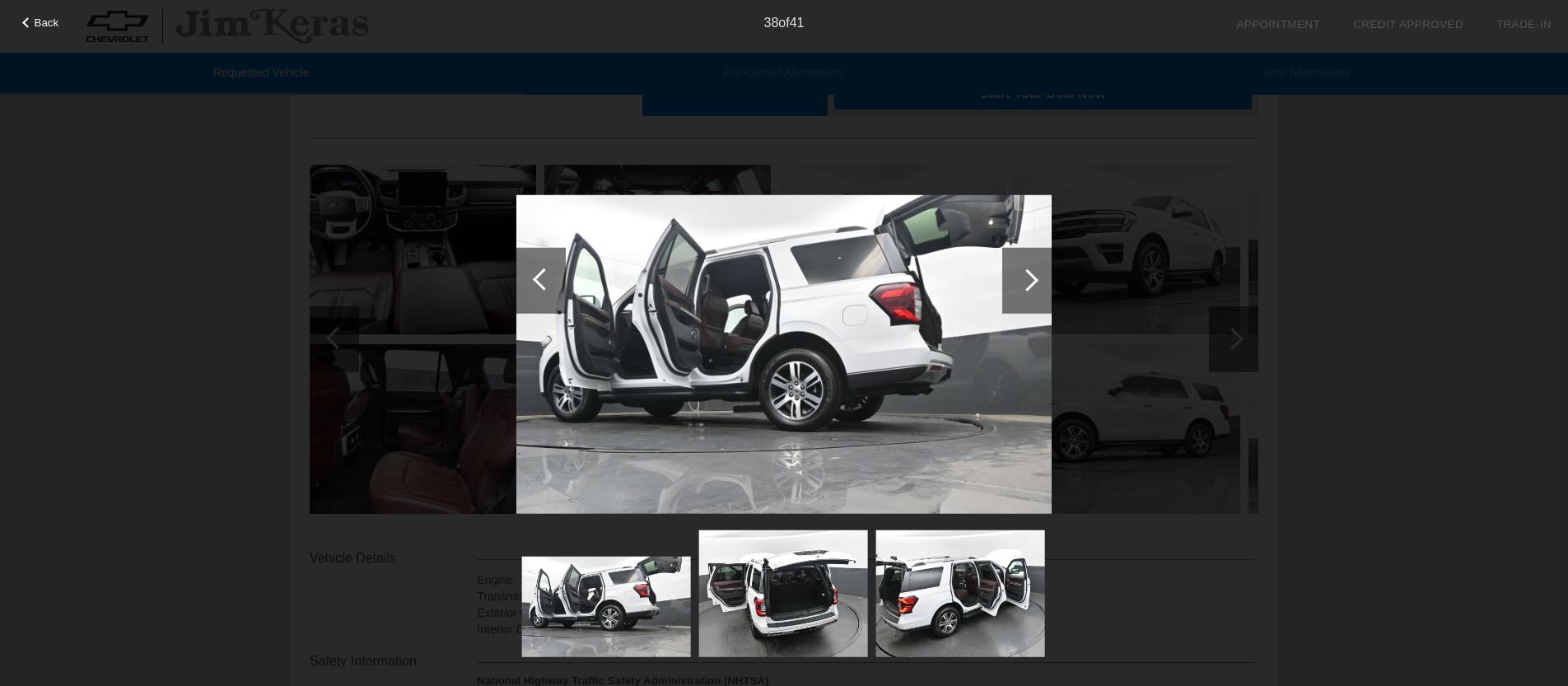
click at [1024, 289] on div at bounding box center [1028, 279] width 23 height 23
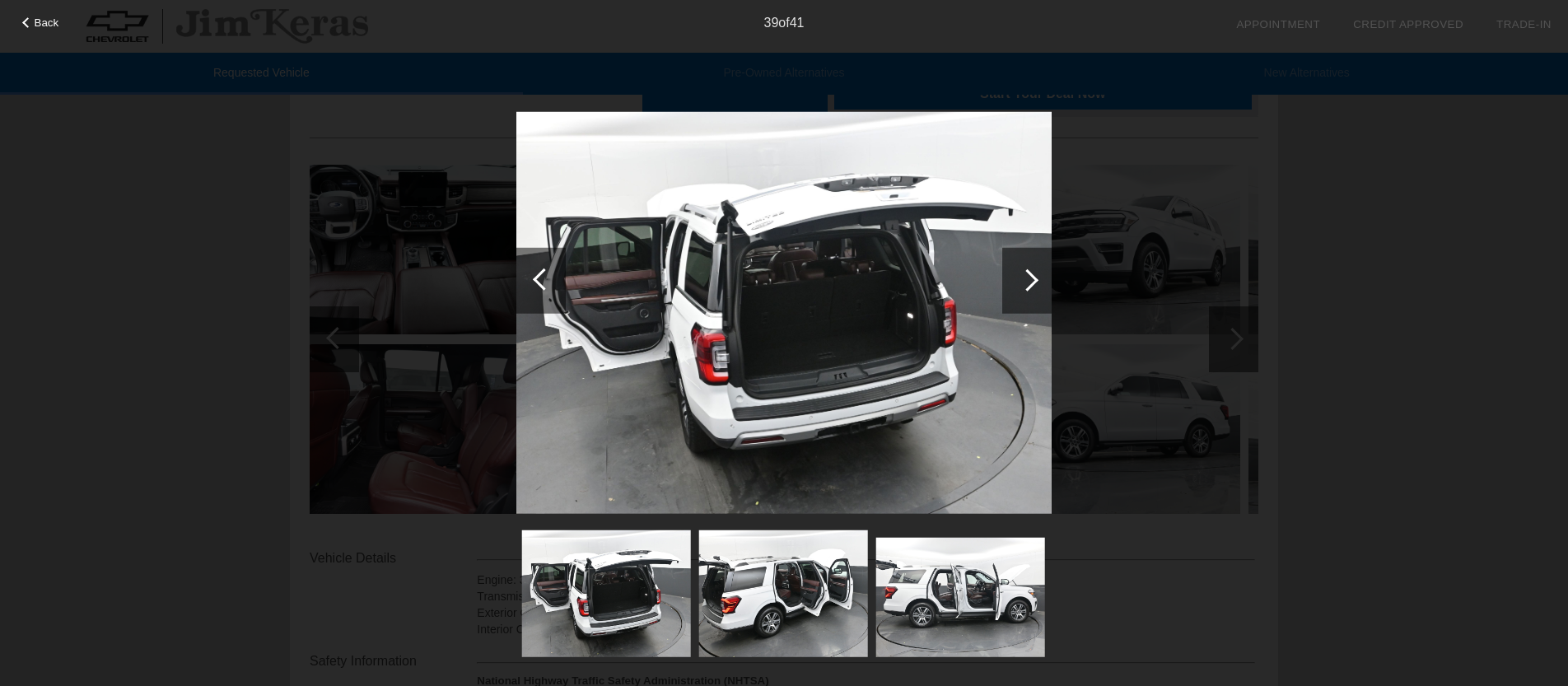
click at [1024, 288] on div at bounding box center [1028, 279] width 23 height 23
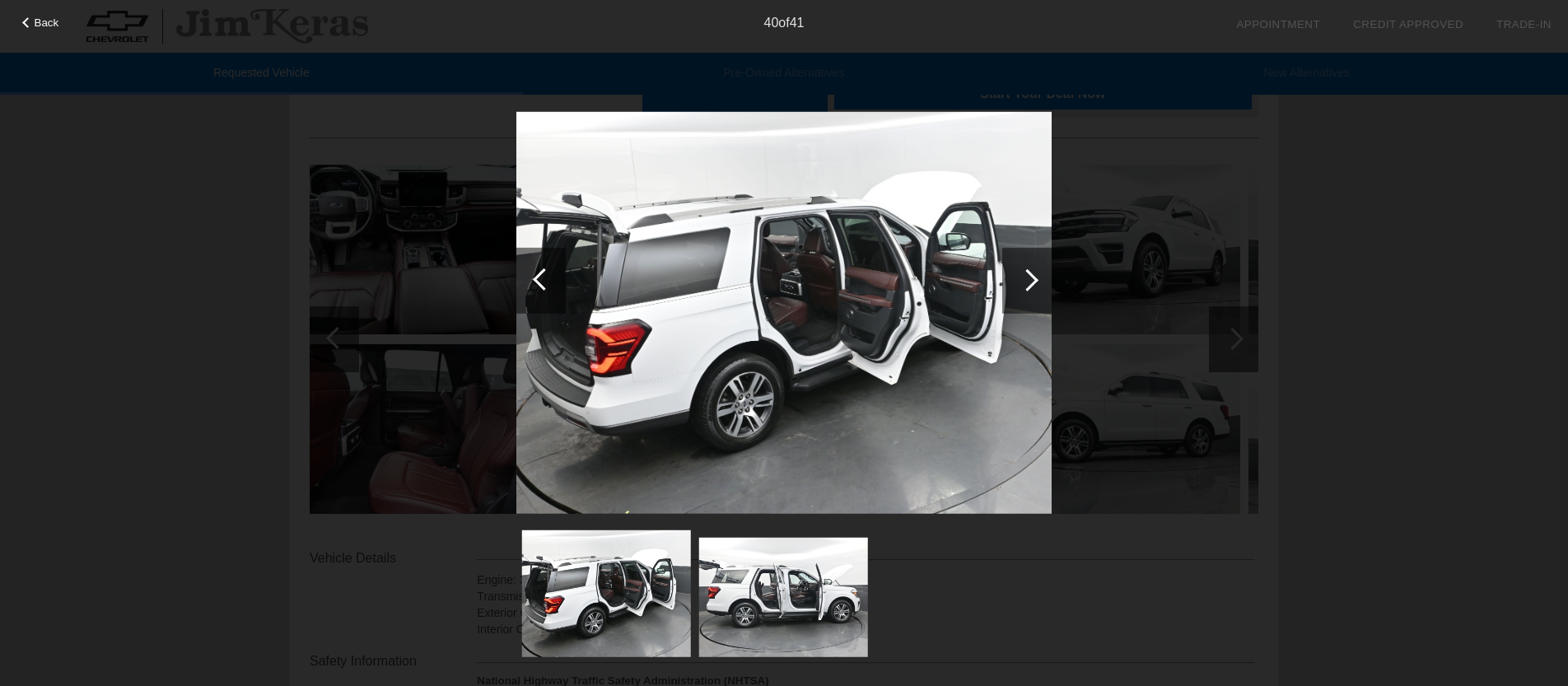
click at [1024, 289] on div at bounding box center [1028, 279] width 23 height 23
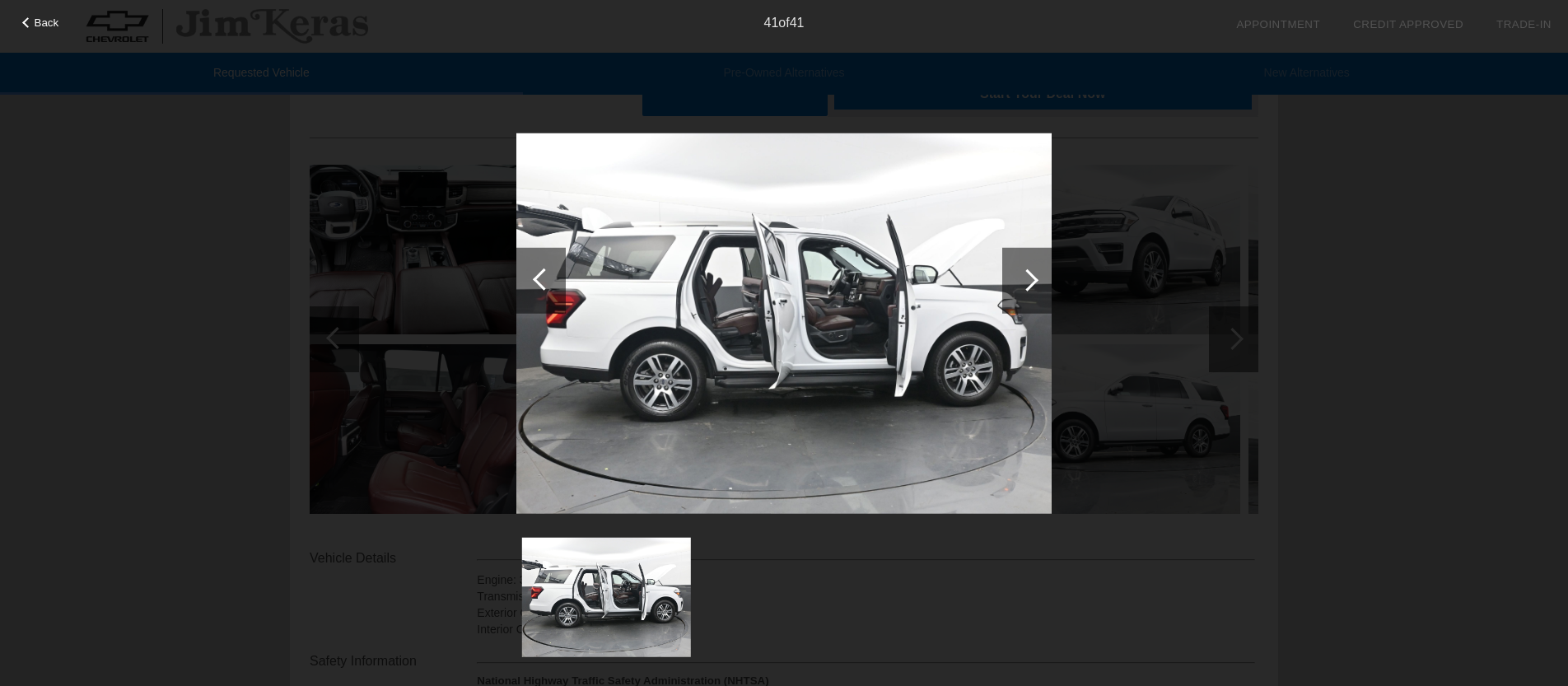
click at [1024, 289] on div at bounding box center [1028, 279] width 23 height 23
click at [538, 292] on div at bounding box center [541, 280] width 50 height 66
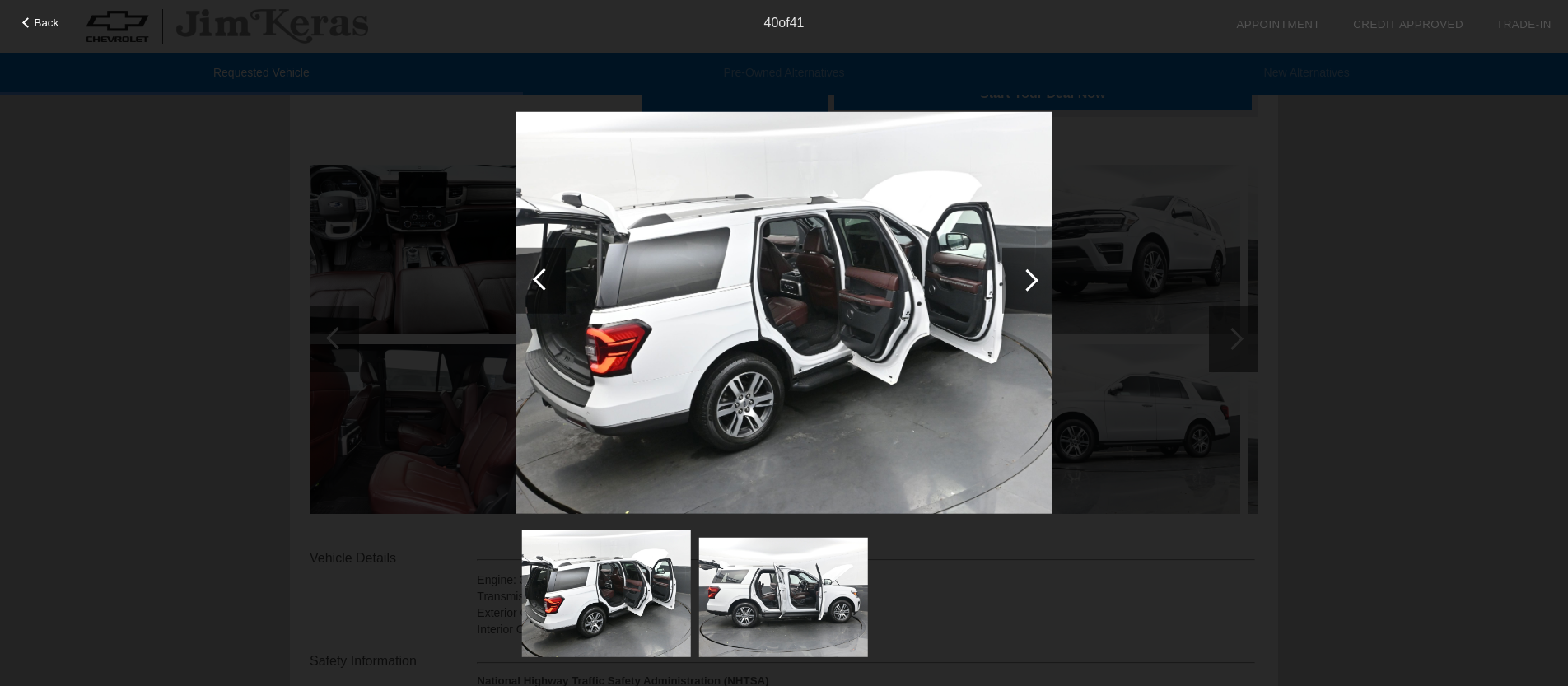
click at [538, 289] on div at bounding box center [541, 280] width 50 height 66
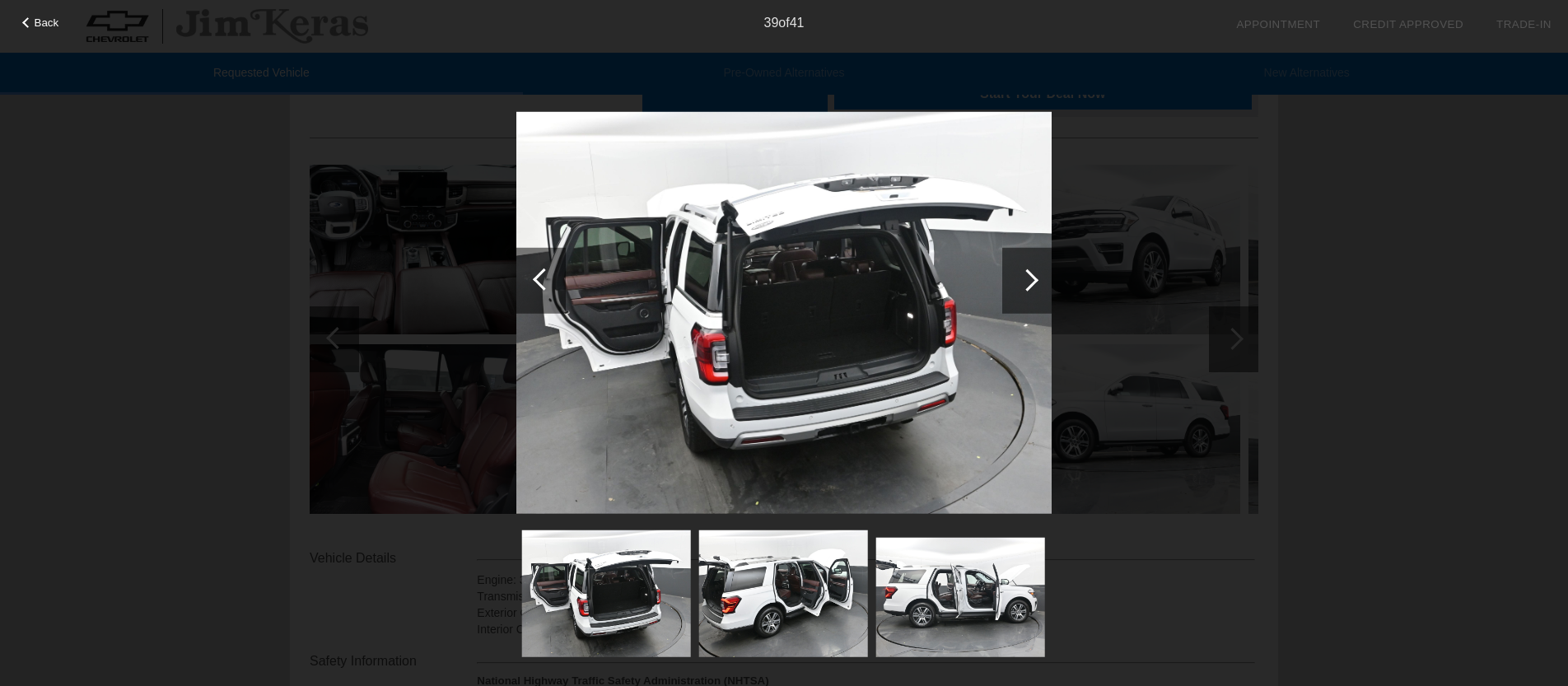
click at [538, 289] on div at bounding box center [541, 280] width 50 height 66
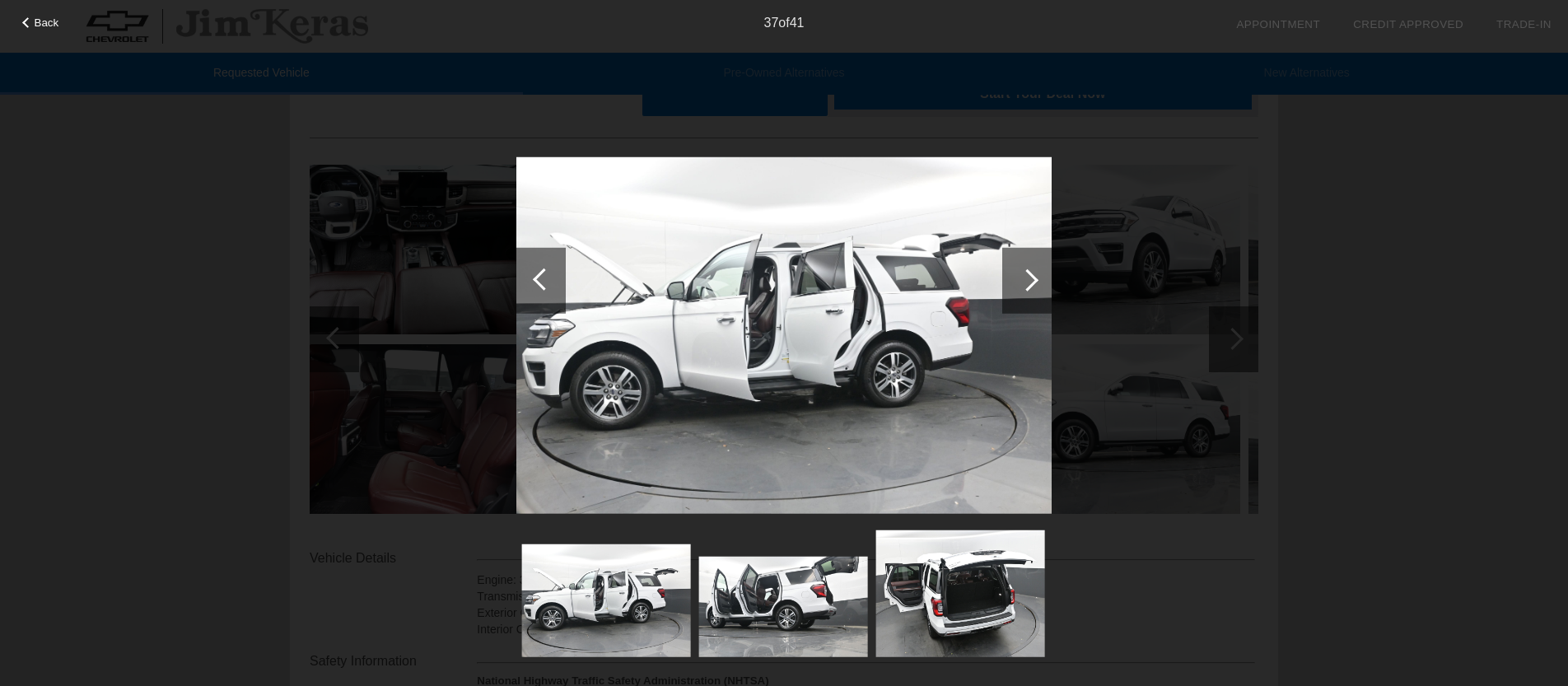
click at [538, 289] on div at bounding box center [541, 280] width 50 height 66
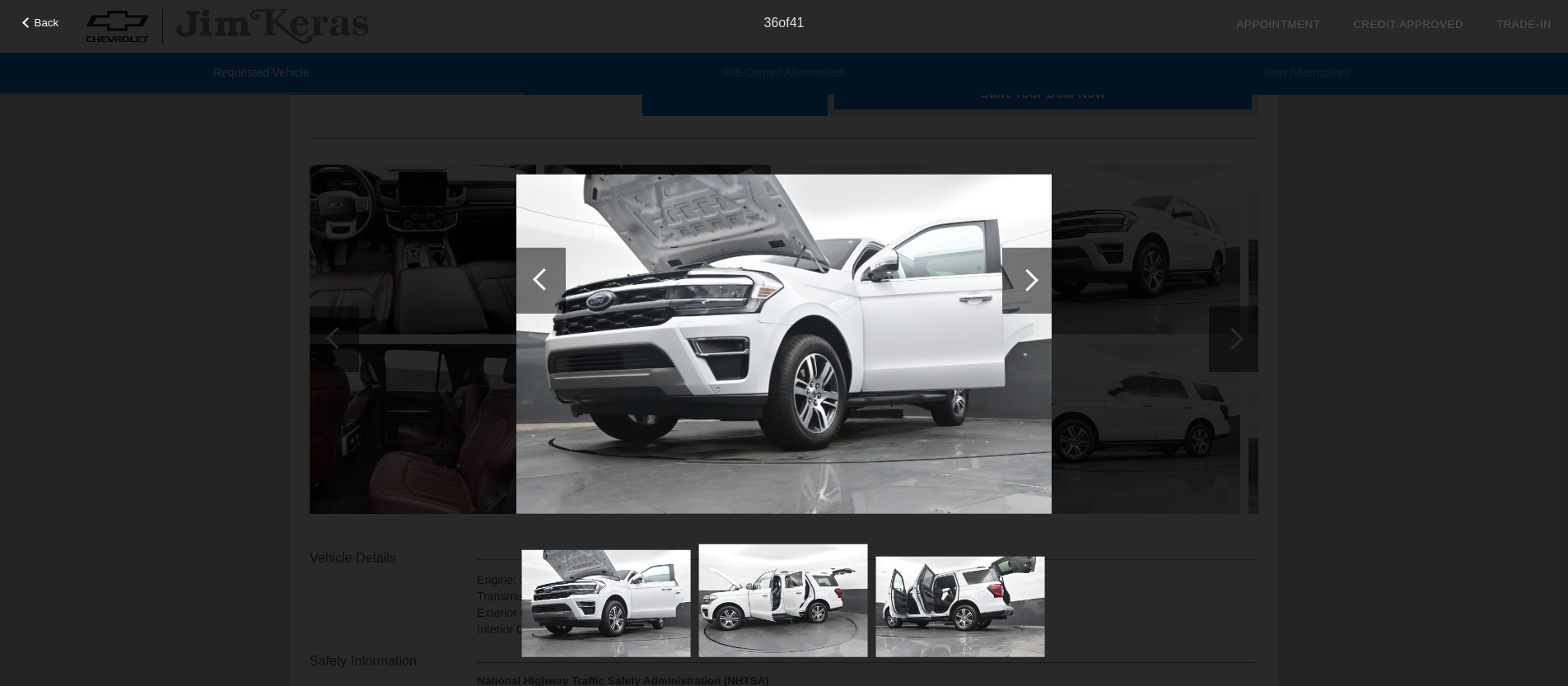
click at [538, 289] on div at bounding box center [541, 280] width 50 height 66
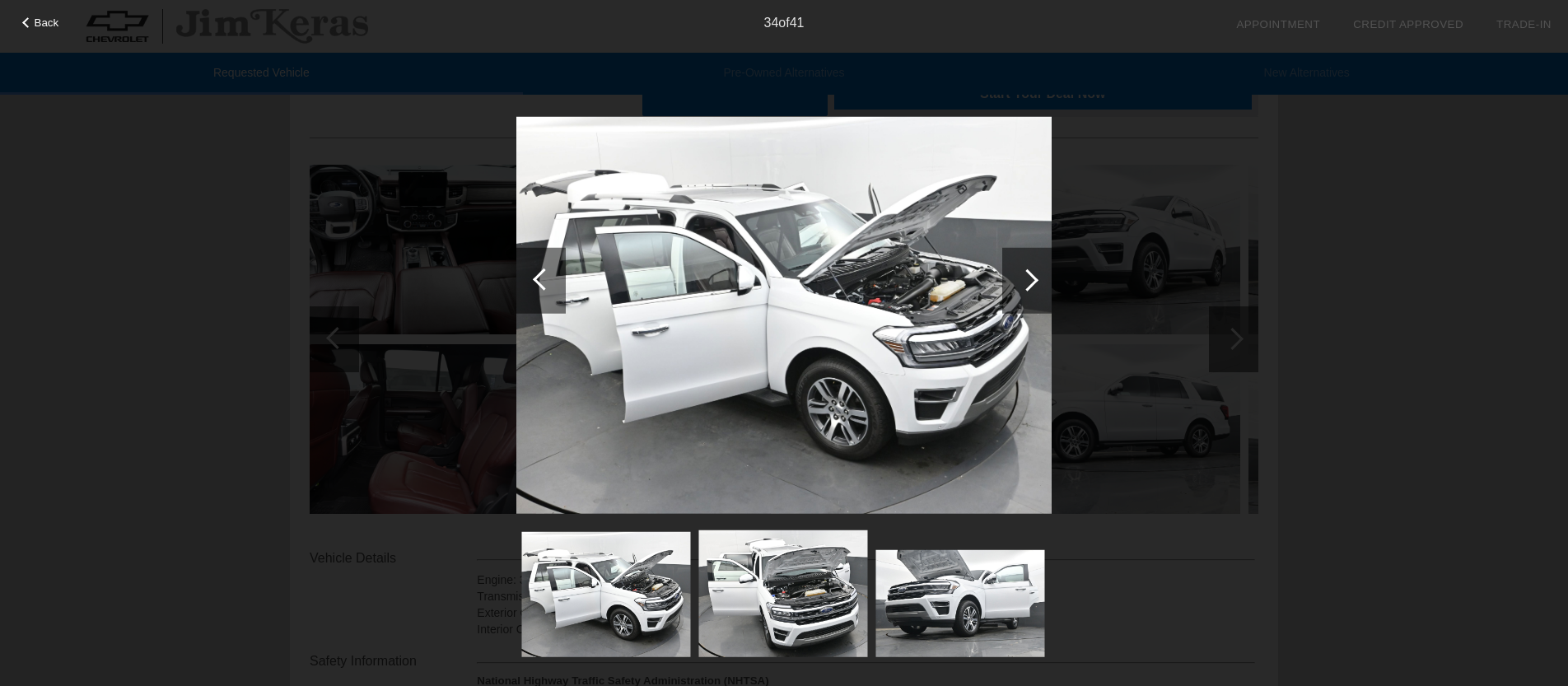
click at [538, 289] on div at bounding box center [541, 280] width 50 height 66
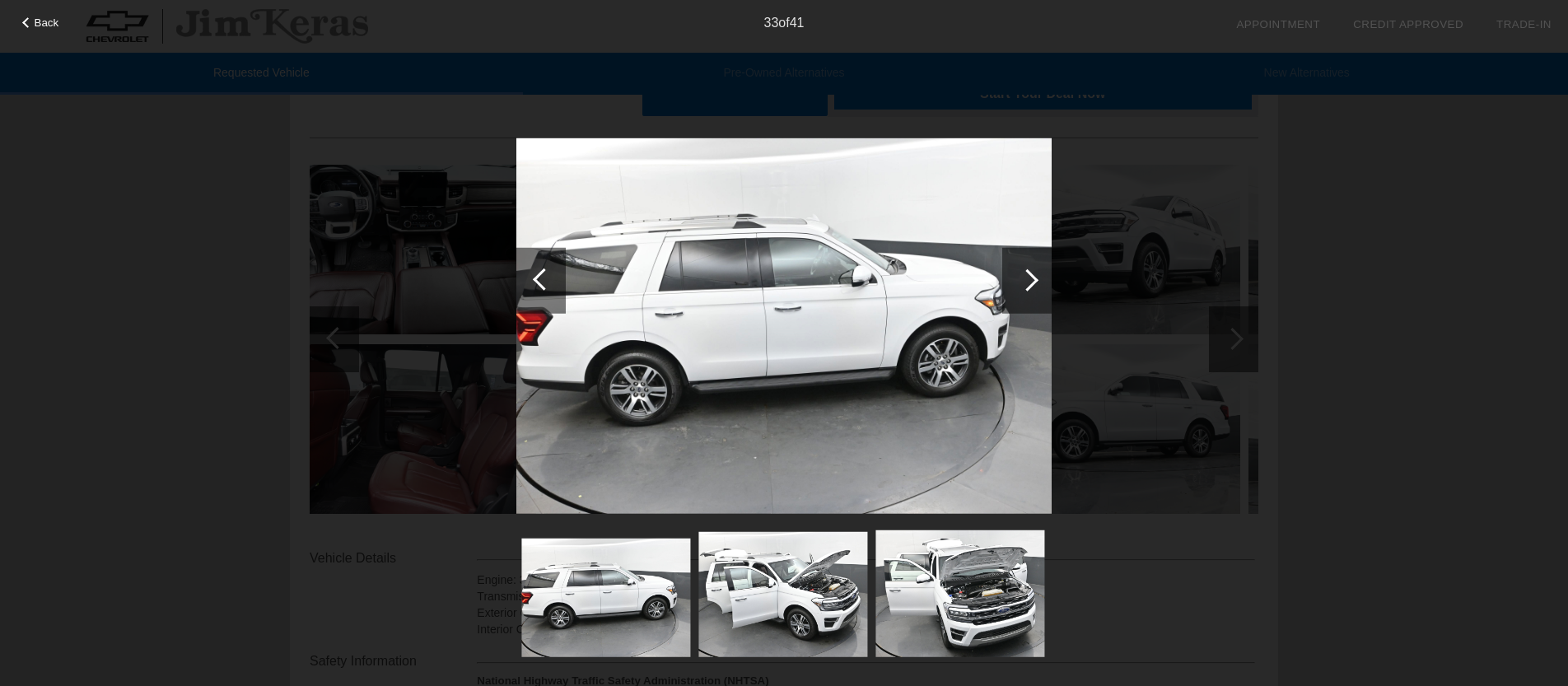
click at [538, 289] on div at bounding box center [541, 280] width 50 height 66
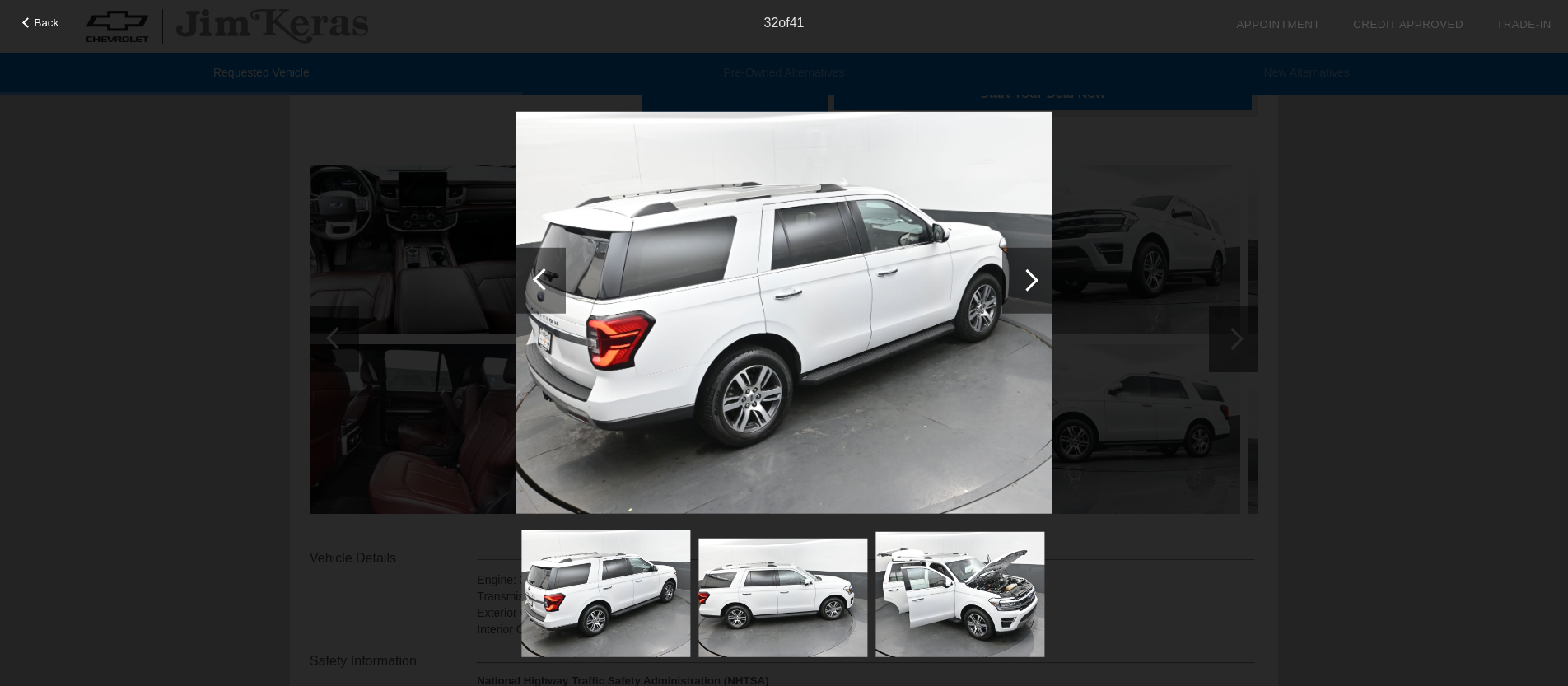
click at [538, 289] on div at bounding box center [541, 280] width 50 height 66
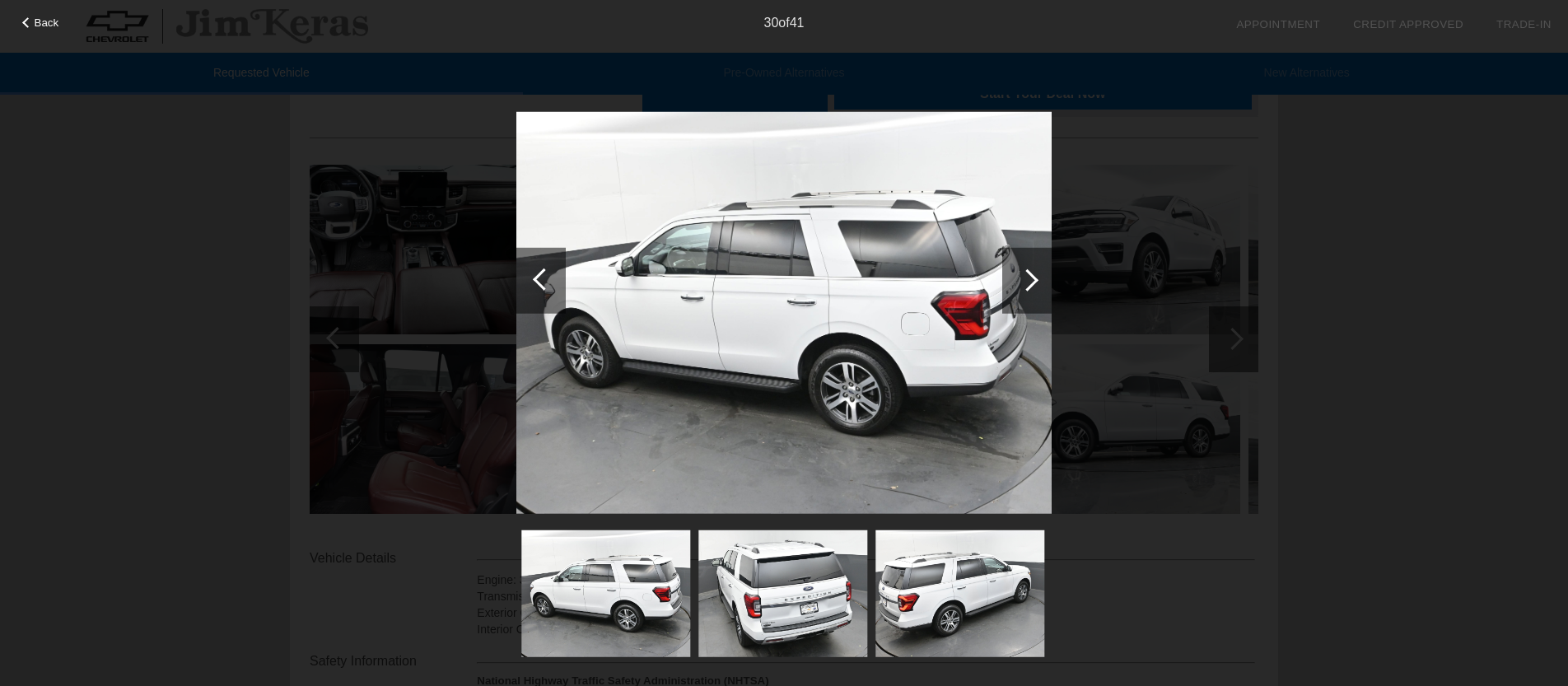
click at [538, 289] on div at bounding box center [541, 280] width 50 height 66
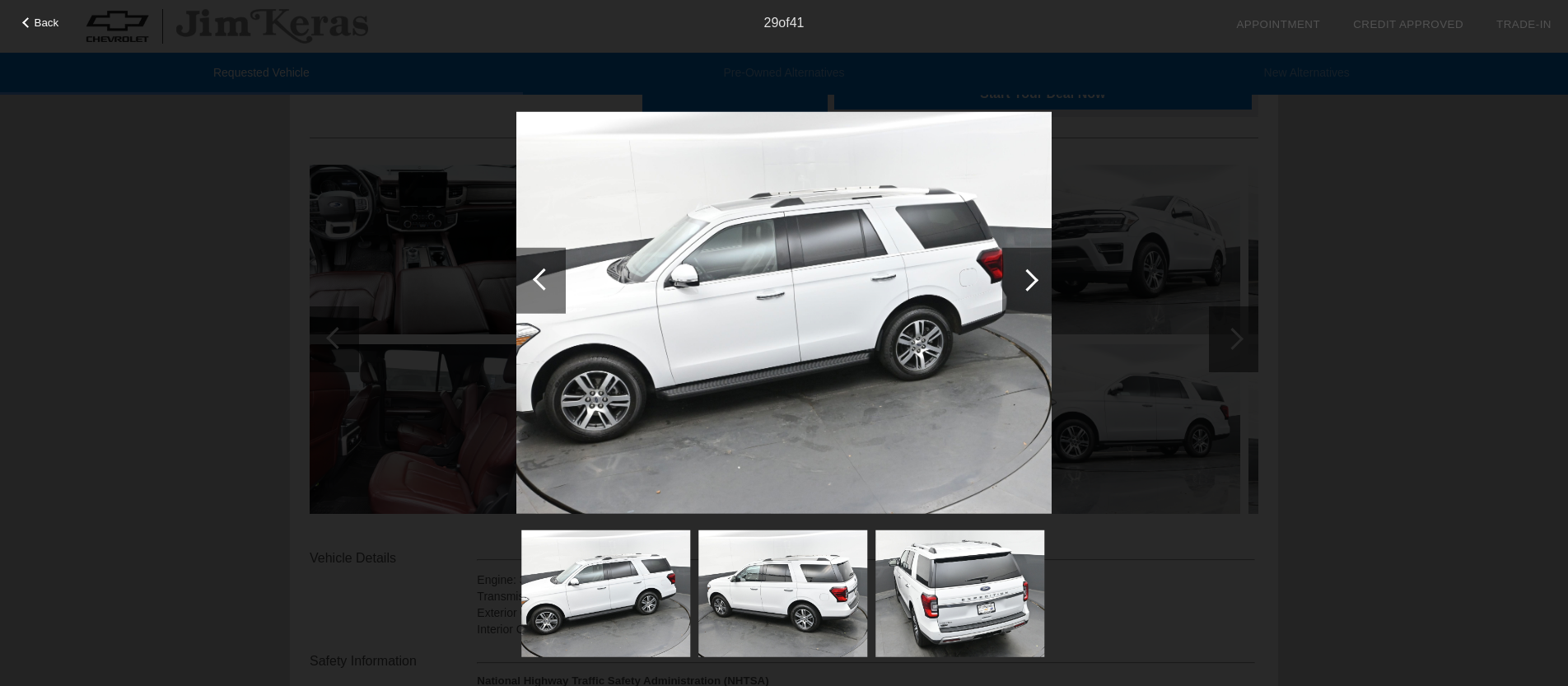
click at [538, 289] on div at bounding box center [541, 280] width 50 height 66
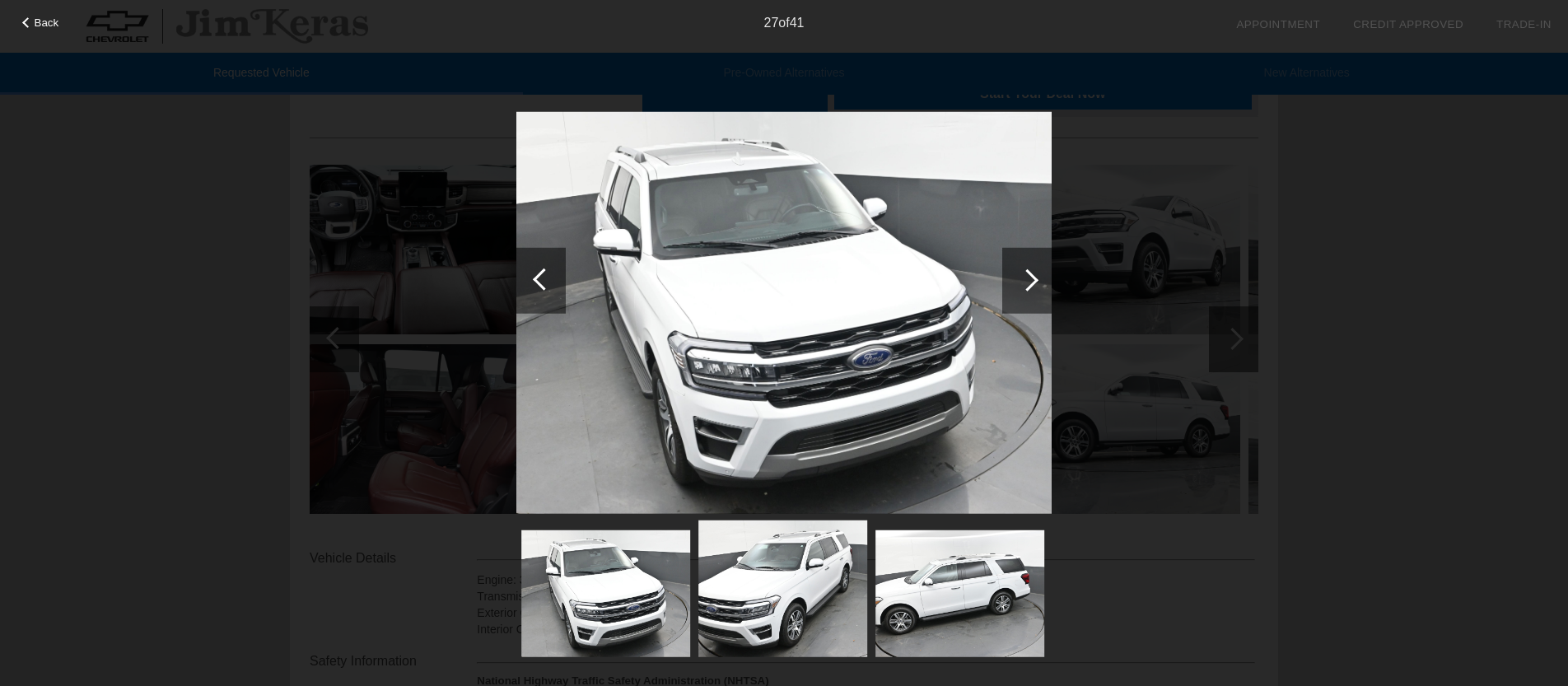
click at [538, 289] on div at bounding box center [541, 280] width 50 height 66
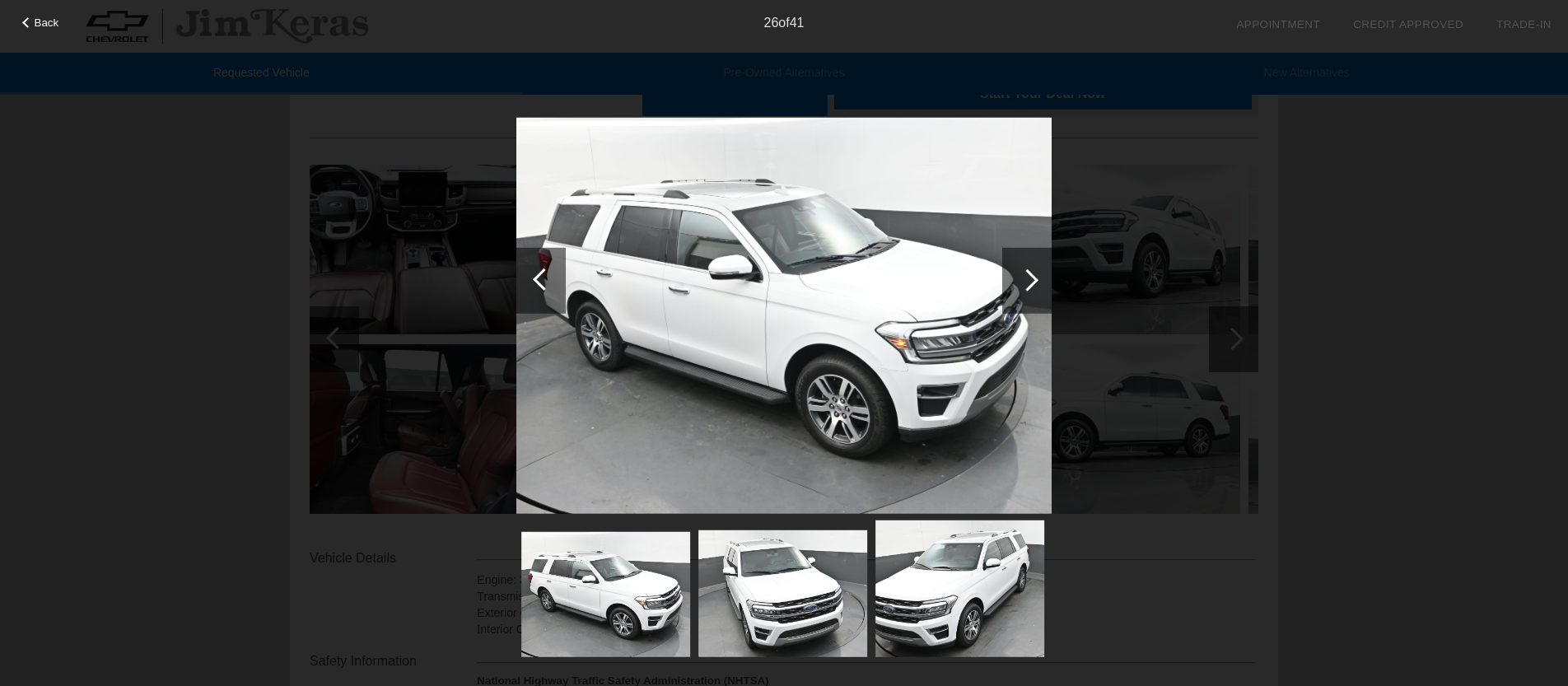
click at [538, 289] on div at bounding box center [541, 280] width 50 height 66
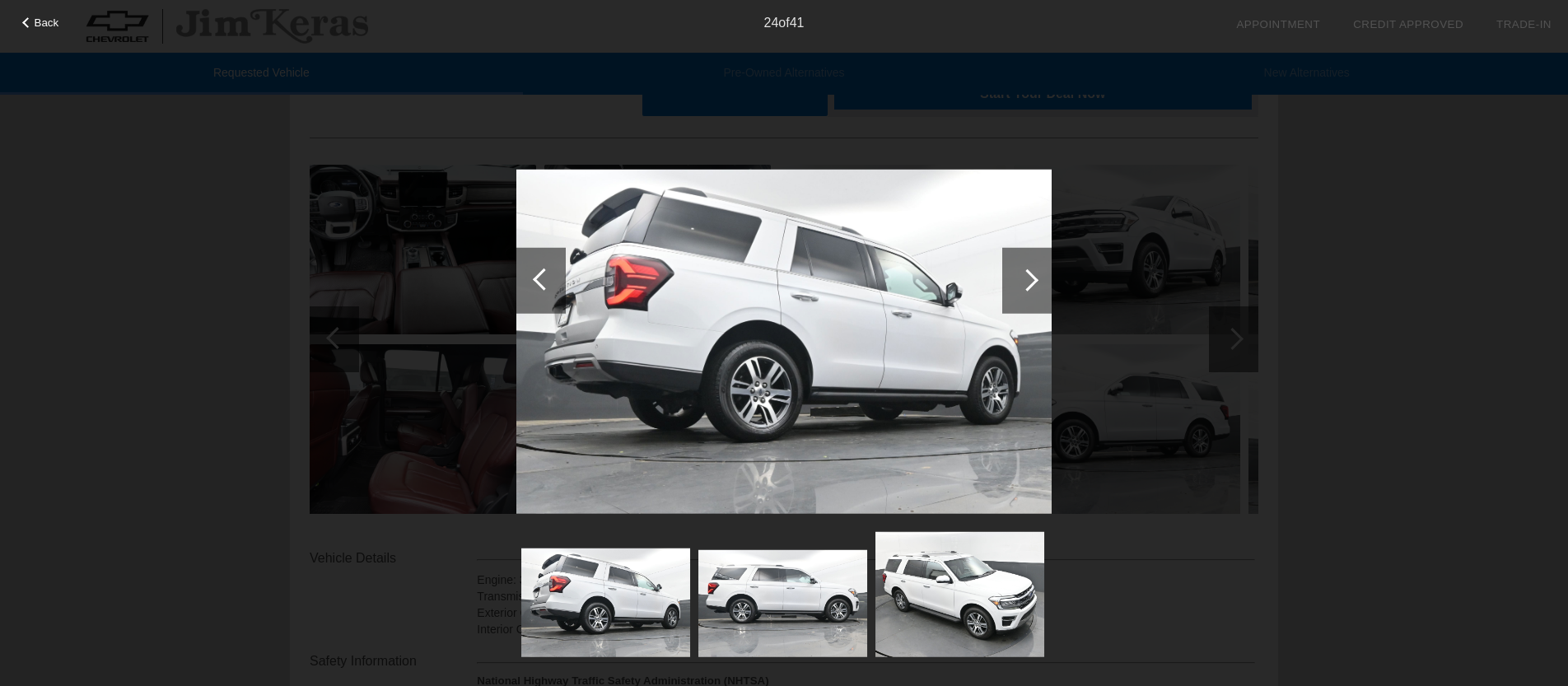
click at [538, 289] on div at bounding box center [541, 280] width 50 height 66
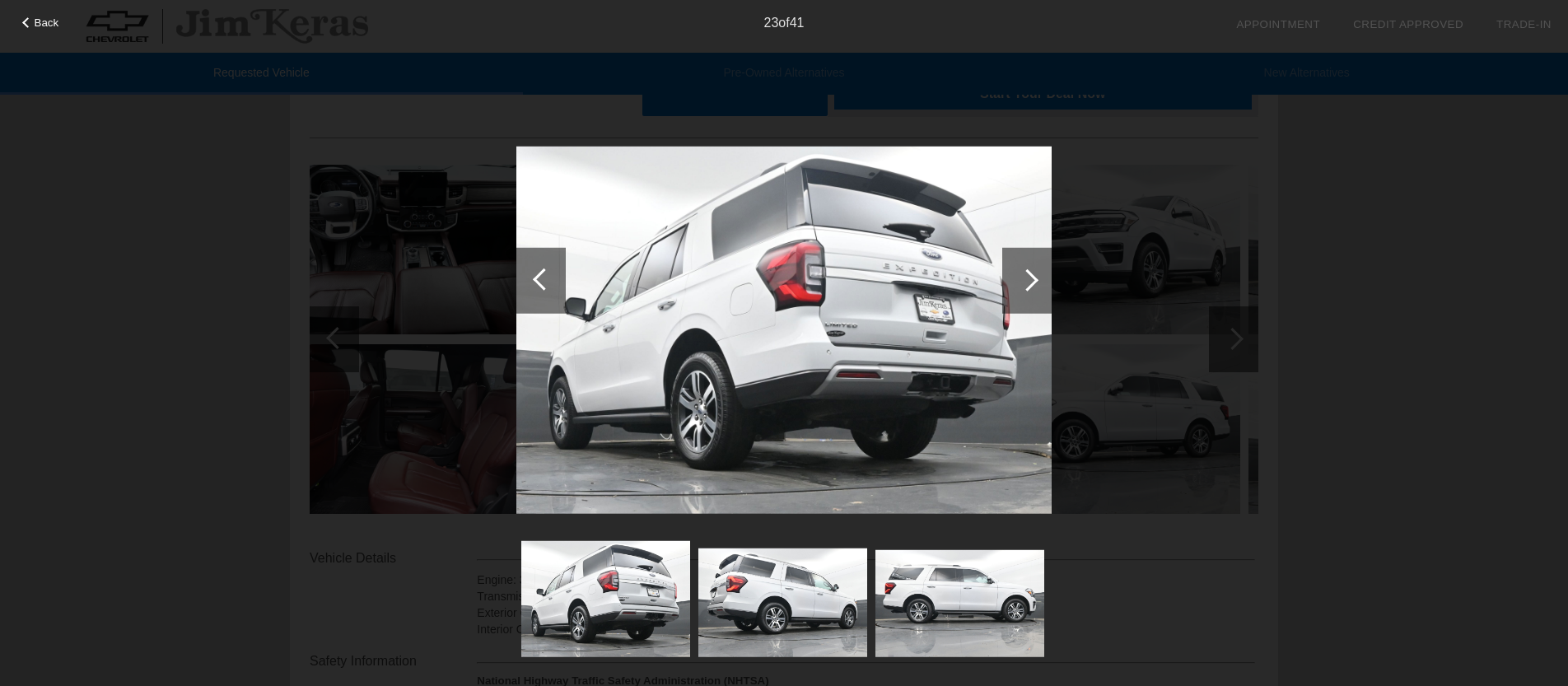
click at [538, 289] on div at bounding box center [541, 280] width 50 height 66
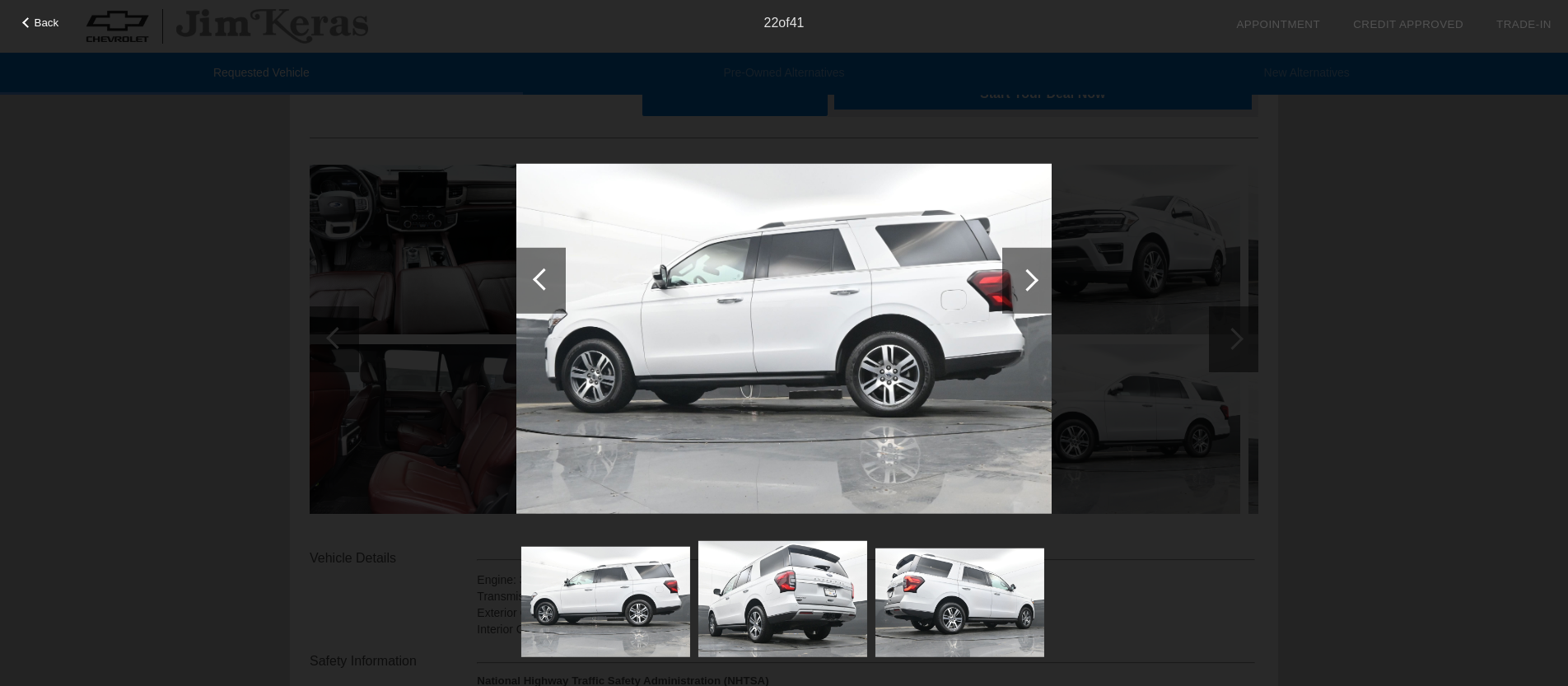
click at [538, 289] on div at bounding box center [541, 280] width 50 height 66
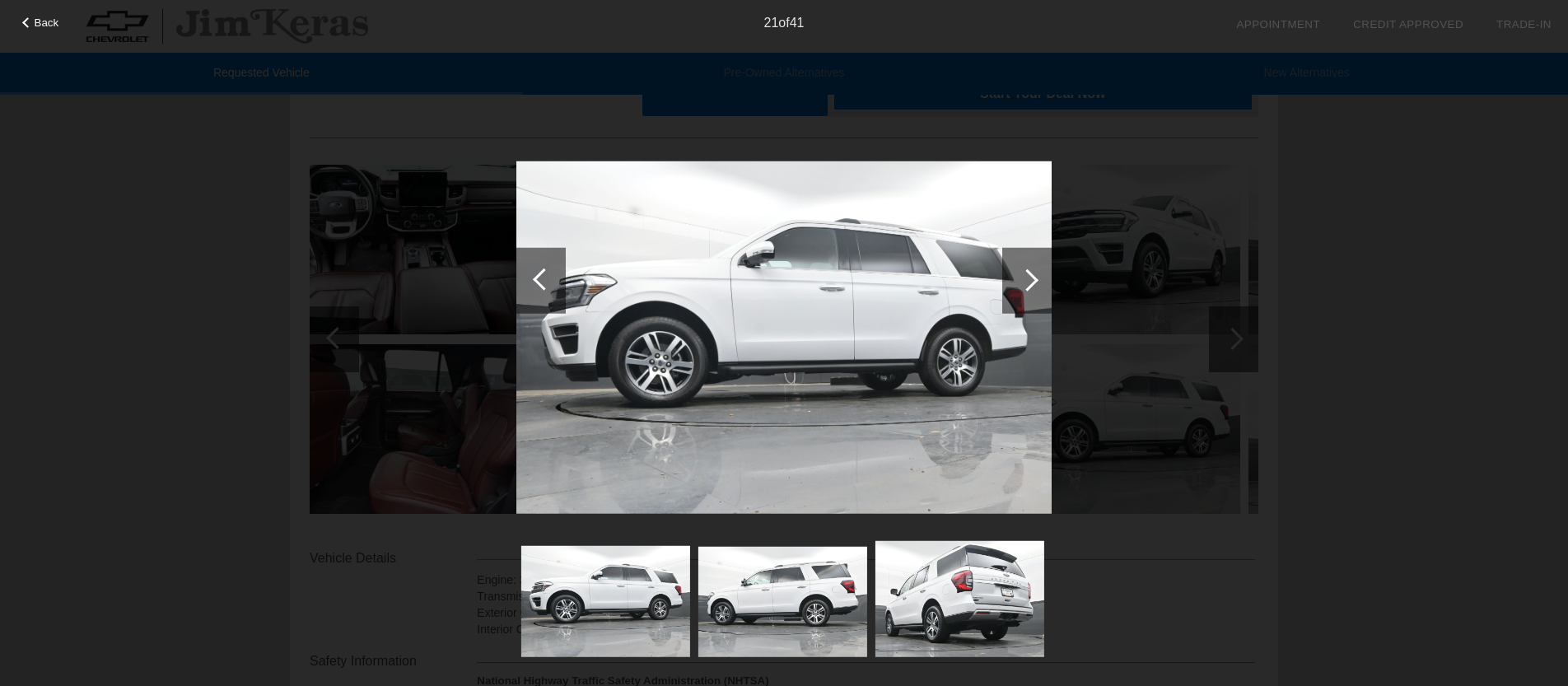
click at [538, 289] on div at bounding box center [541, 280] width 50 height 66
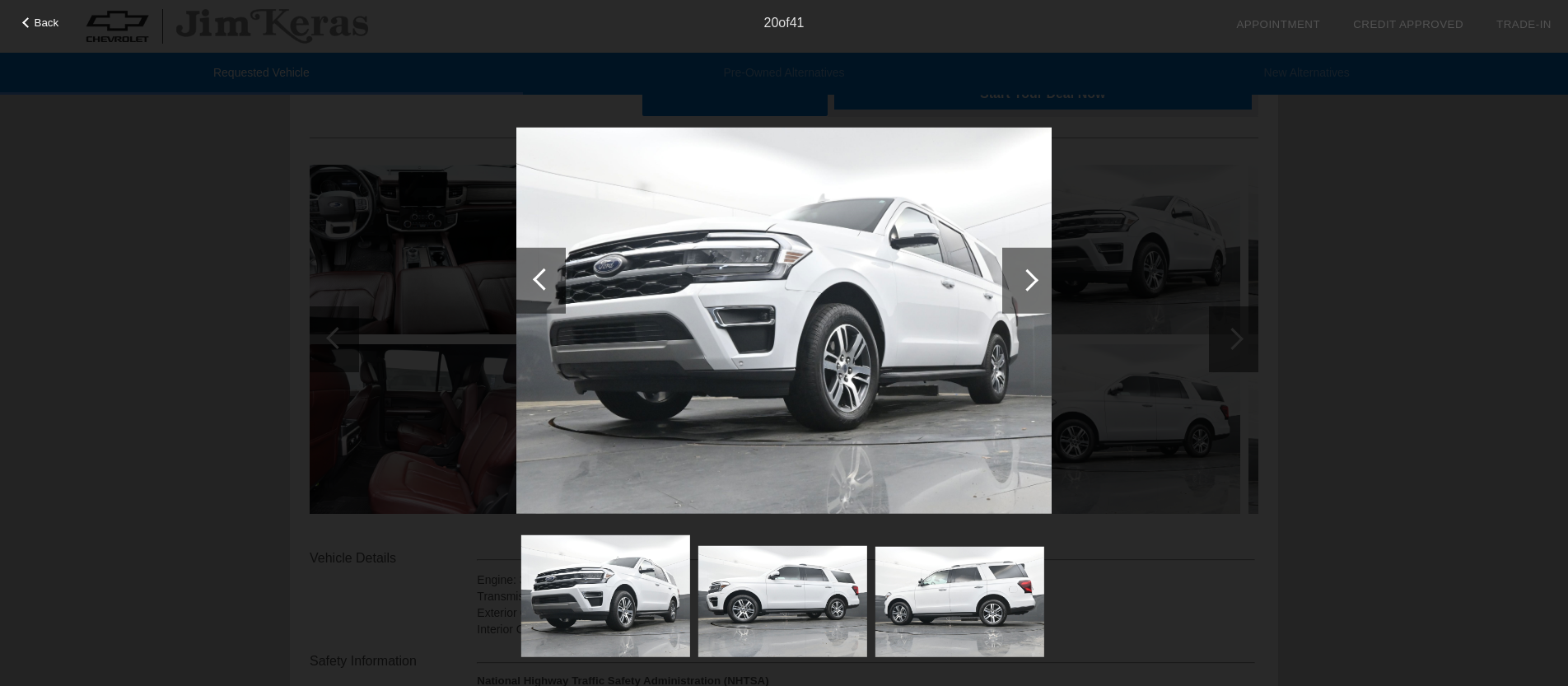
click at [538, 289] on div at bounding box center [541, 280] width 50 height 66
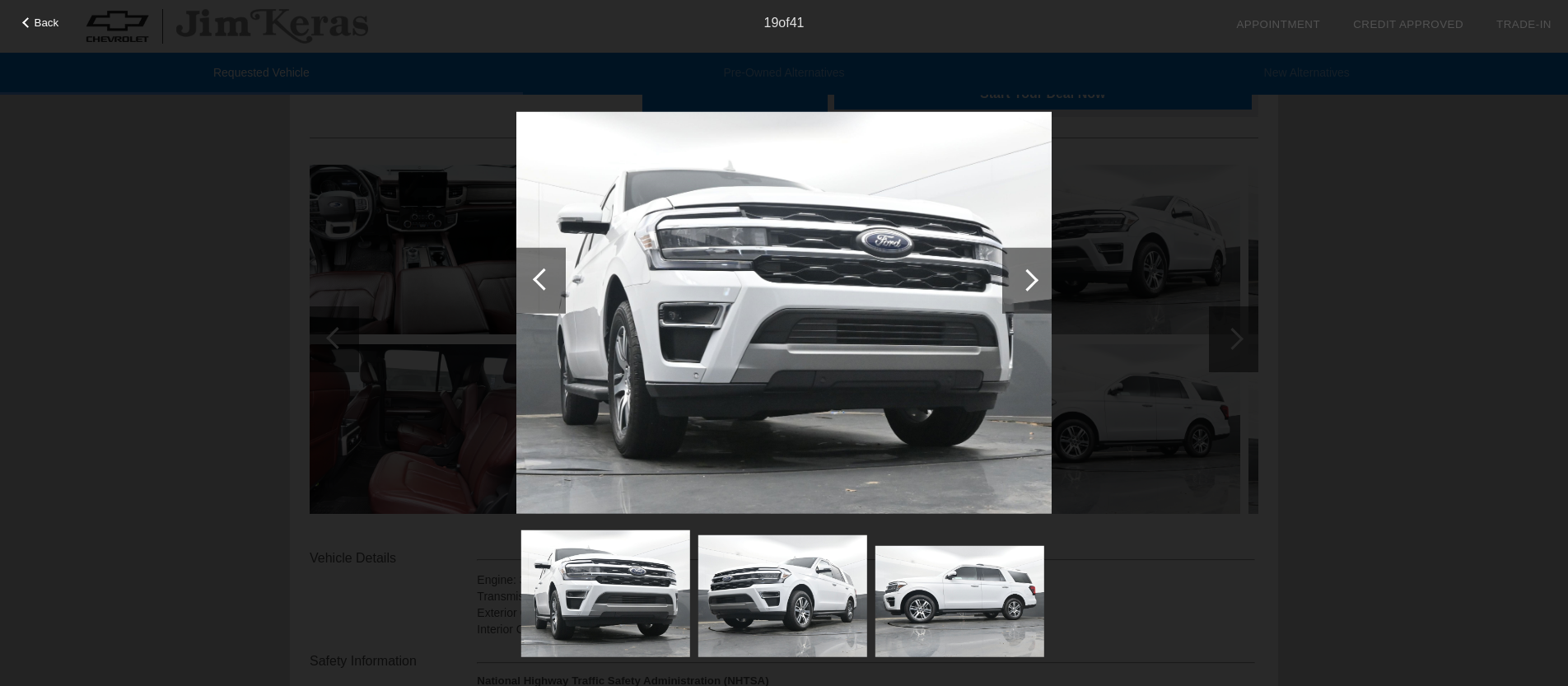
click at [538, 289] on div at bounding box center [541, 280] width 50 height 66
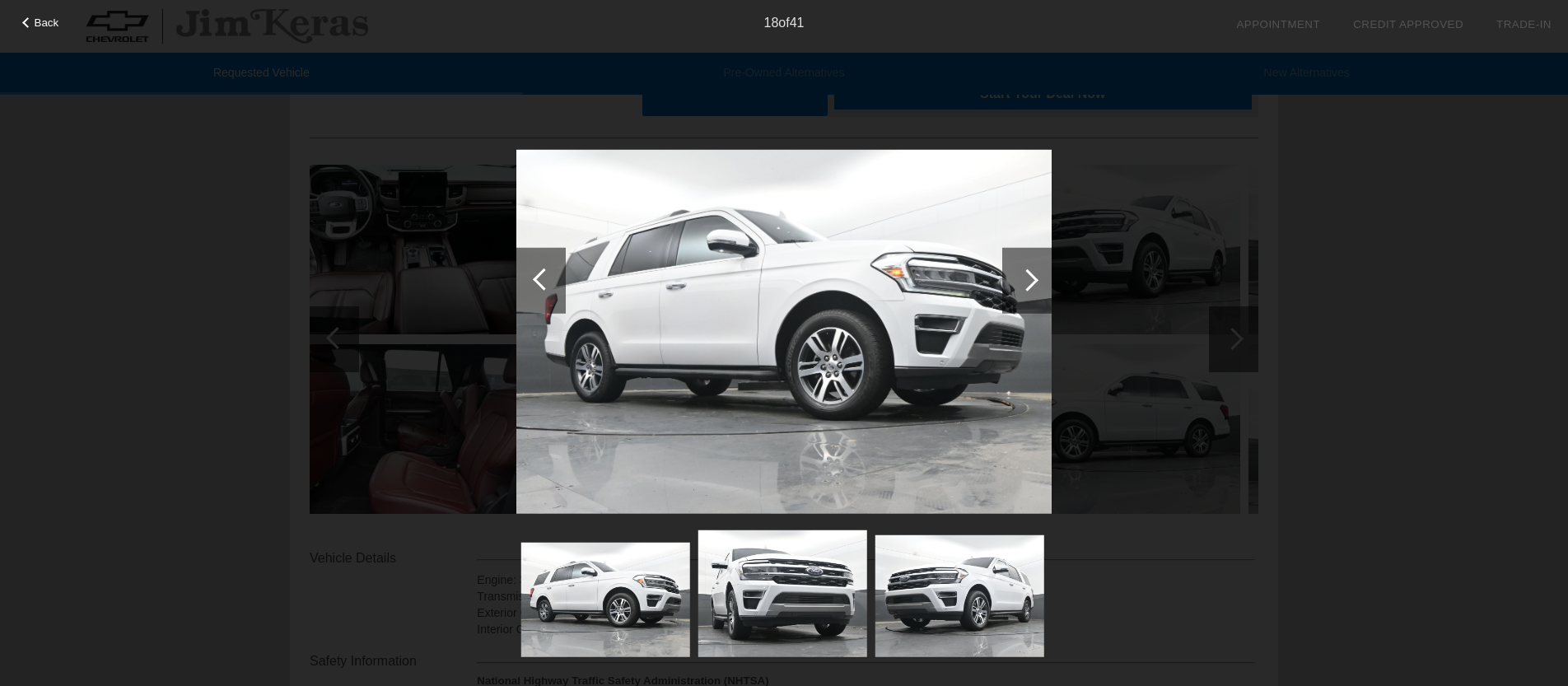
click at [538, 289] on div at bounding box center [541, 280] width 50 height 66
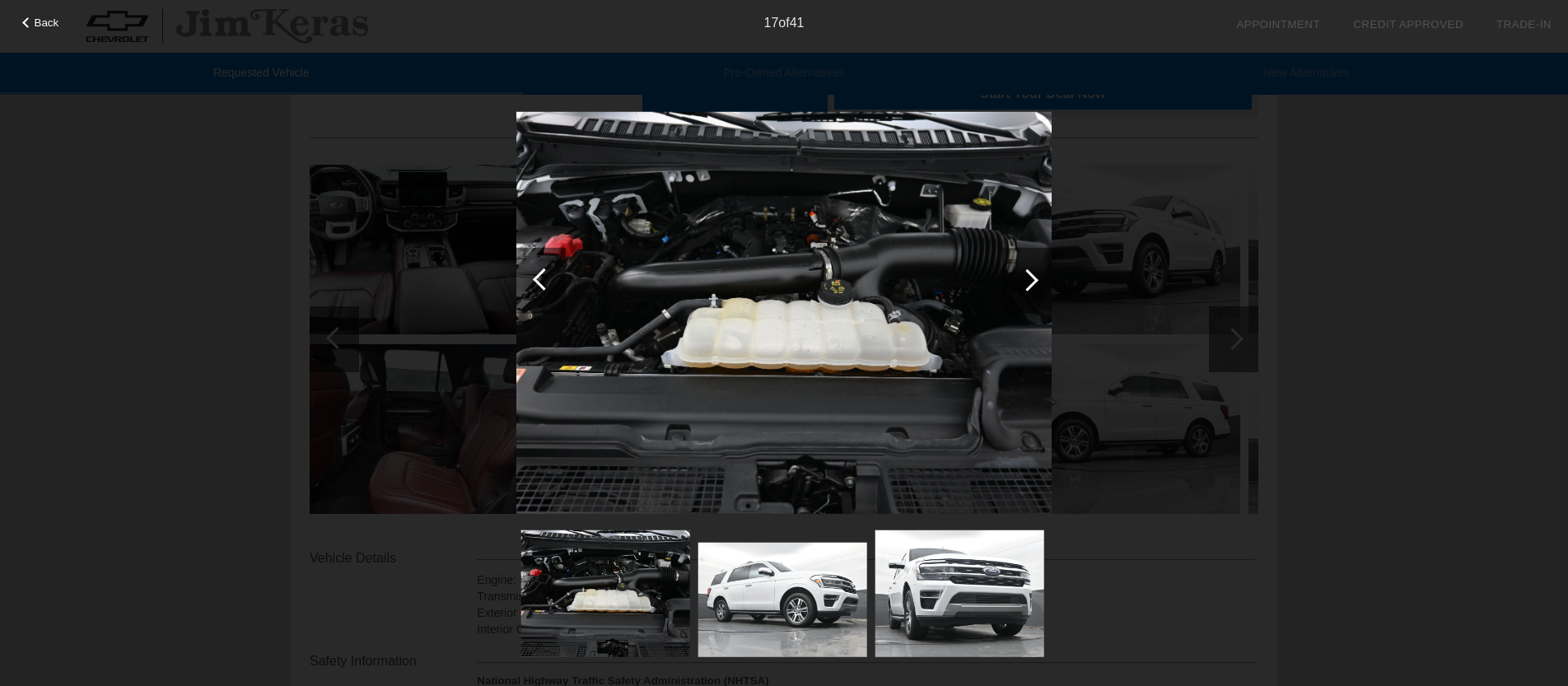
click at [538, 289] on div at bounding box center [541, 280] width 50 height 66
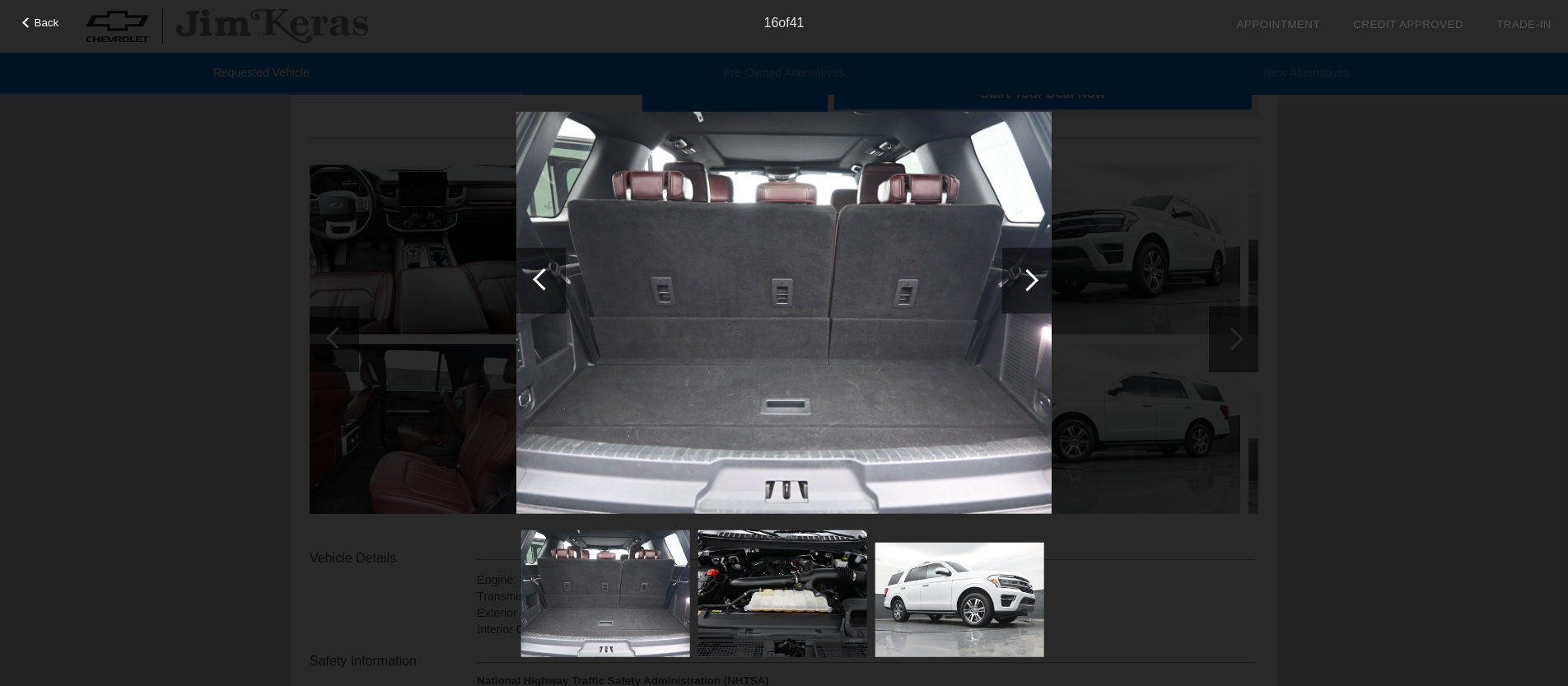
click at [538, 289] on div at bounding box center [541, 280] width 50 height 66
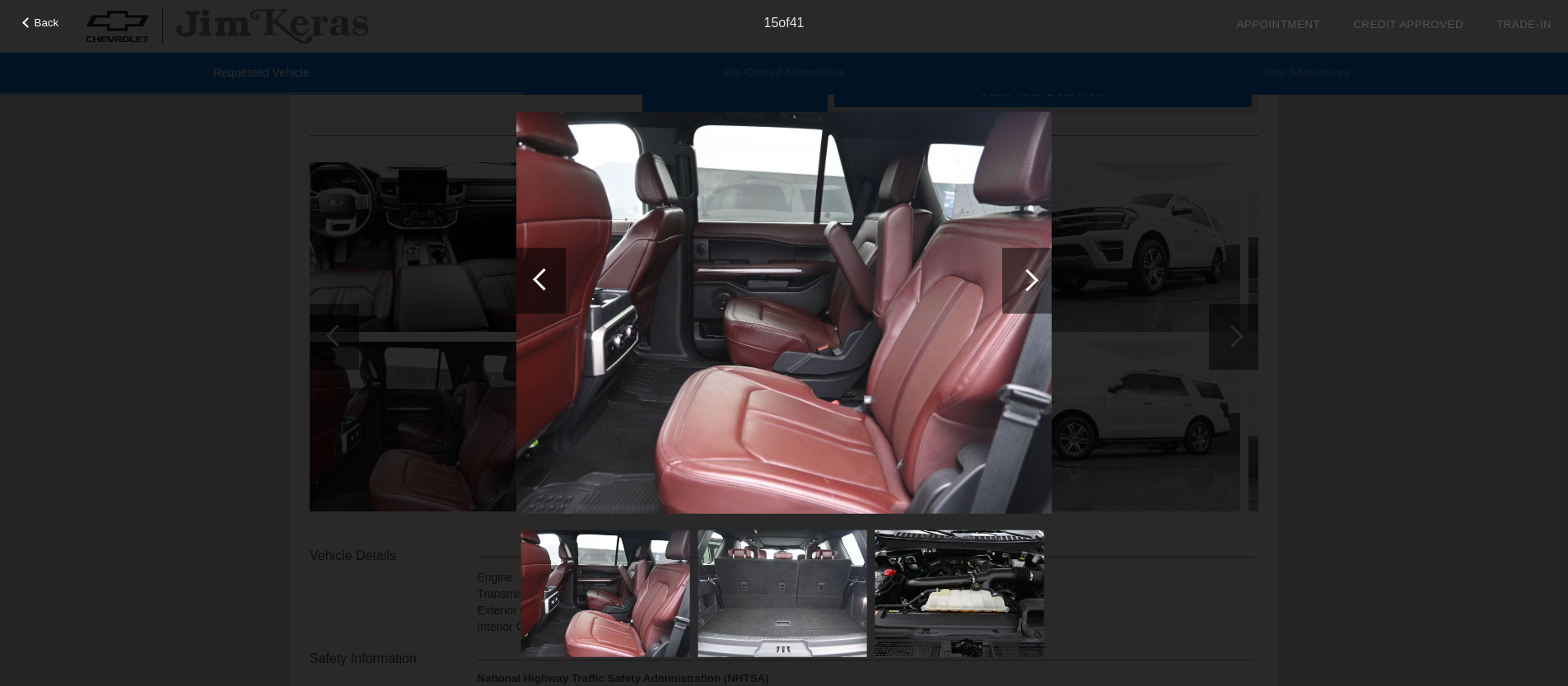
click at [538, 289] on div at bounding box center [541, 280] width 50 height 66
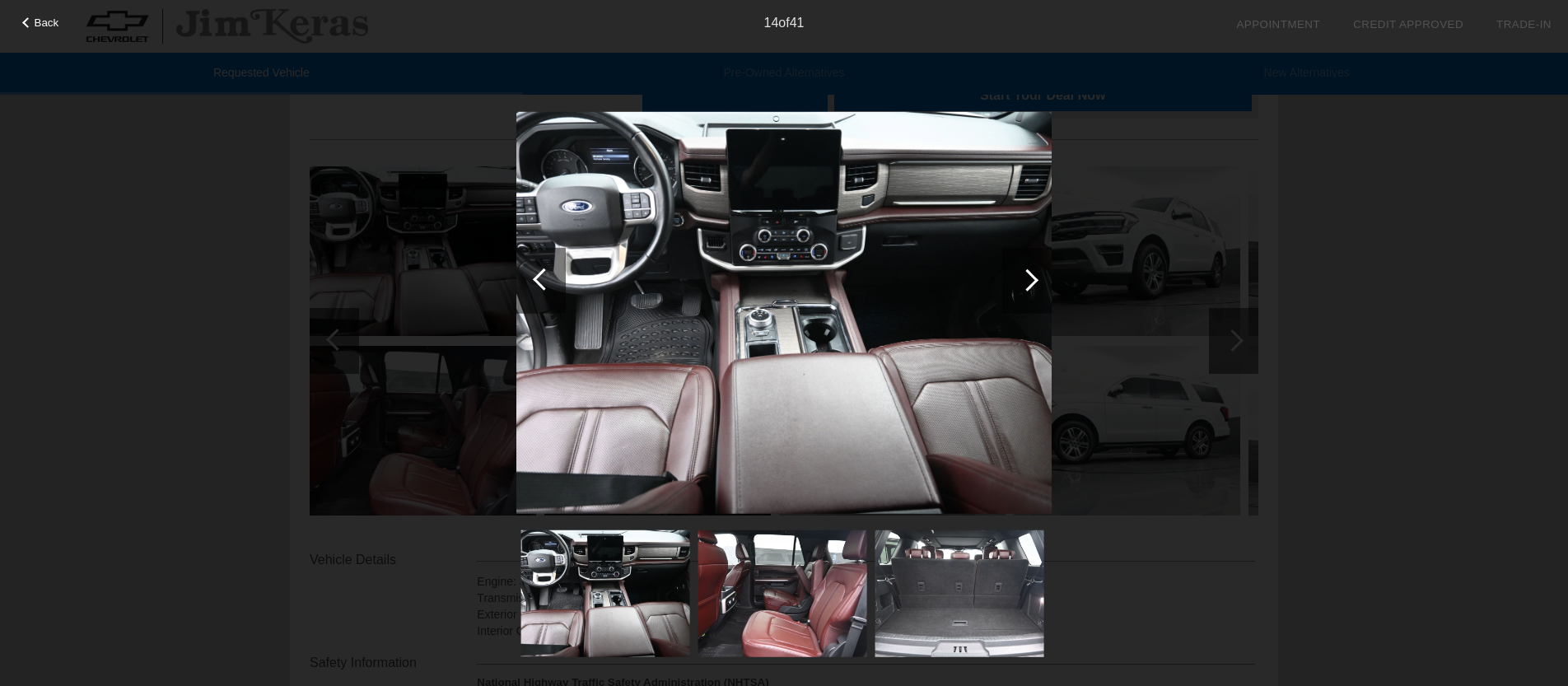
click at [538, 289] on div at bounding box center [541, 280] width 50 height 66
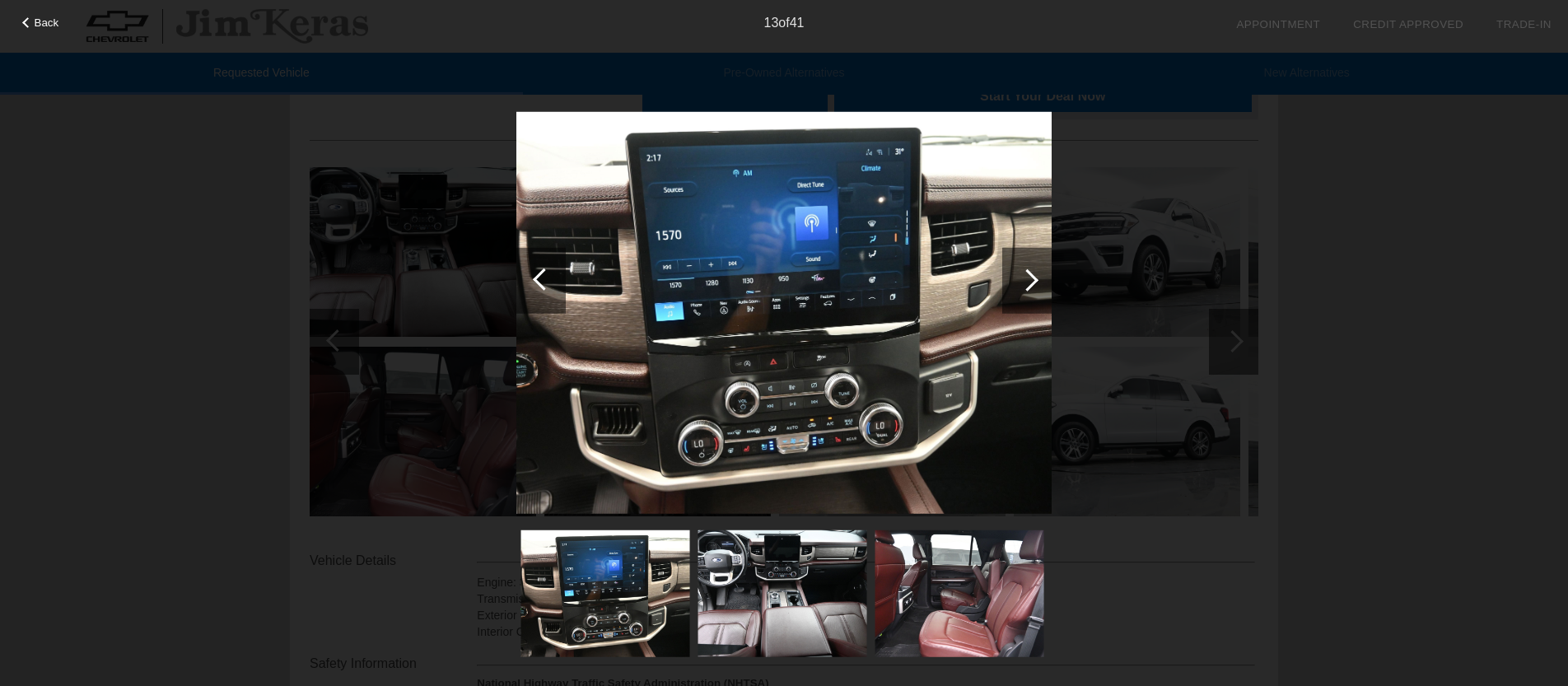
click at [538, 289] on div at bounding box center [541, 280] width 50 height 66
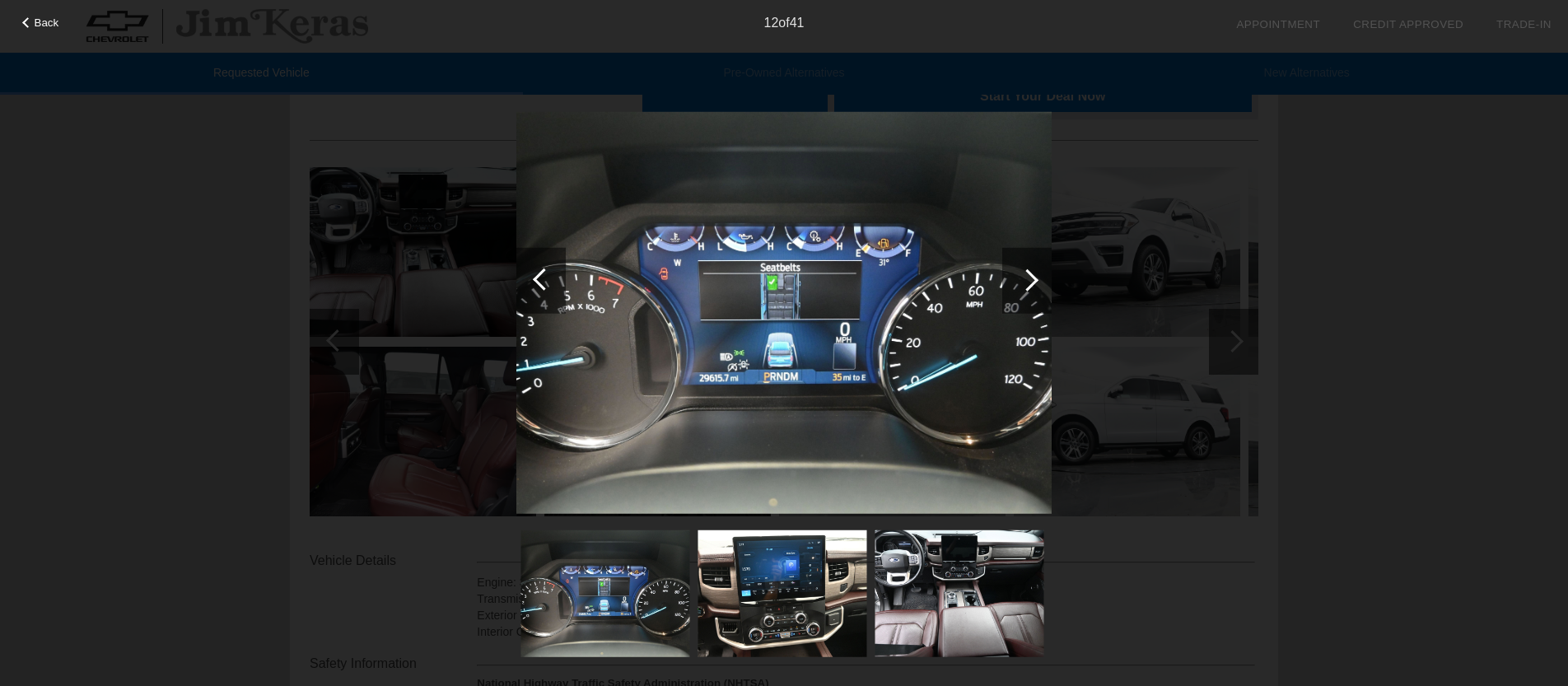
scroll to position [131, 0]
click at [538, 289] on div at bounding box center [541, 280] width 50 height 66
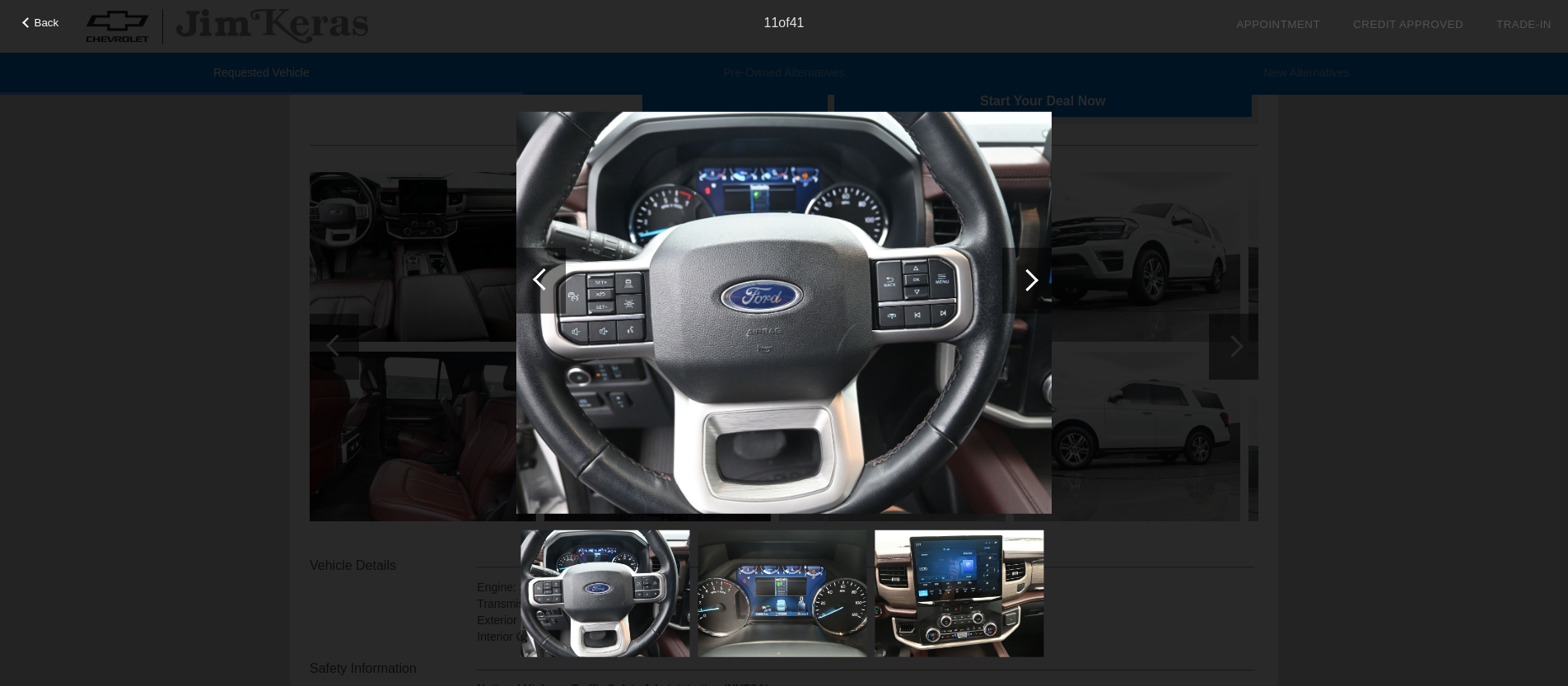
click at [538, 289] on div at bounding box center [541, 280] width 50 height 66
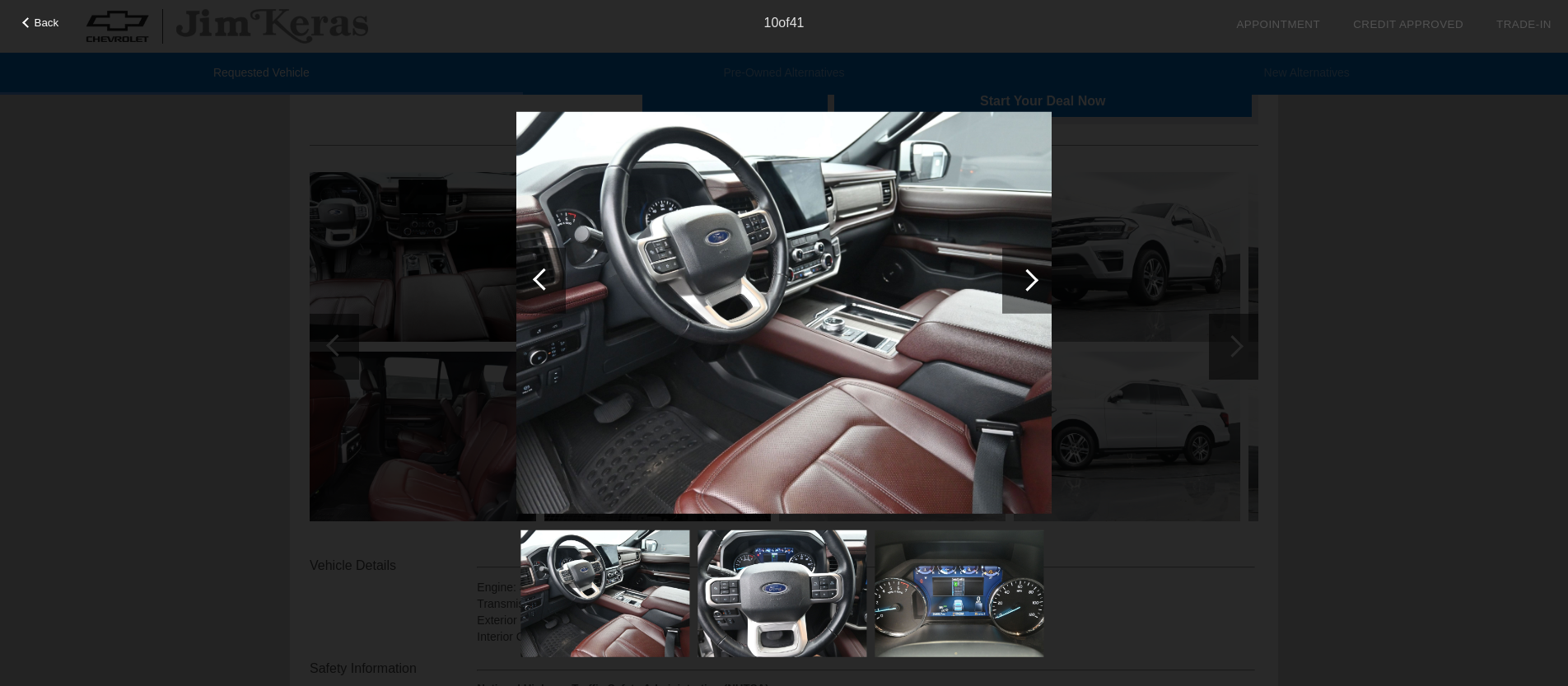
click at [538, 289] on div at bounding box center [541, 280] width 50 height 66
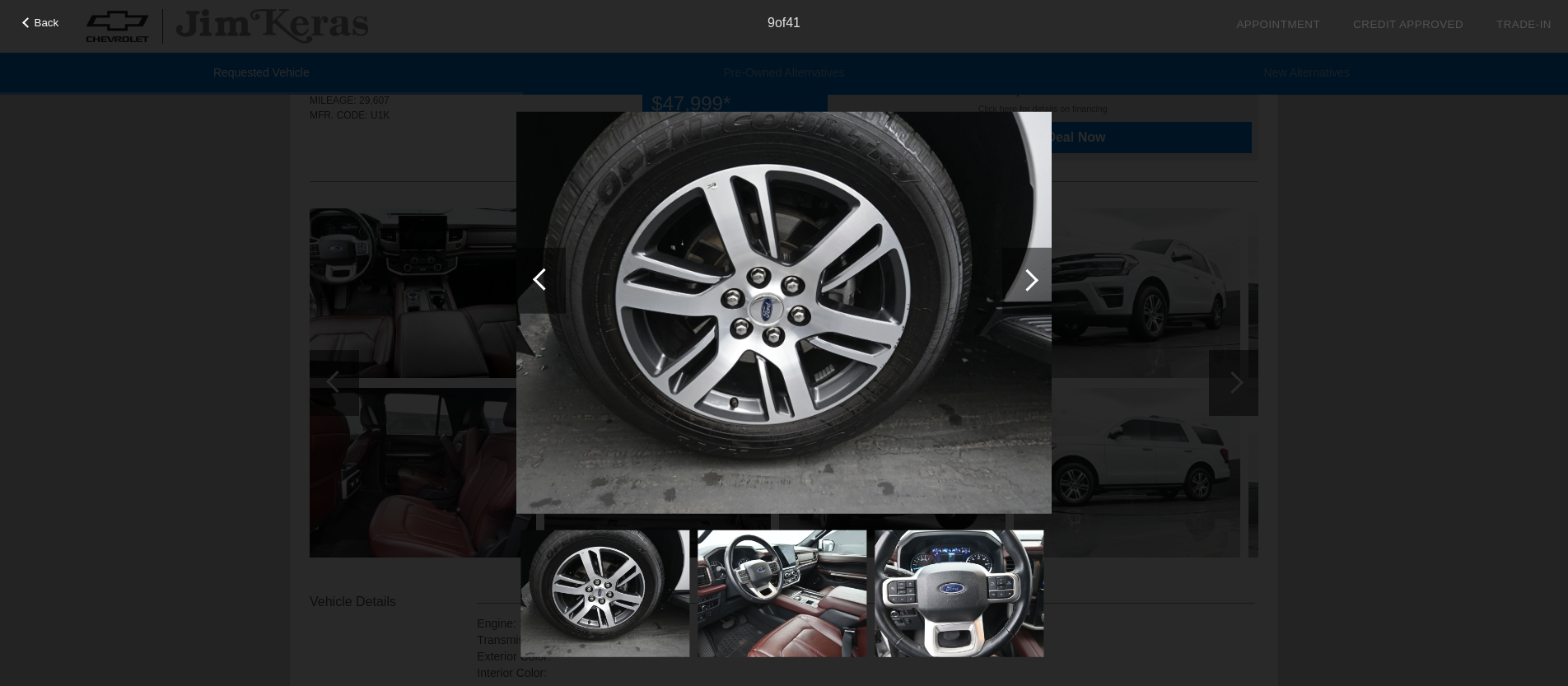
scroll to position [88, 0]
click at [538, 289] on div at bounding box center [541, 280] width 50 height 66
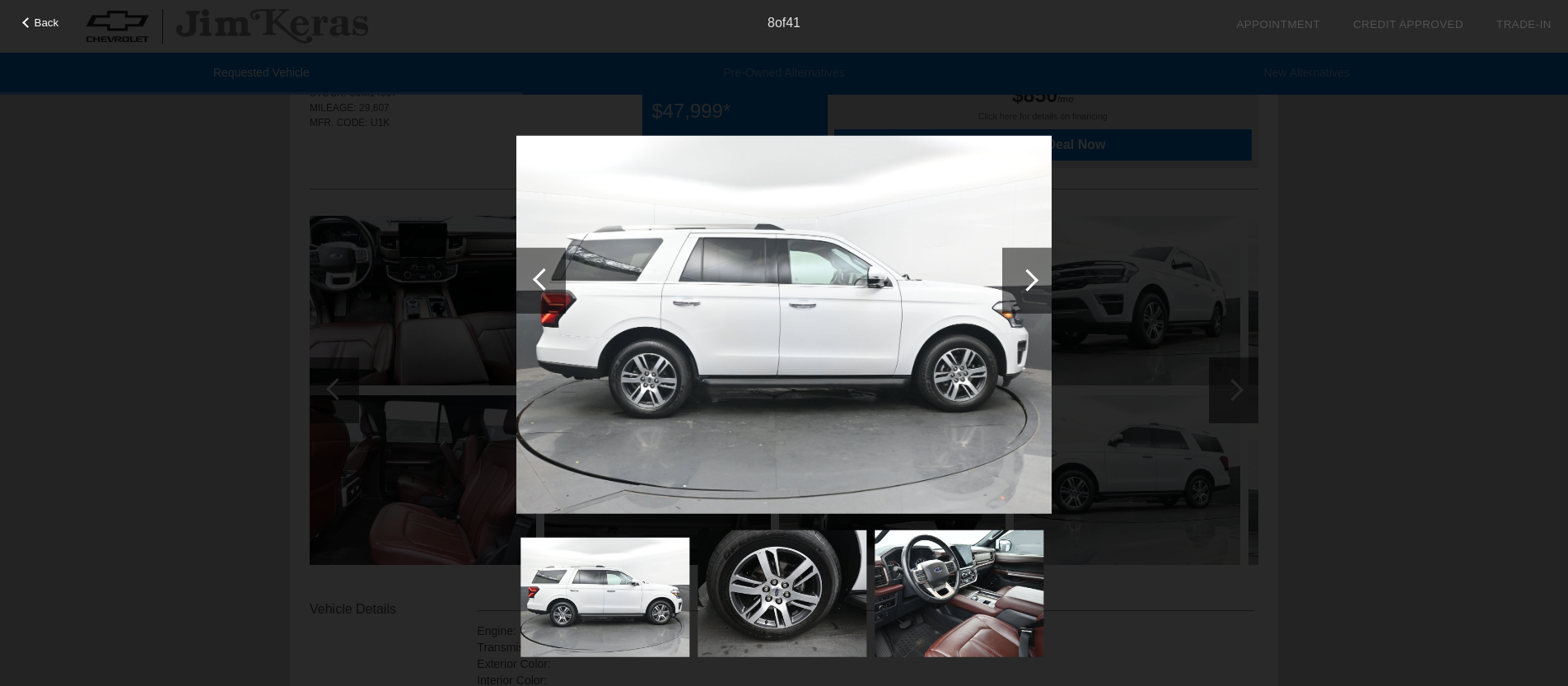
click at [1011, 293] on div at bounding box center [1027, 280] width 50 height 66
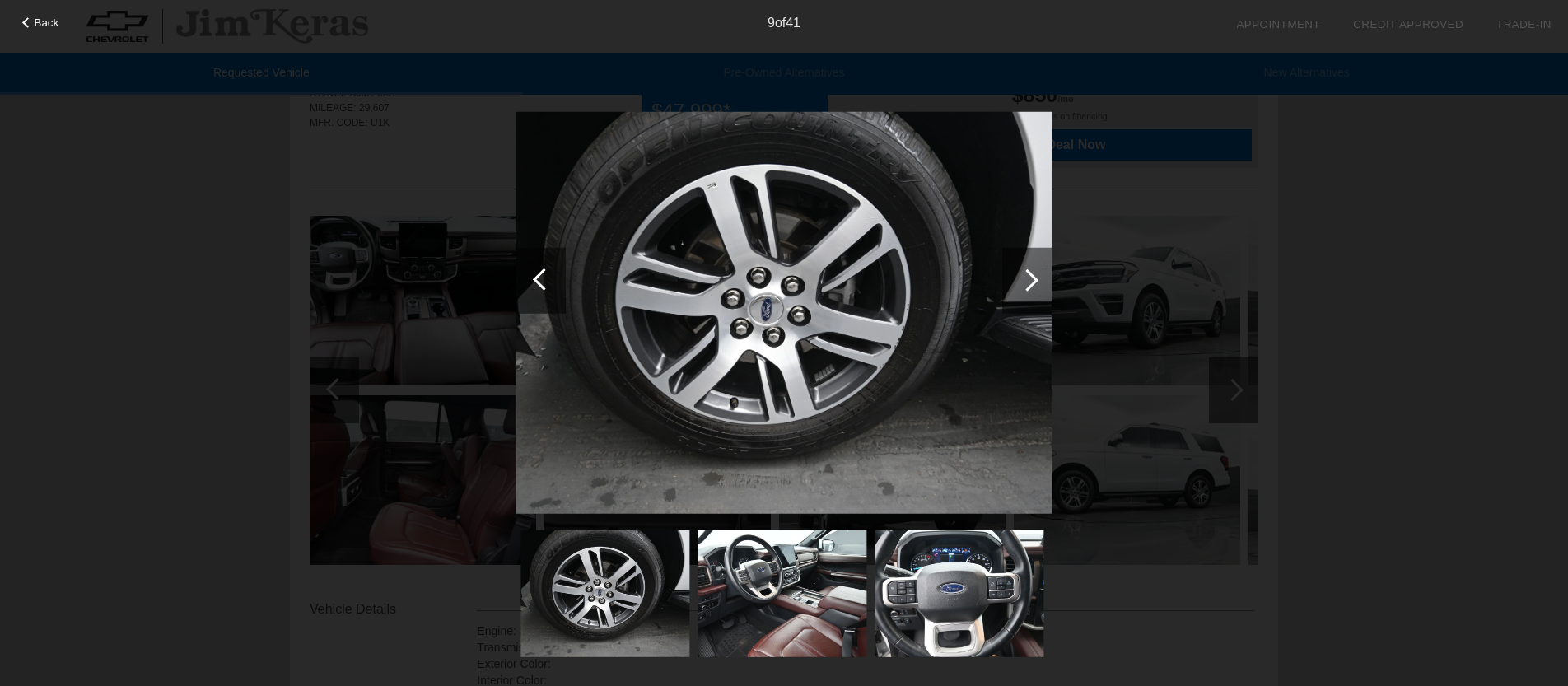
click at [819, 353] on img at bounding box center [784, 313] width 536 height 401
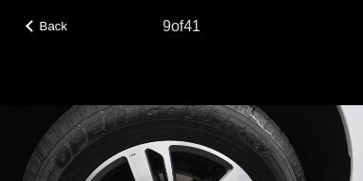
scroll to position [40, 0]
click at [303, 23] on div "Back 9 of 41" at bounding box center [181, 90] width 363 height 181
click at [162, 50] on div "Back 9 of 41" at bounding box center [181, 90] width 363 height 181
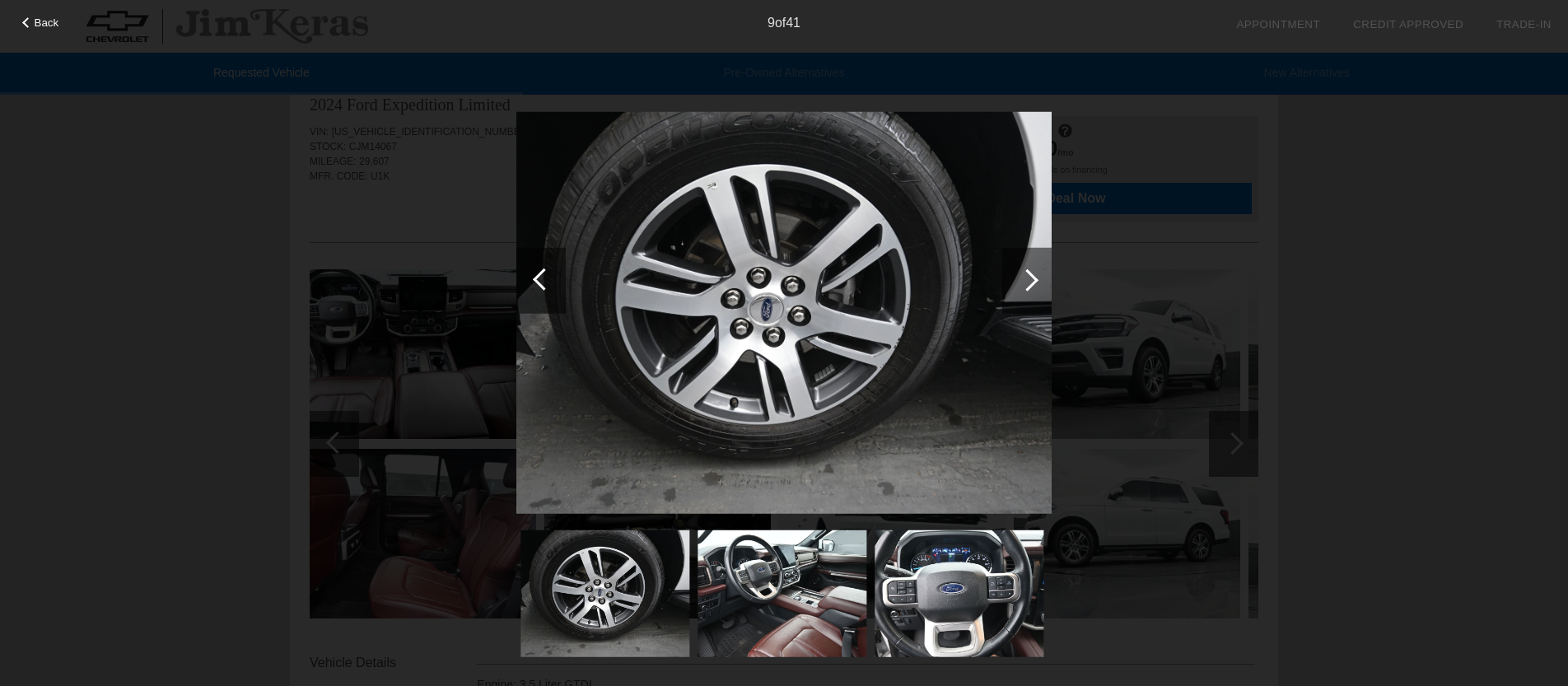
click at [1033, 285] on div at bounding box center [1028, 279] width 23 height 23
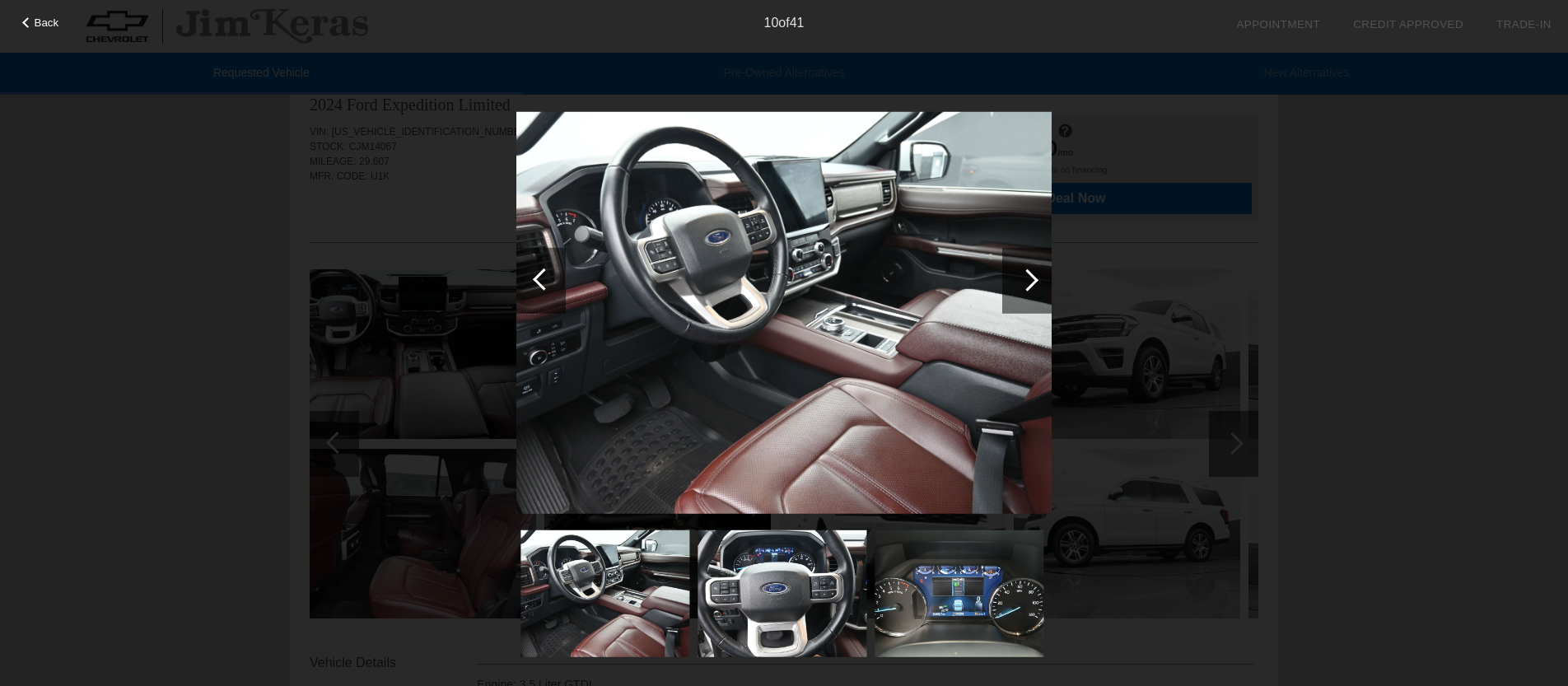
click at [1031, 285] on div at bounding box center [1028, 279] width 23 height 23
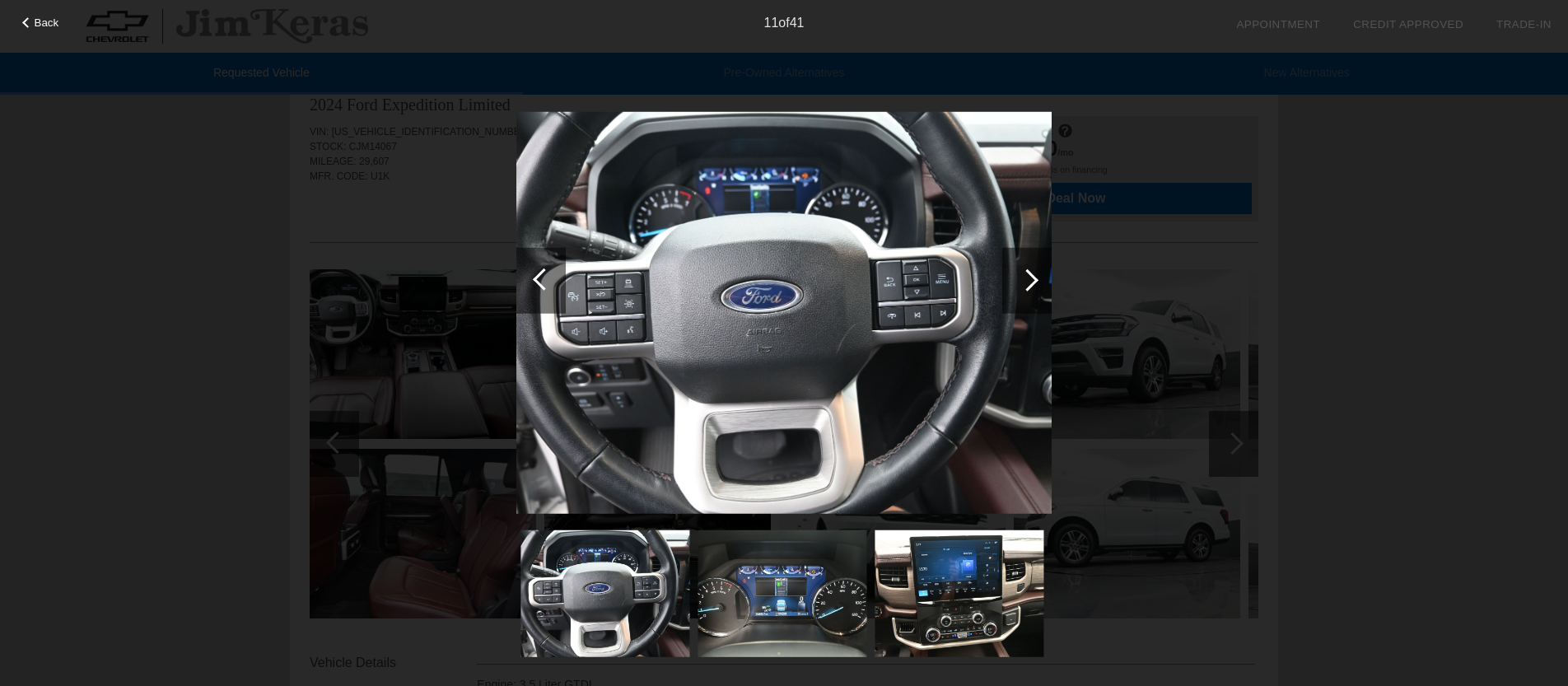
click at [1031, 285] on div at bounding box center [1028, 279] width 23 height 23
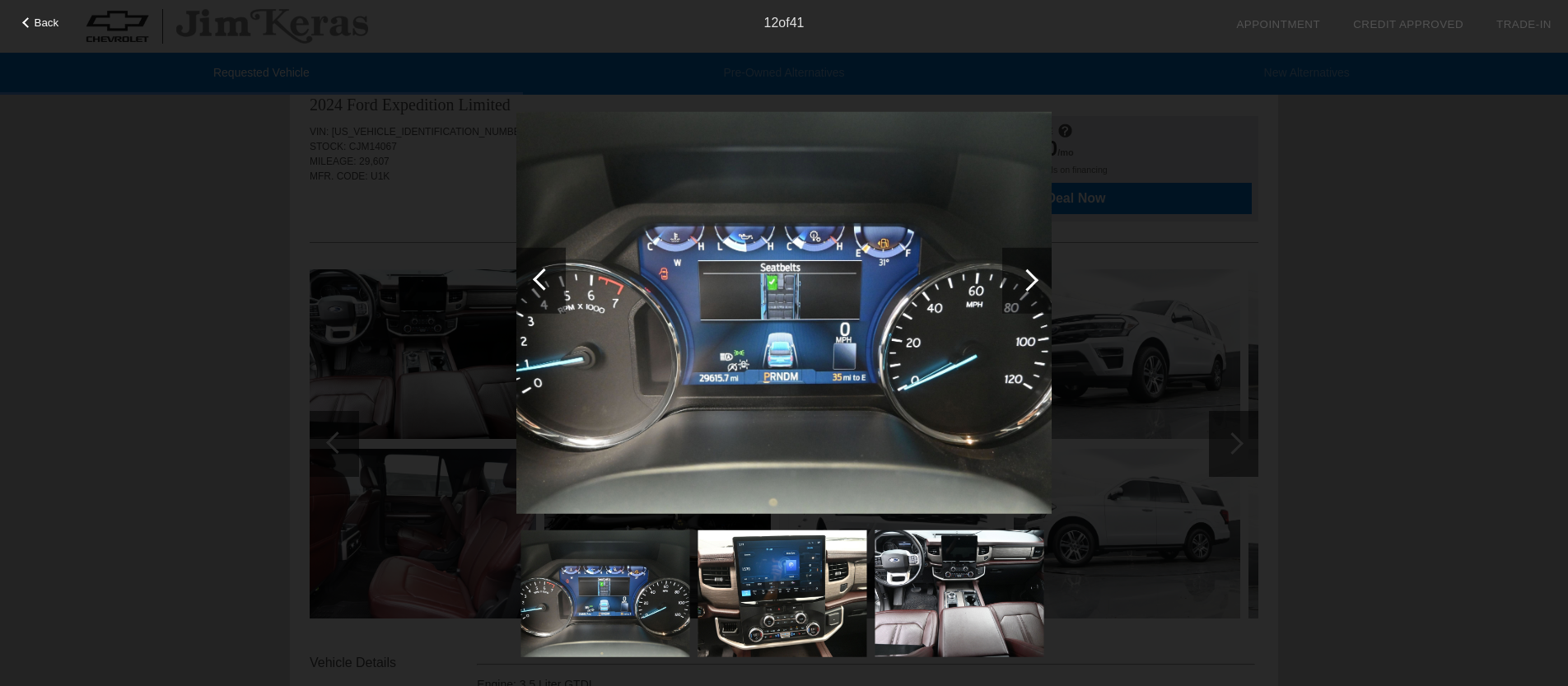
click at [1031, 285] on div at bounding box center [1028, 279] width 23 height 23
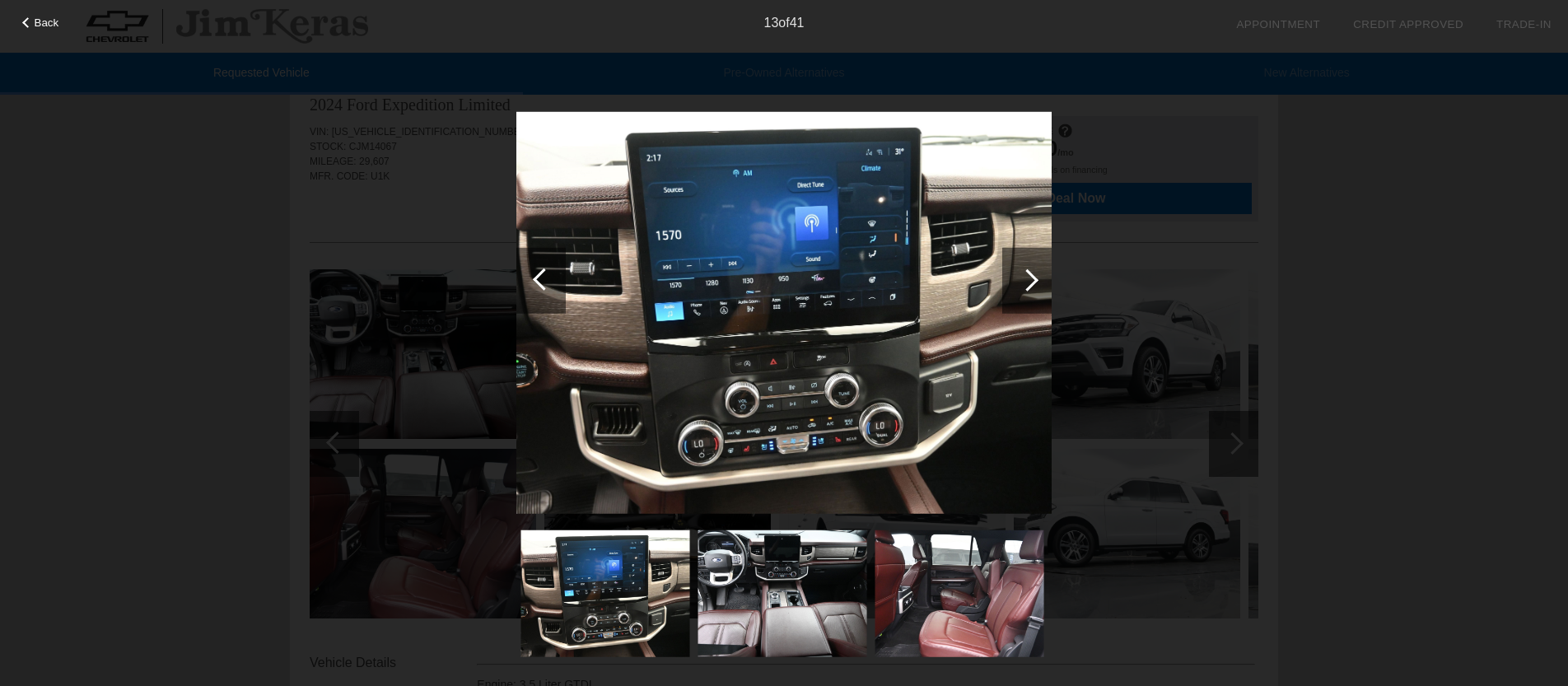
click at [1031, 285] on div at bounding box center [1028, 279] width 23 height 23
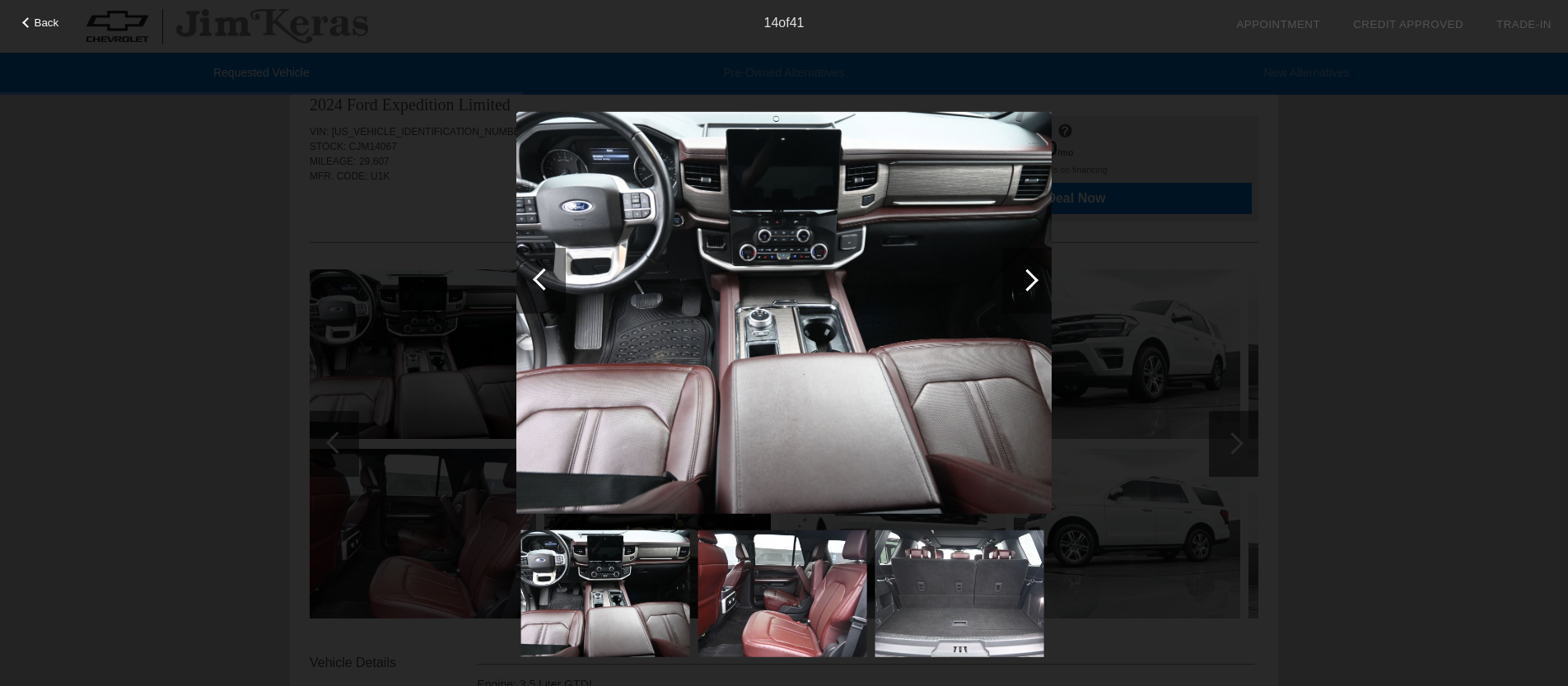
click at [1031, 285] on div at bounding box center [1028, 279] width 23 height 23
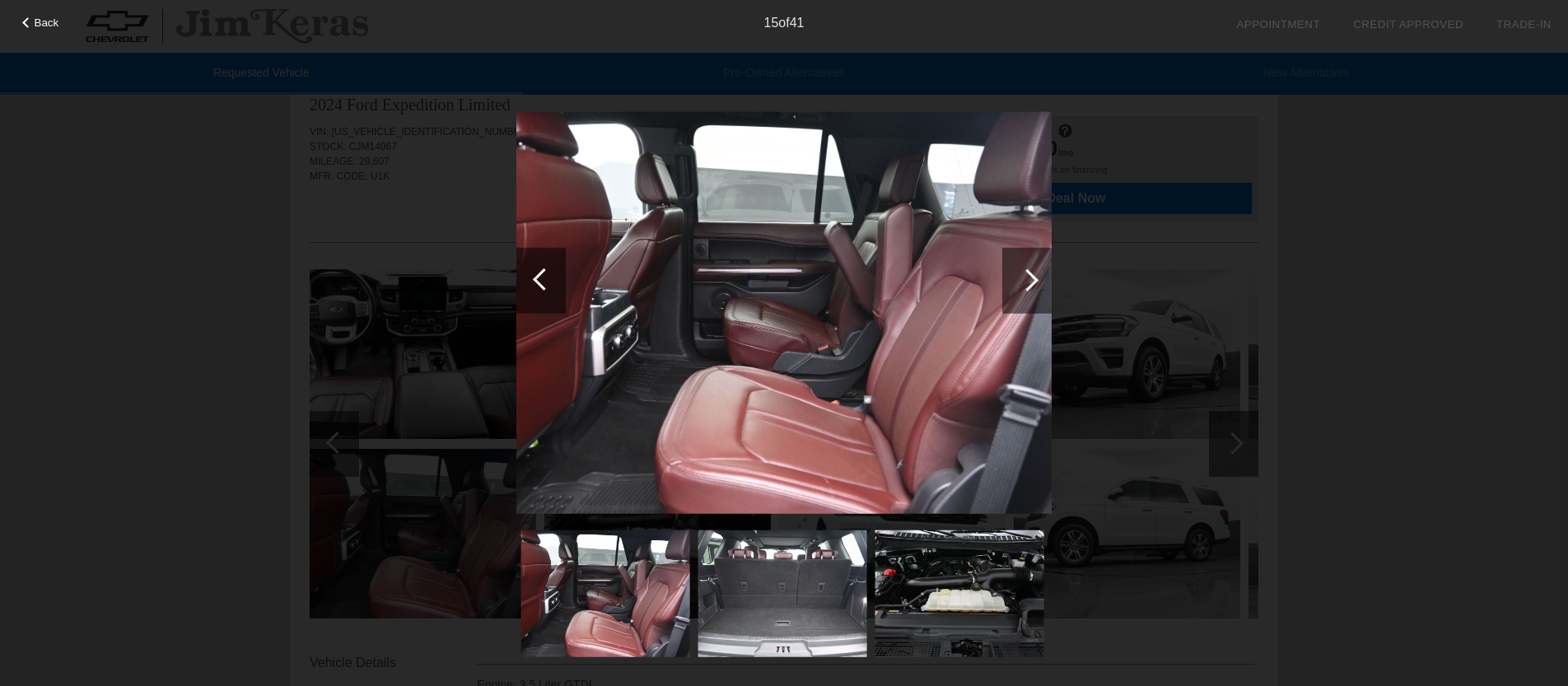
click at [538, 276] on div at bounding box center [544, 279] width 23 height 23
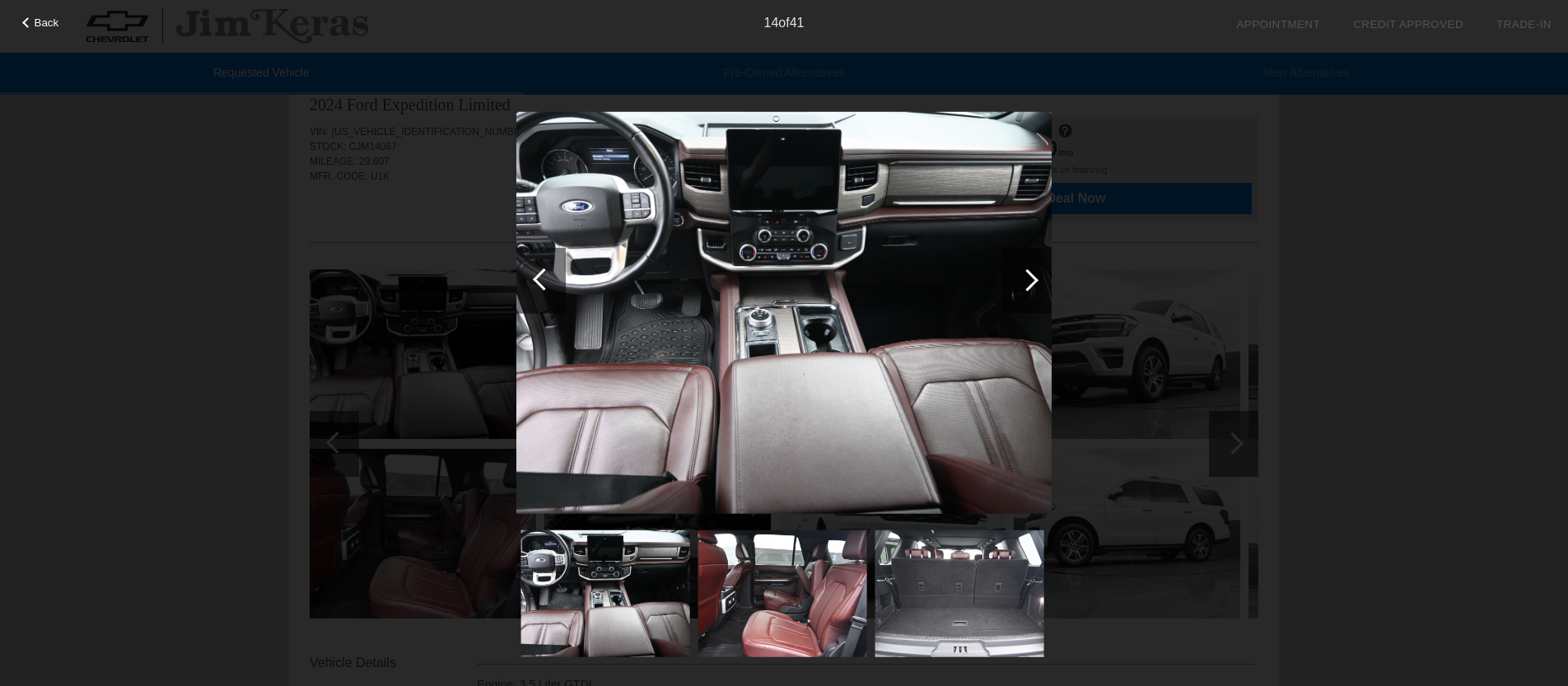
click at [1040, 285] on div at bounding box center [1027, 280] width 50 height 66
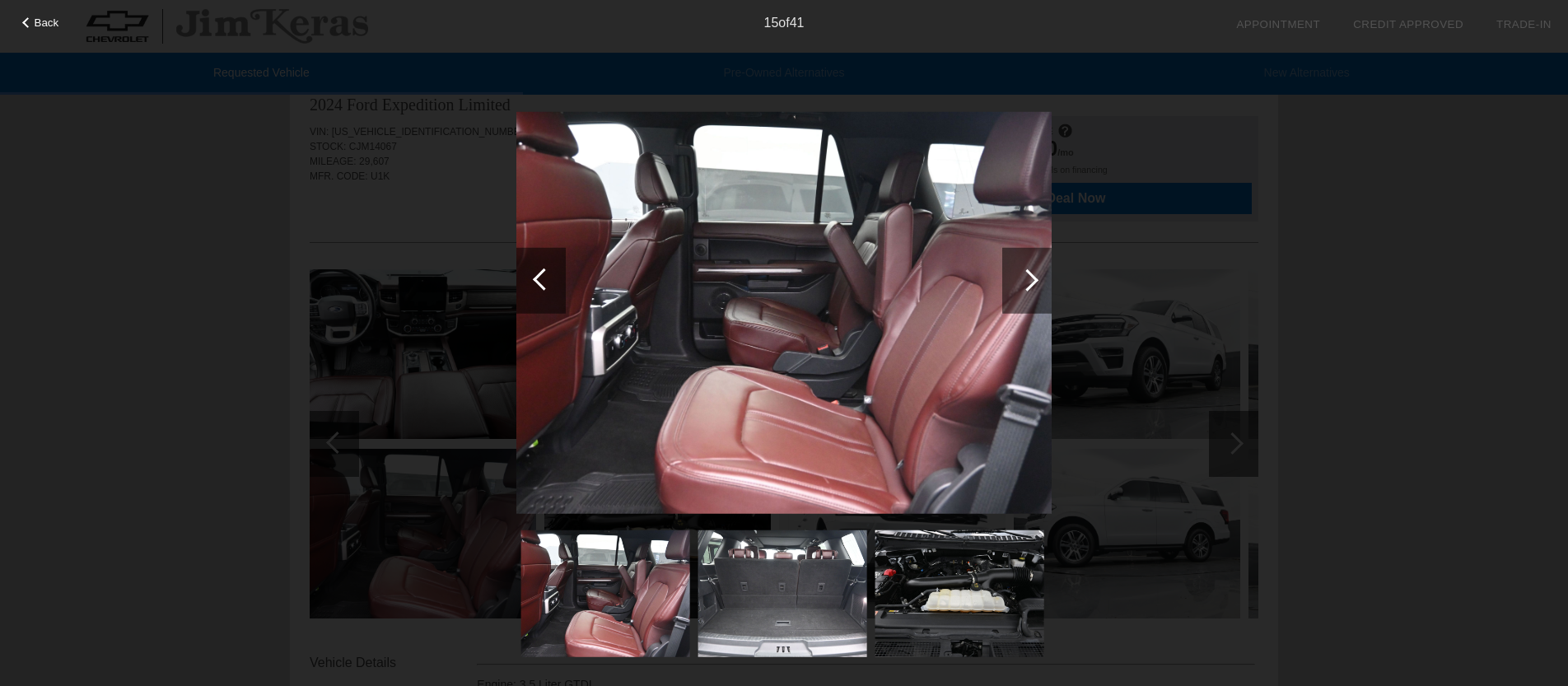
click at [1040, 285] on div at bounding box center [1027, 280] width 50 height 66
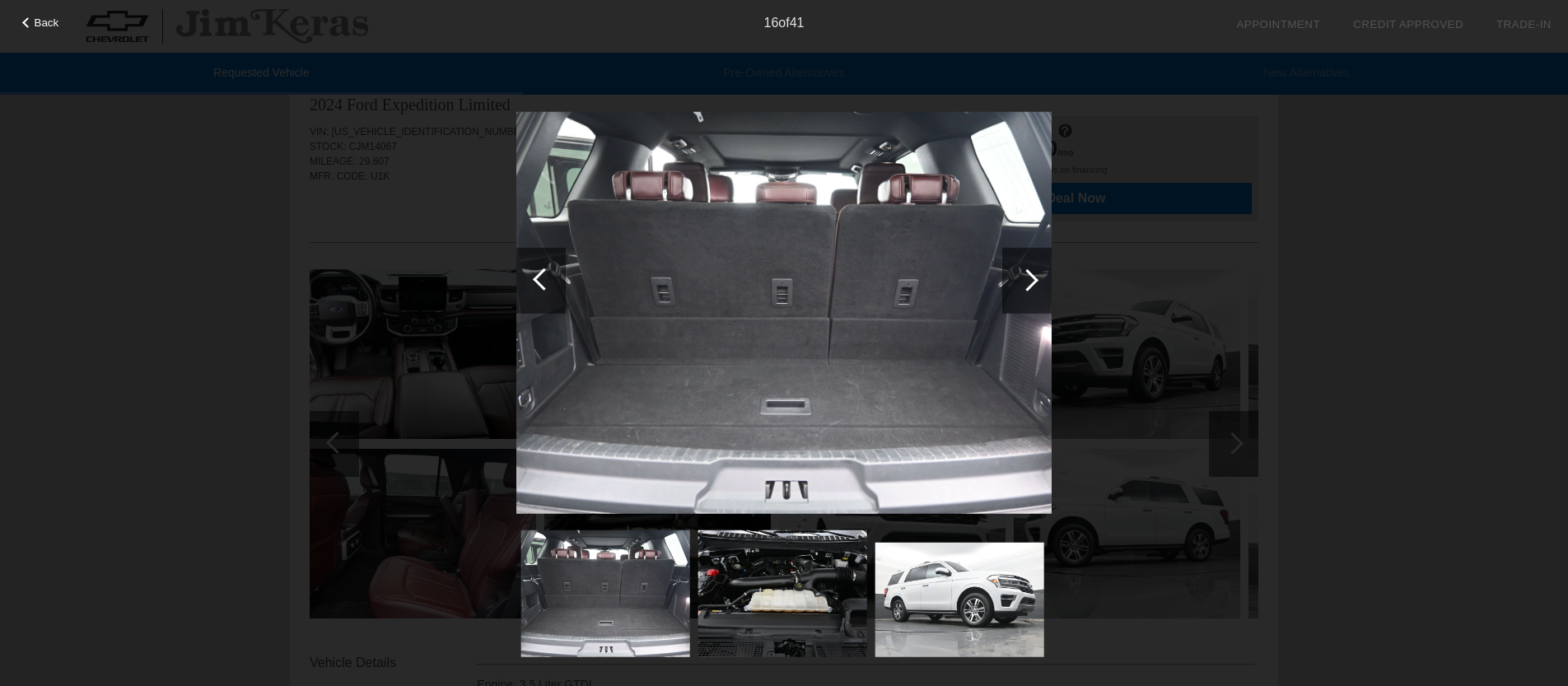
click at [1040, 285] on div at bounding box center [1027, 280] width 50 height 66
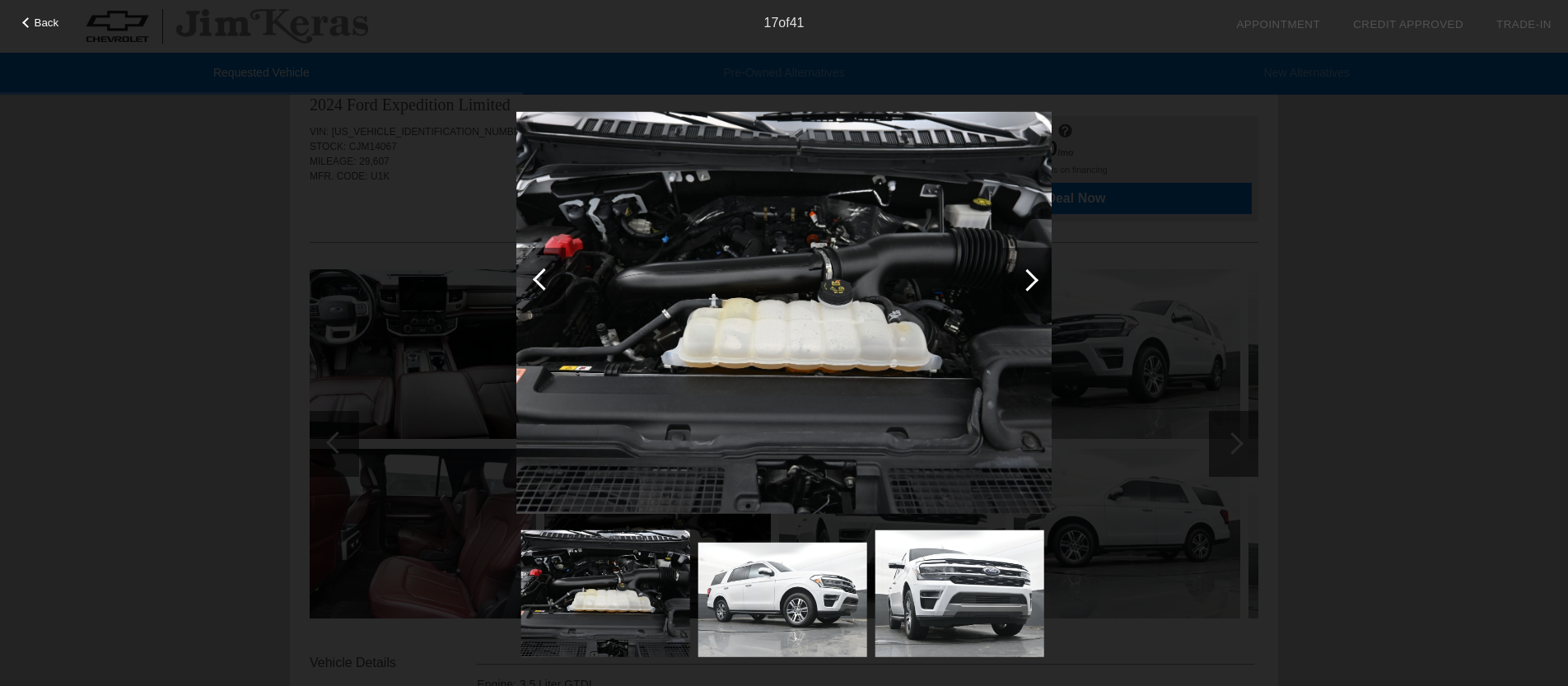
click at [533, 279] on div at bounding box center [544, 279] width 23 height 23
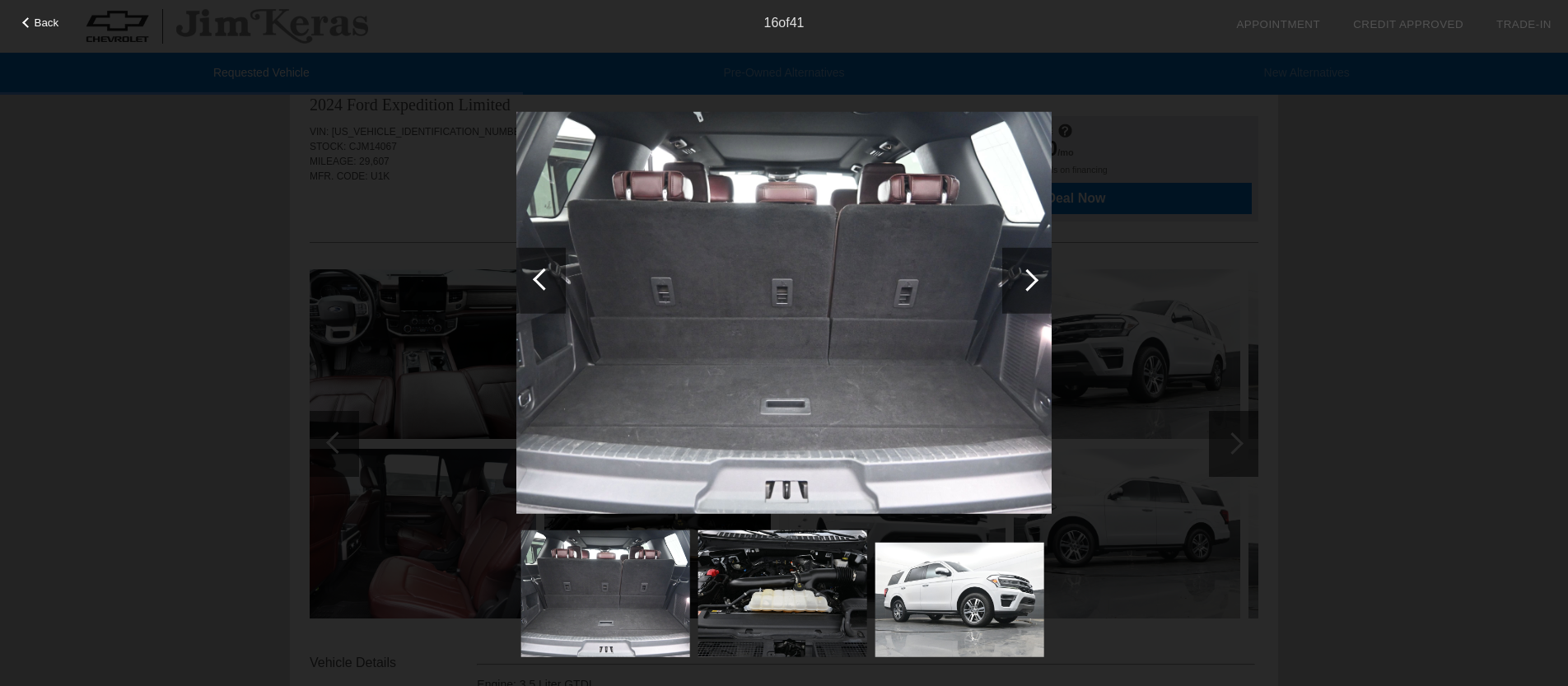
click at [1032, 278] on div at bounding box center [1028, 279] width 23 height 23
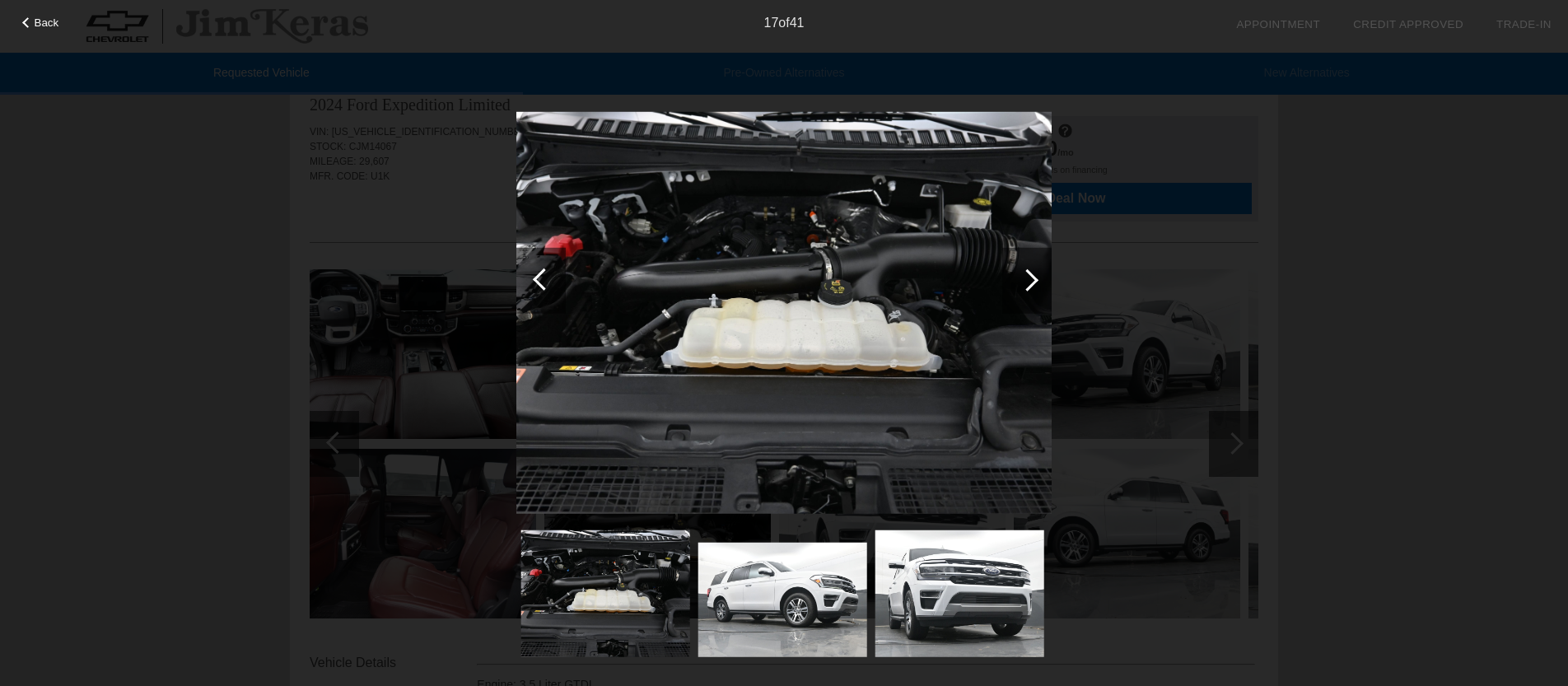
click at [535, 279] on div at bounding box center [544, 279] width 23 height 23
